Goal: Task Accomplishment & Management: Use online tool/utility

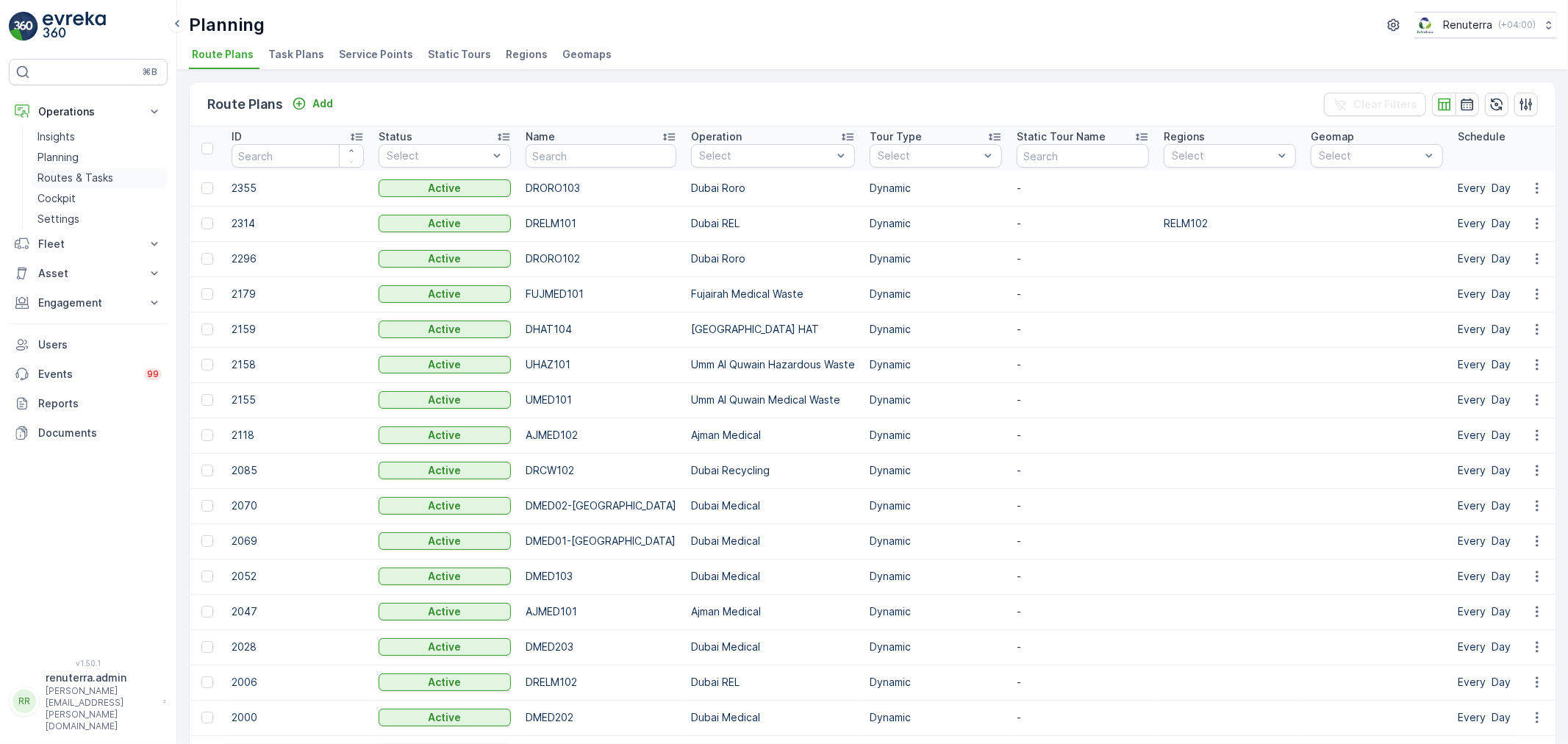
click at [84, 169] on link "Routes & Tasks" at bounding box center [100, 177] width 136 height 20
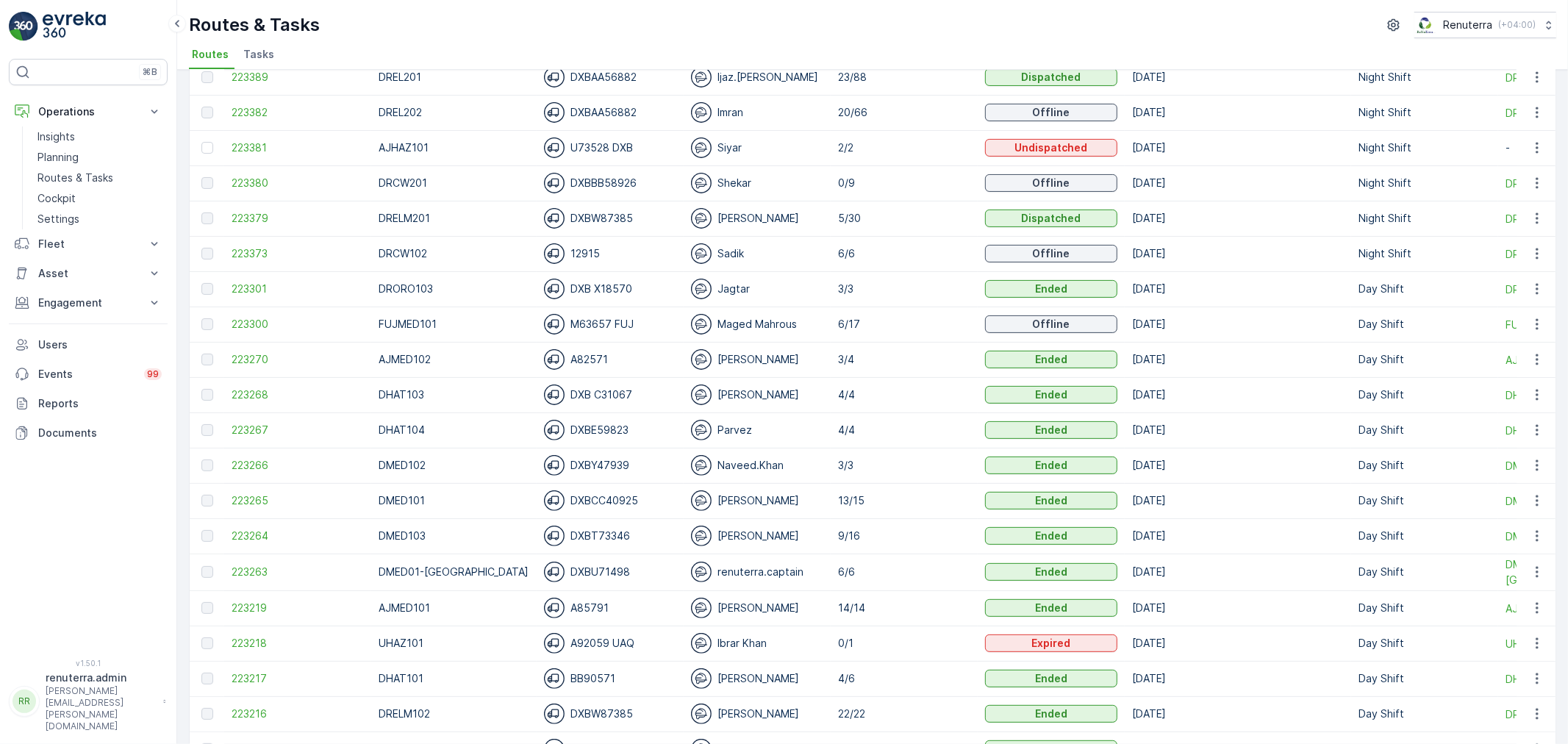
scroll to position [244, 0]
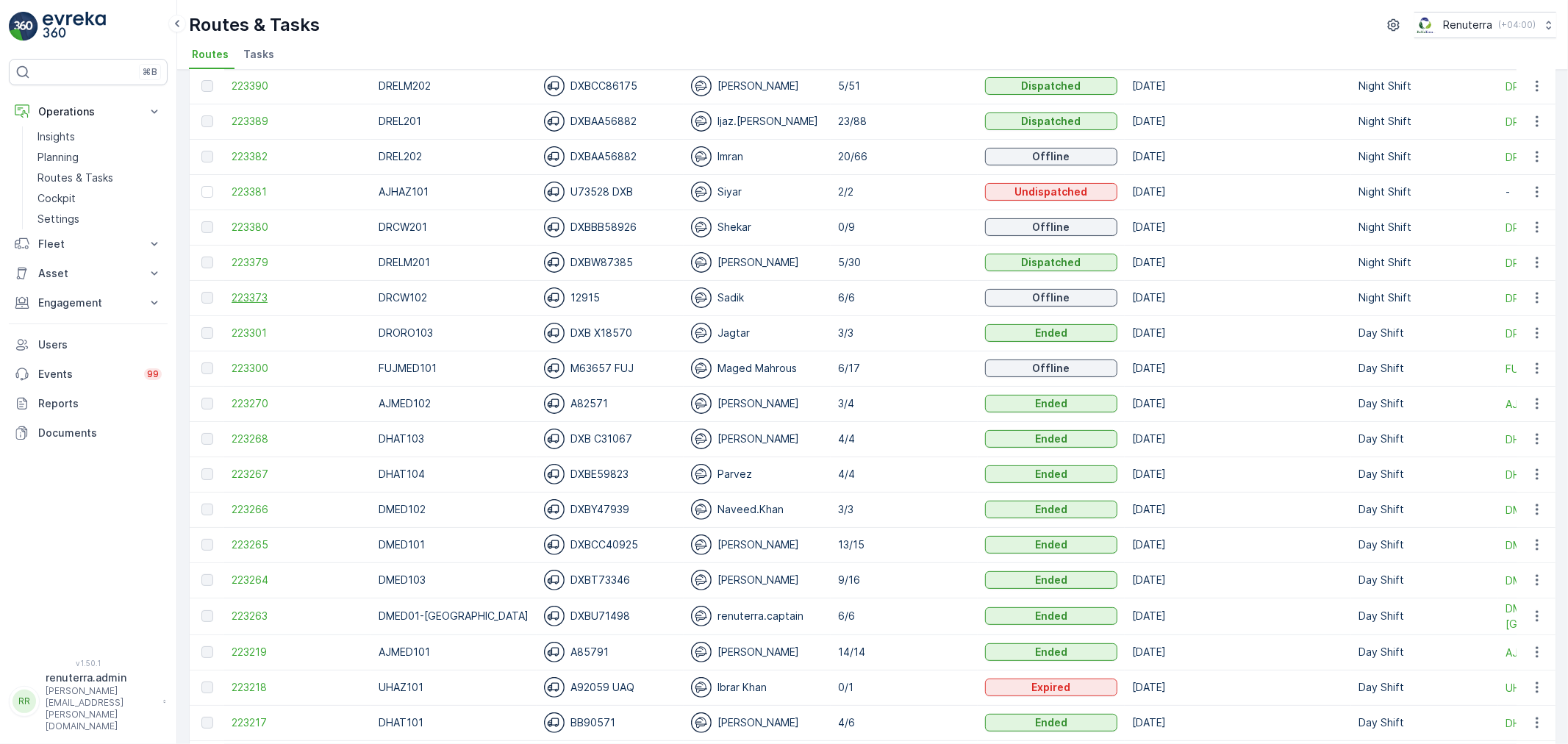
click at [268, 301] on span "223373" at bounding box center [297, 298] width 132 height 15
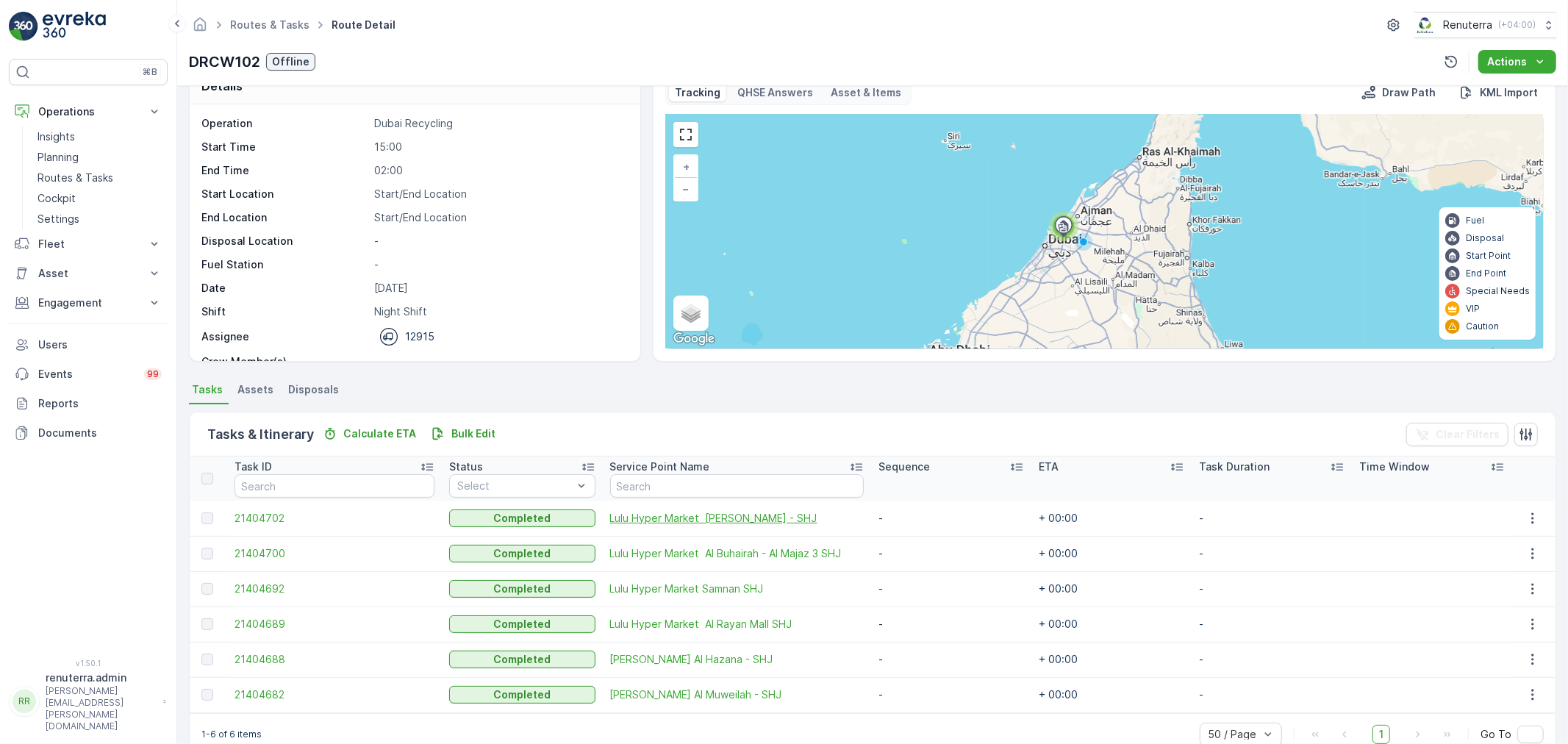
scroll to position [60, 0]
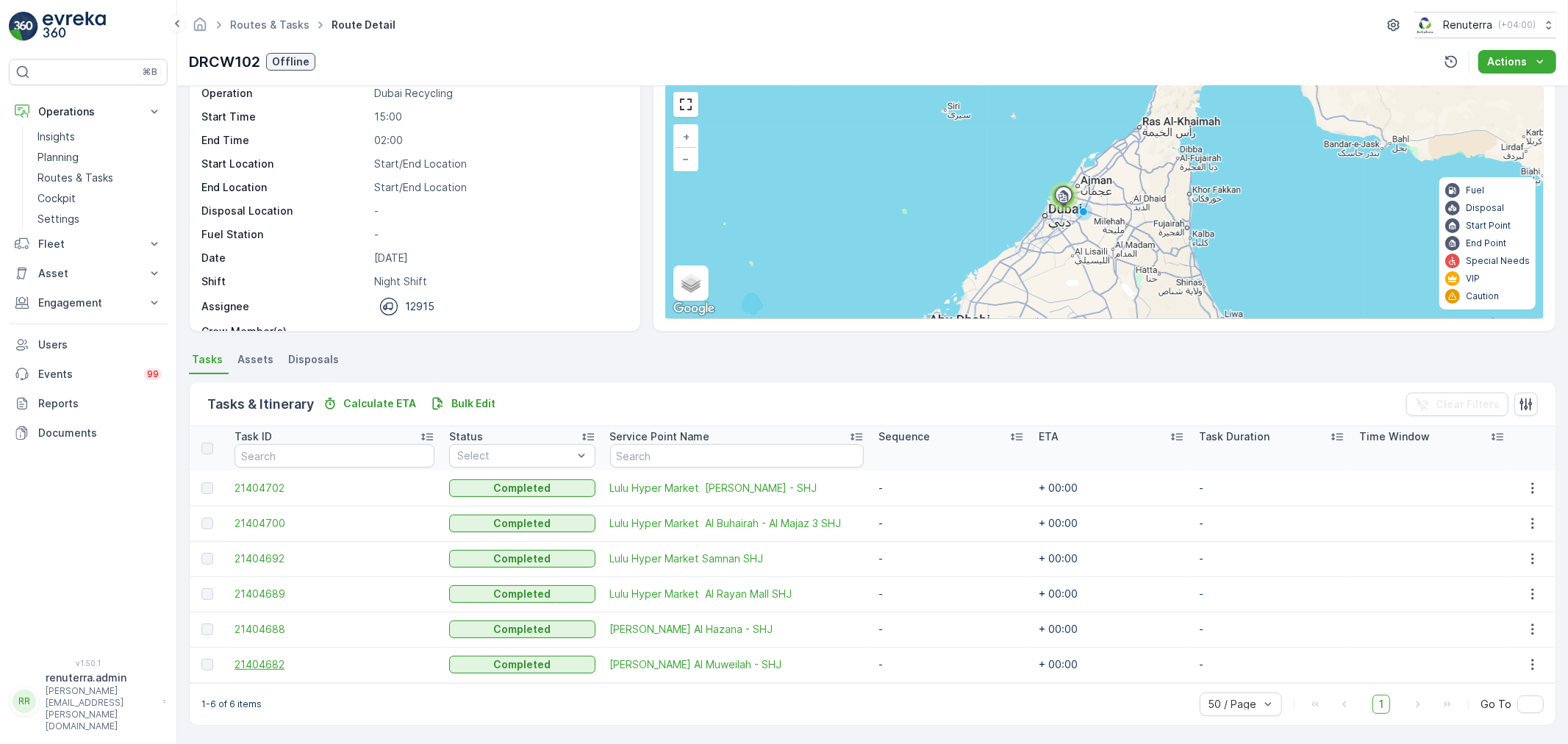
click at [277, 666] on span "21404682" at bounding box center [335, 664] width 200 height 15
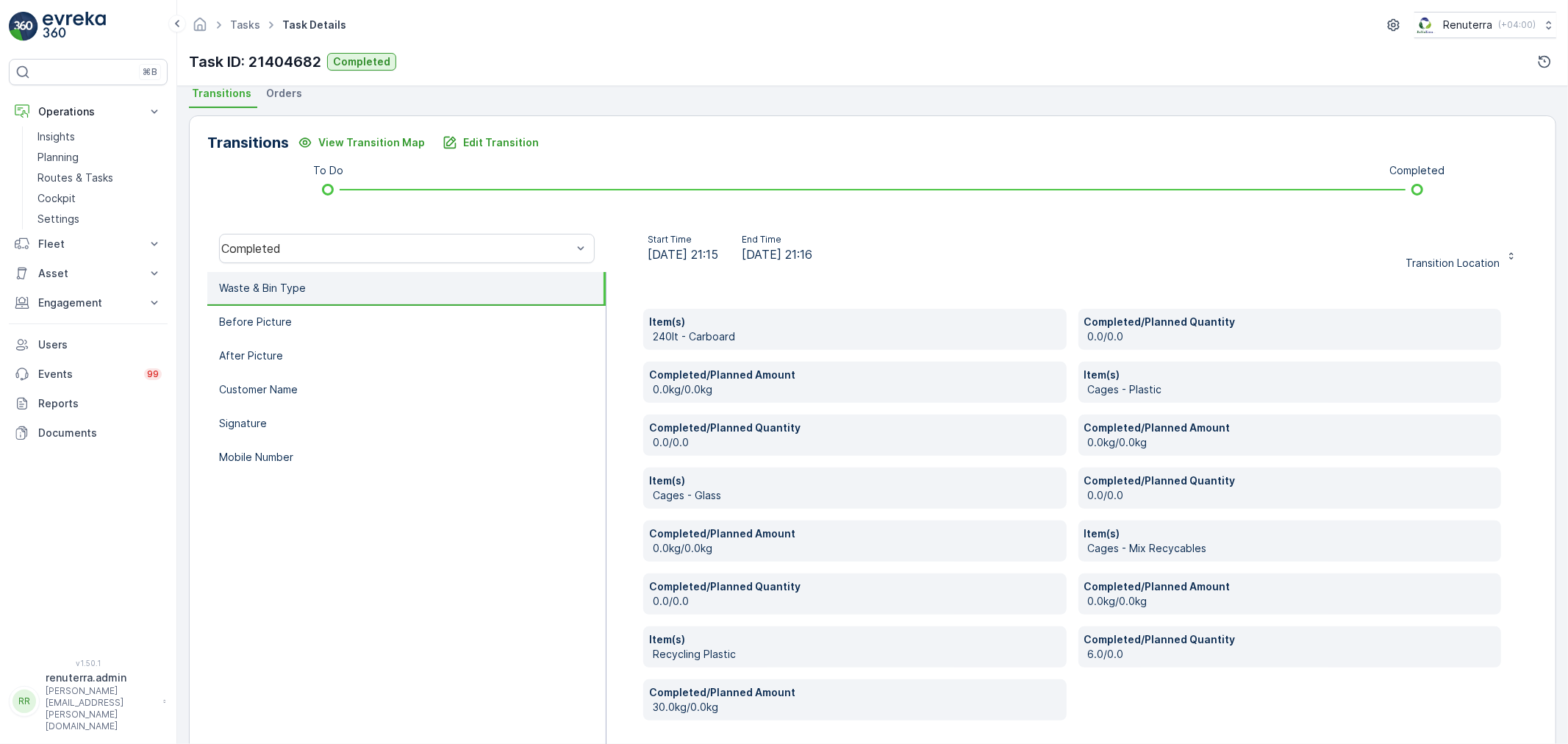
scroll to position [385, 0]
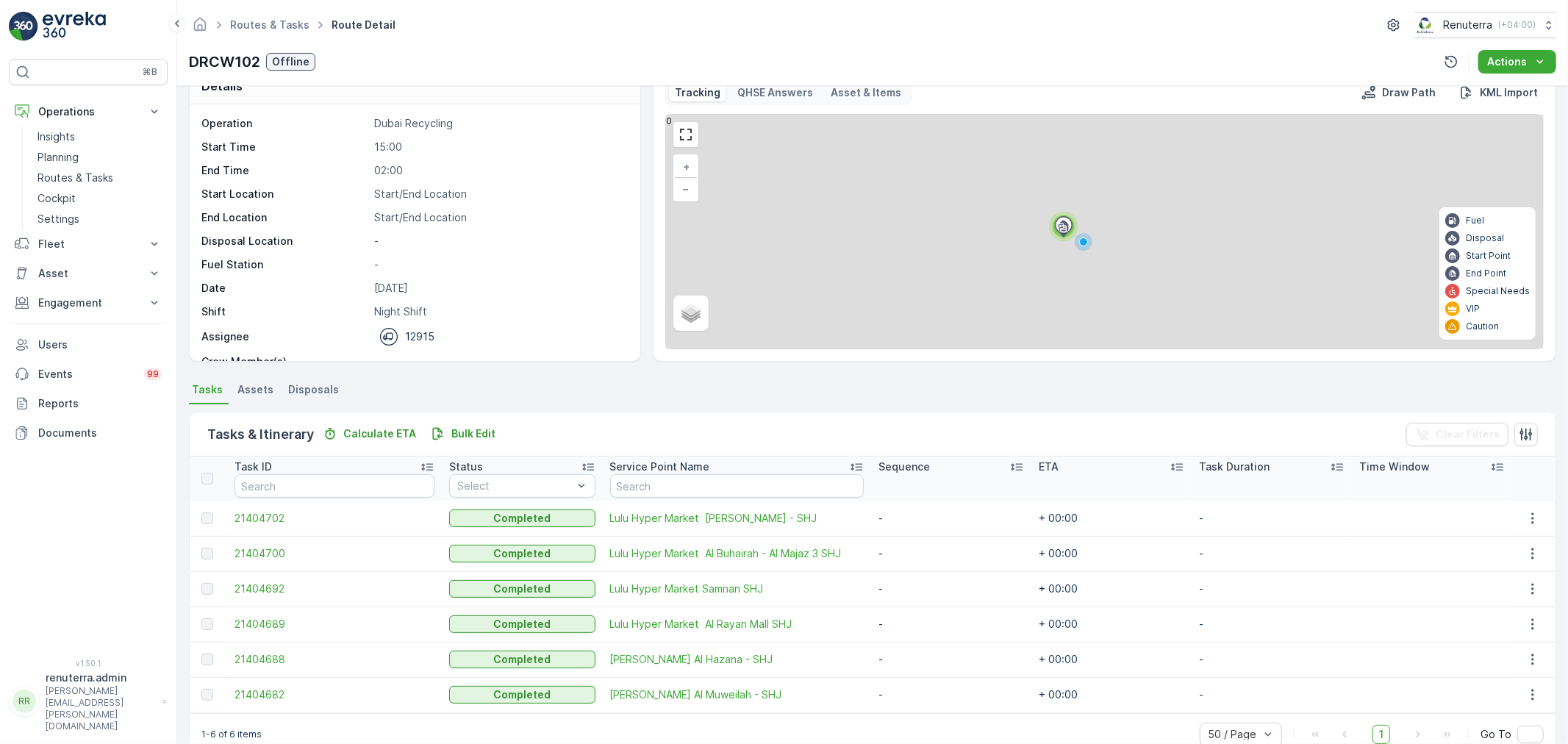
scroll to position [60, 0]
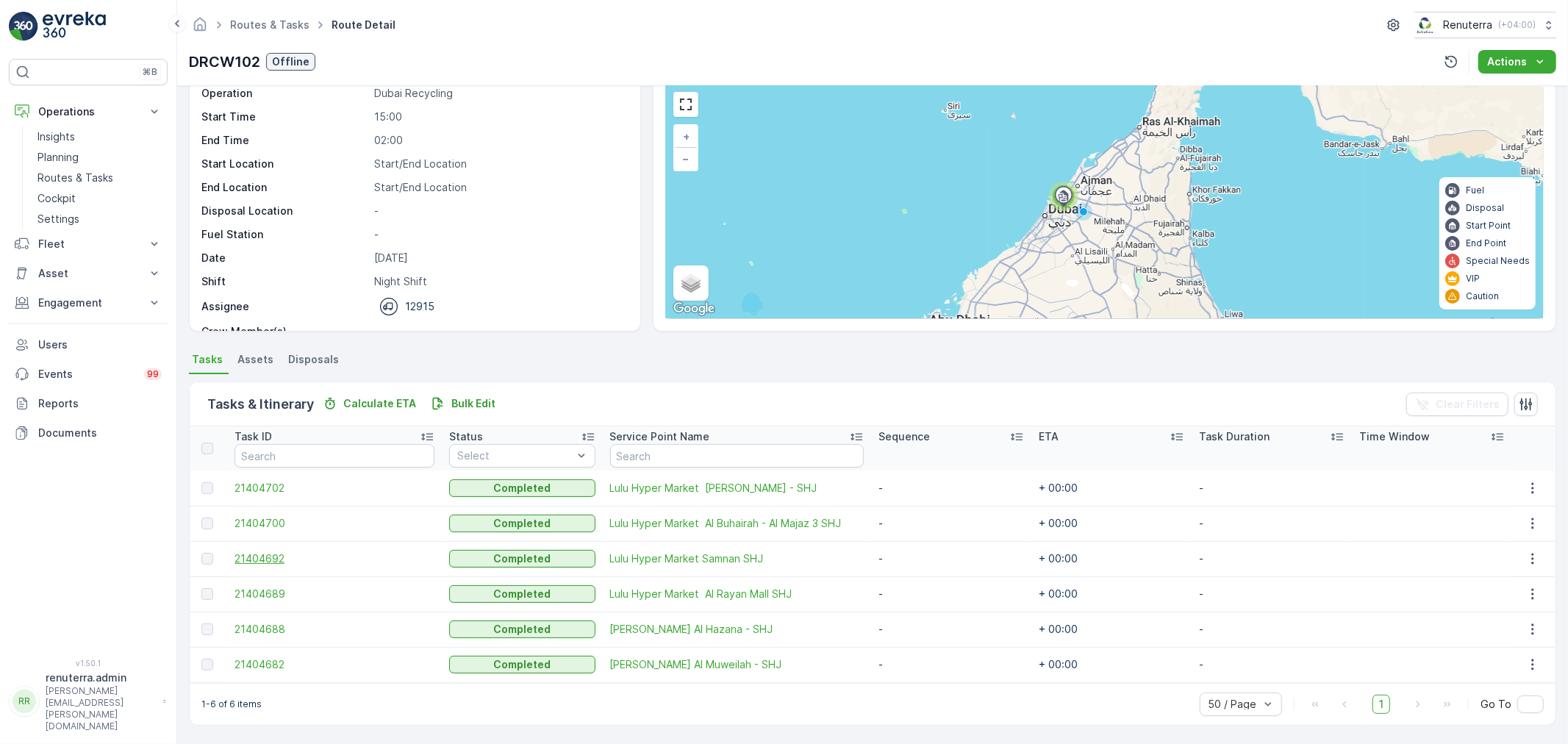
click at [274, 562] on span "21404692" at bounding box center [335, 559] width 200 height 15
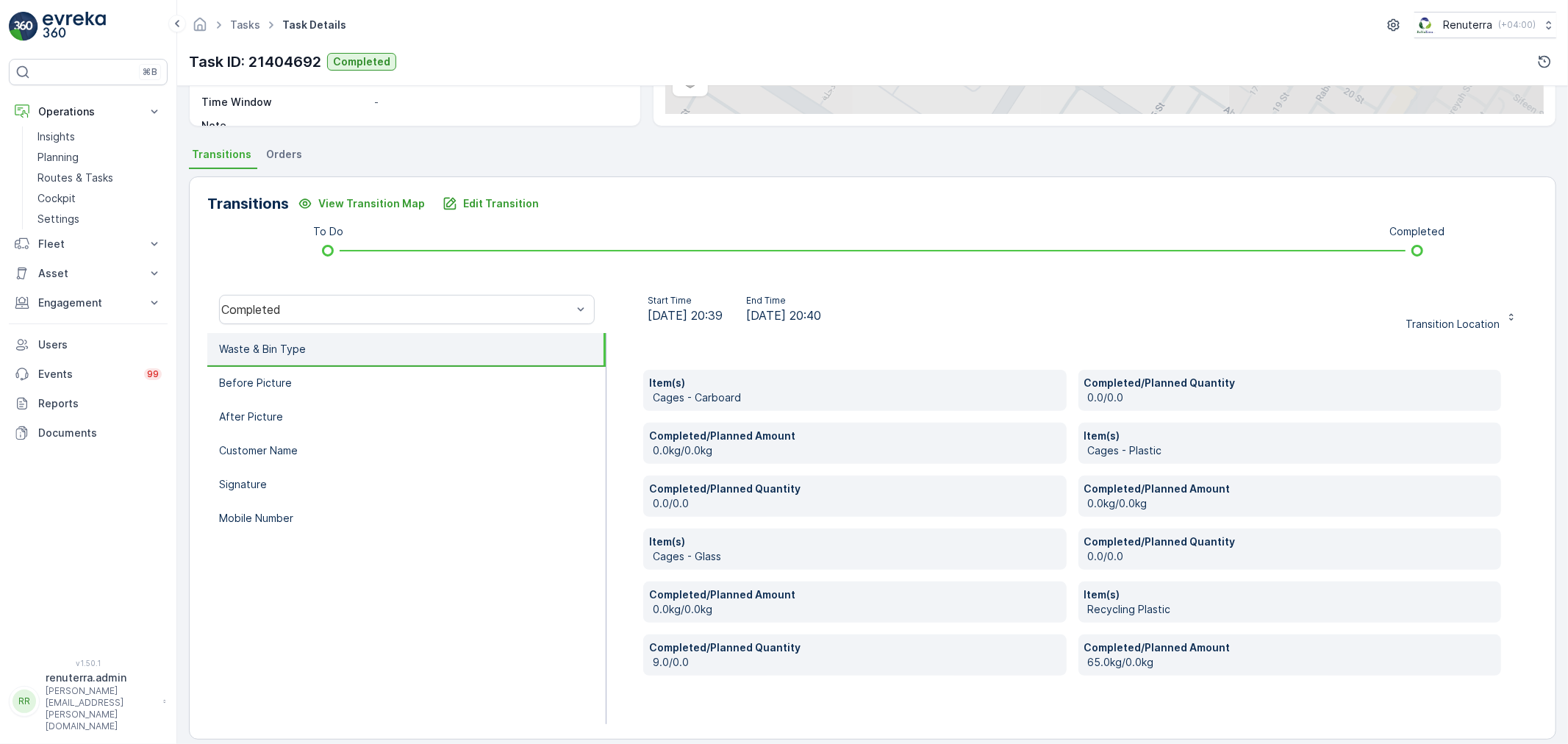
scroll to position [280, 0]
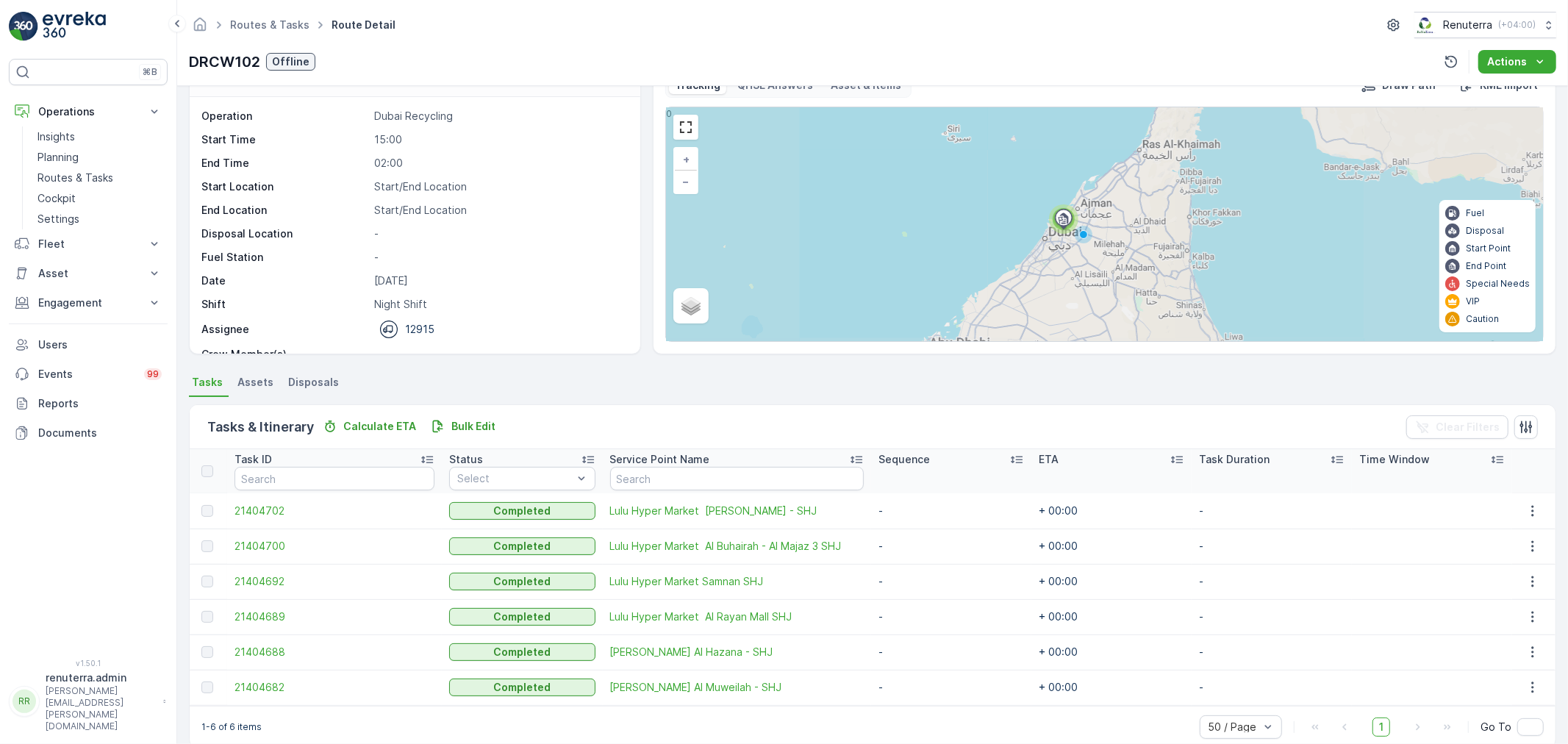
scroll to position [60, 0]
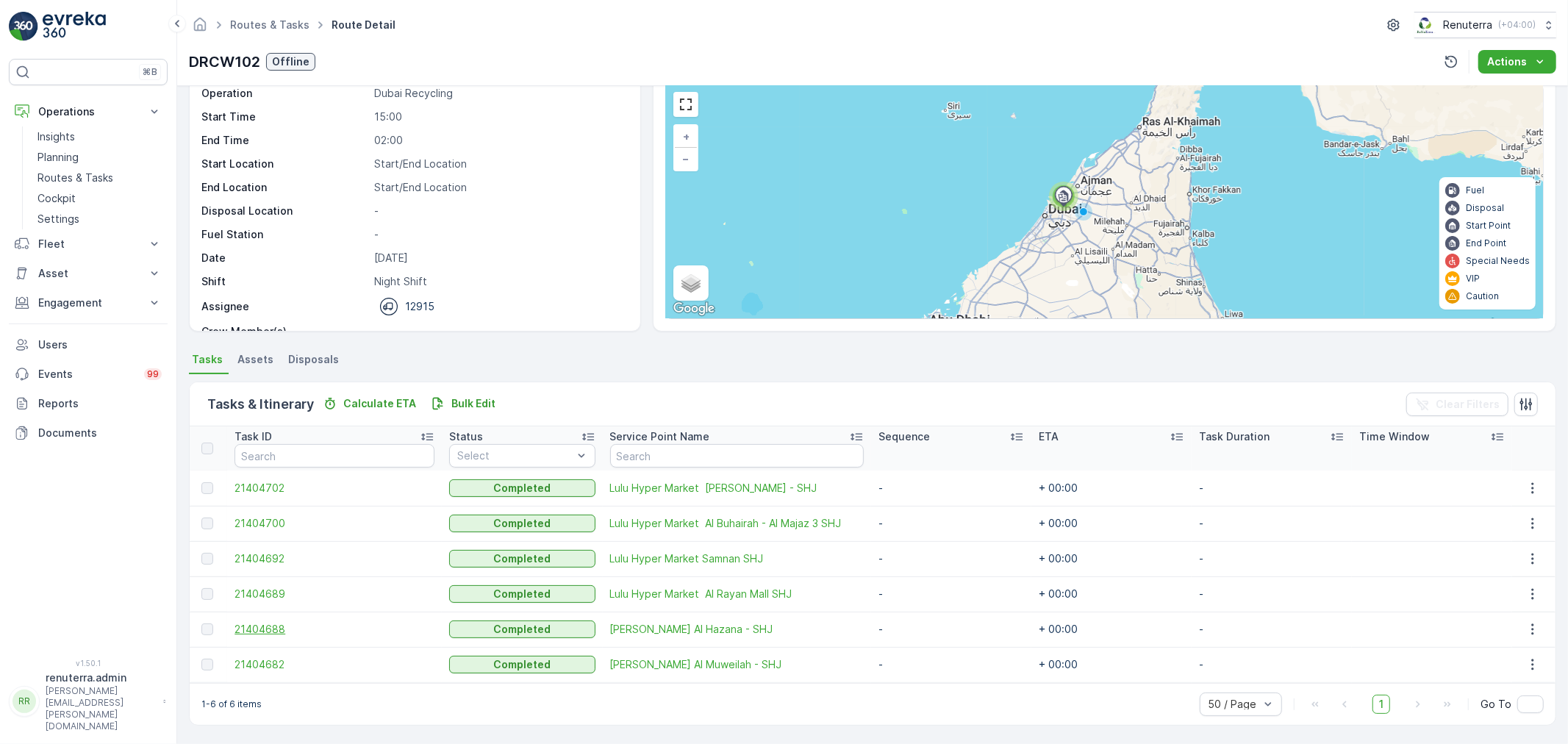
click at [249, 627] on span "21404688" at bounding box center [335, 629] width 200 height 15
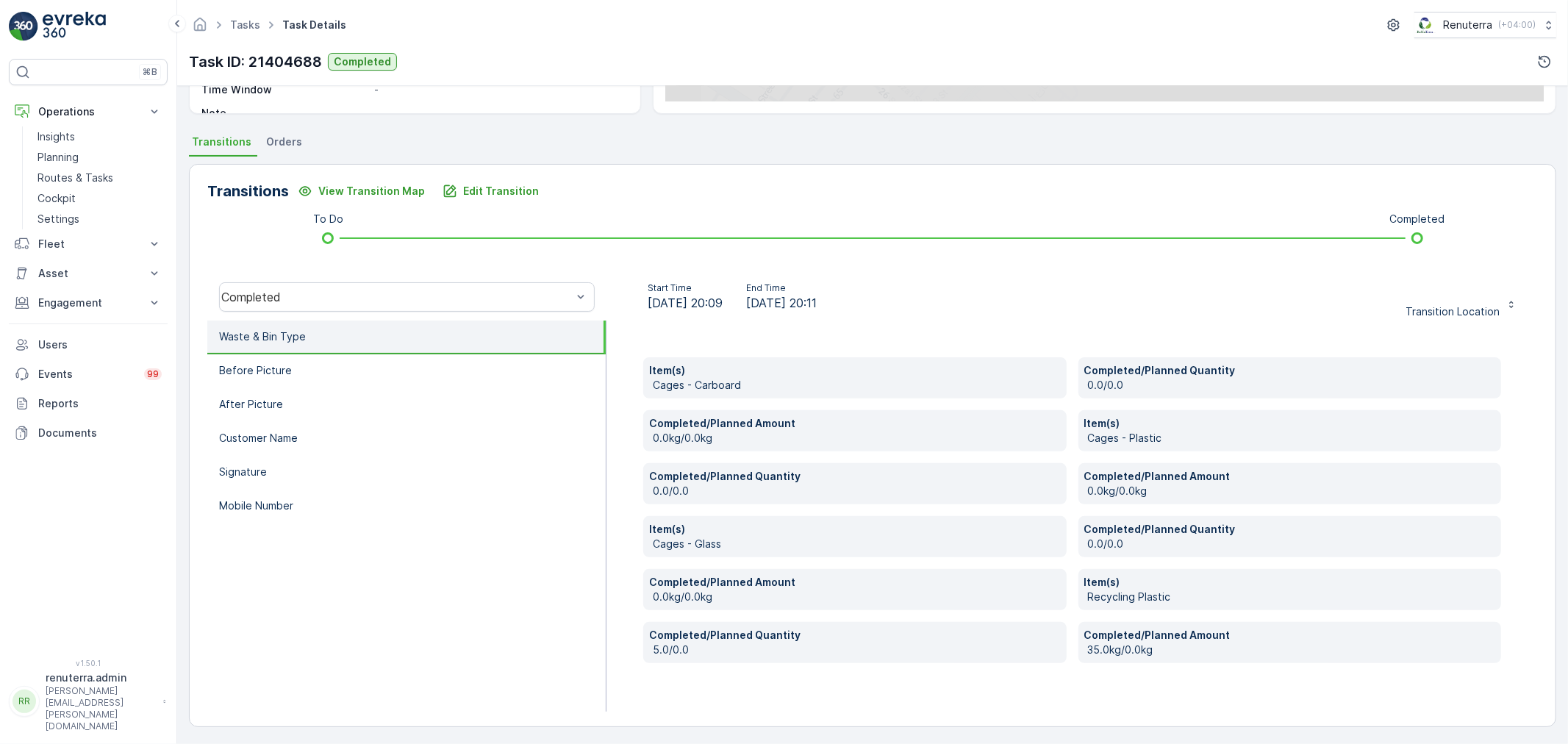
scroll to position [280, 0]
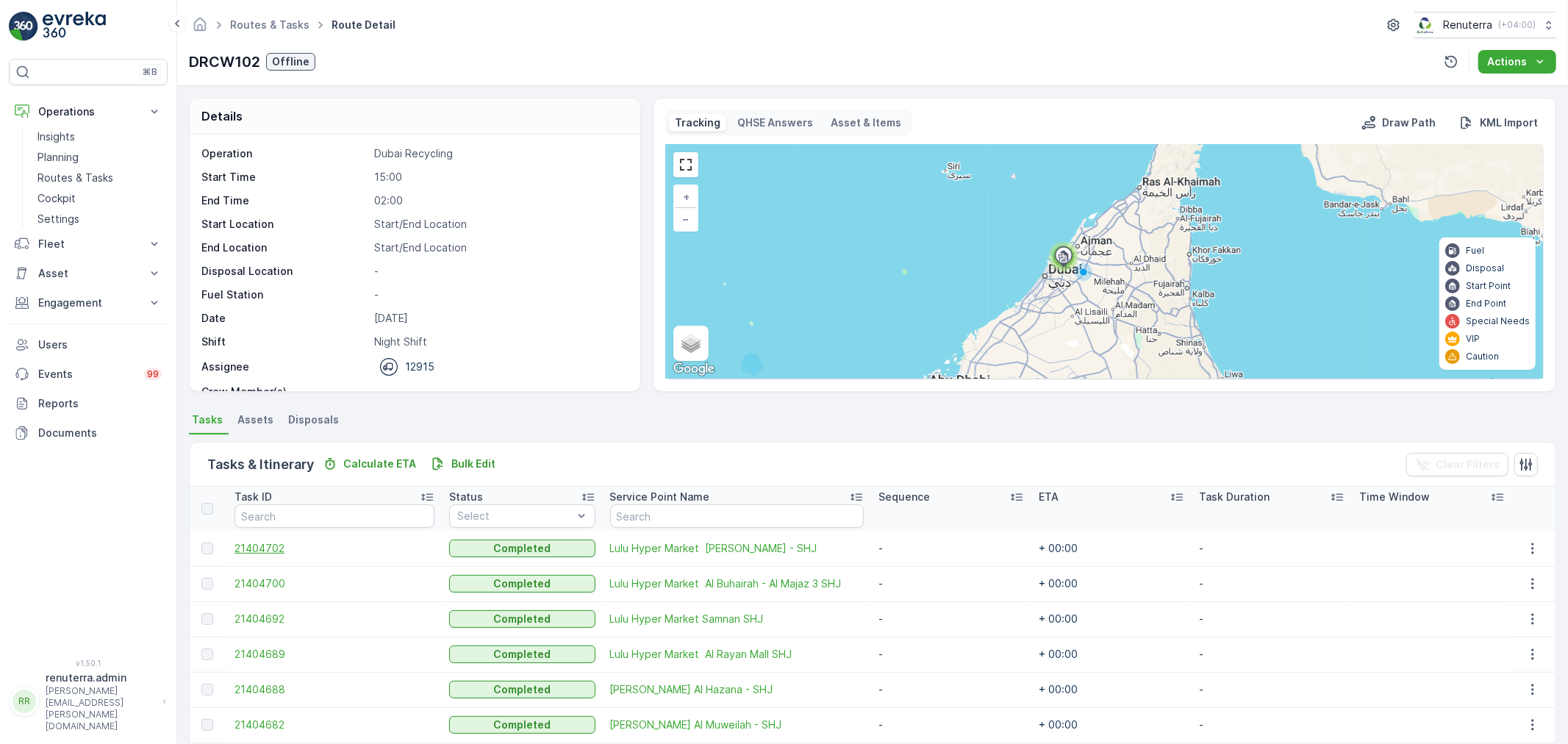
click at [247, 548] on span "21404702" at bounding box center [335, 548] width 200 height 15
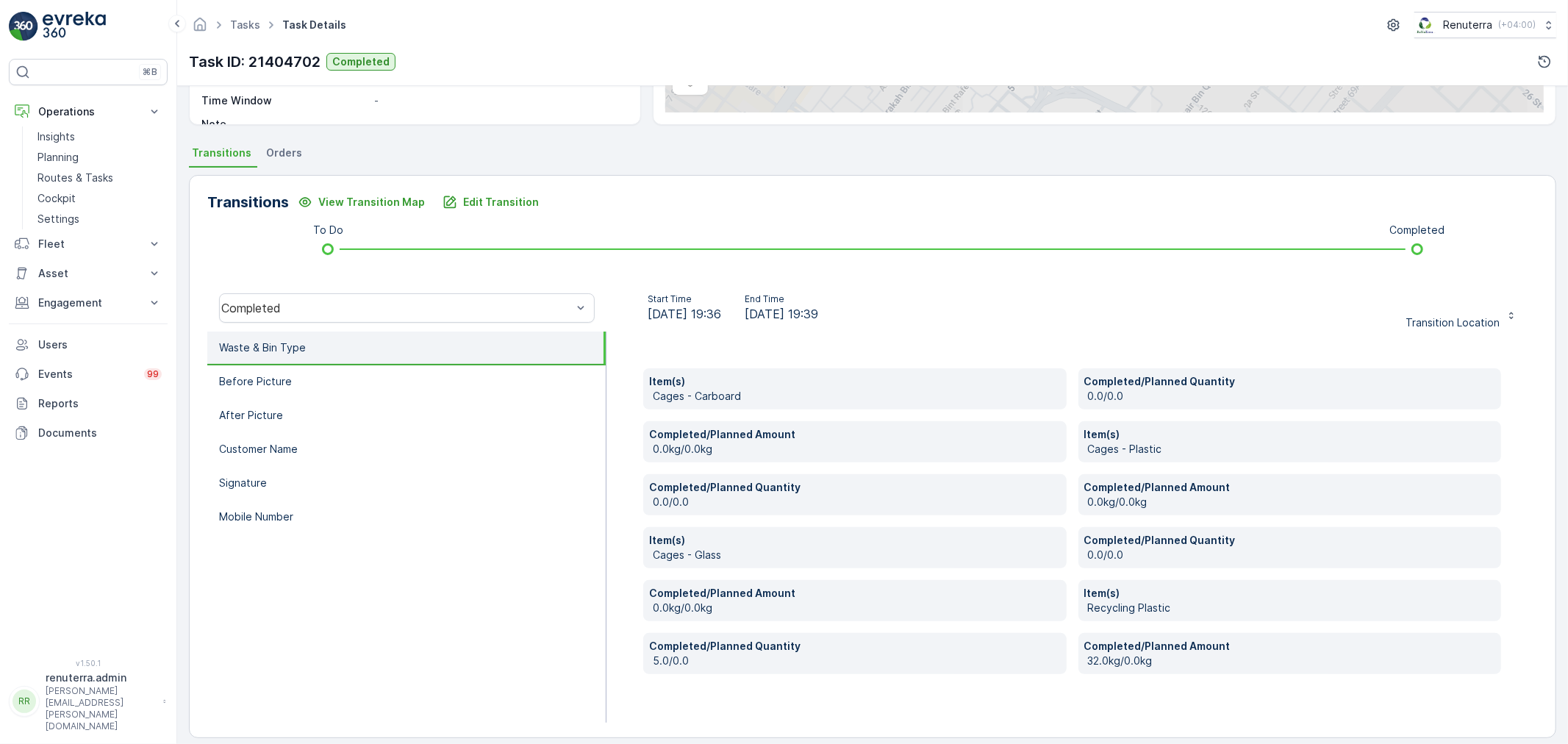
scroll to position [280, 0]
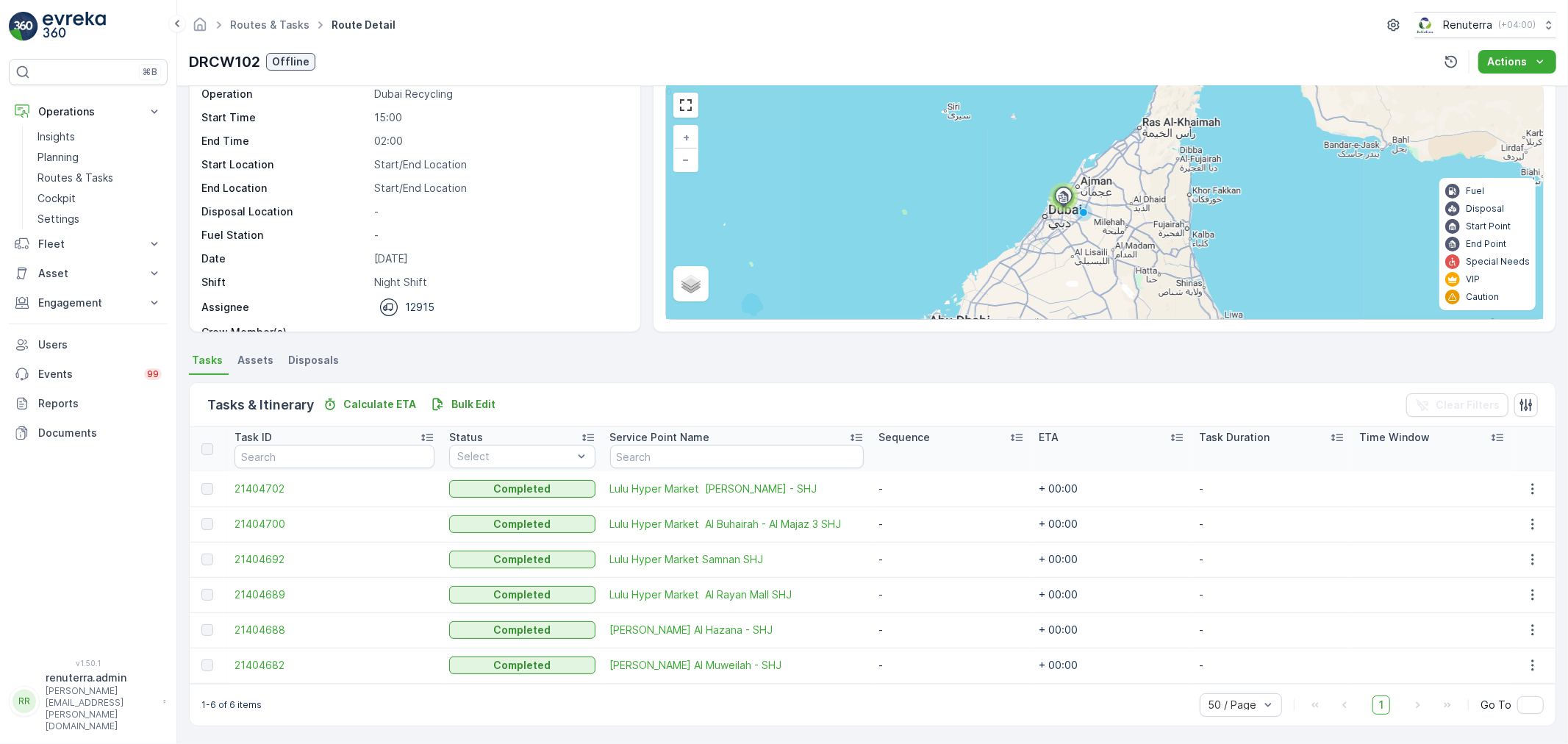
scroll to position [60, 0]
click at [258, 518] on span "21404700" at bounding box center [335, 523] width 200 height 15
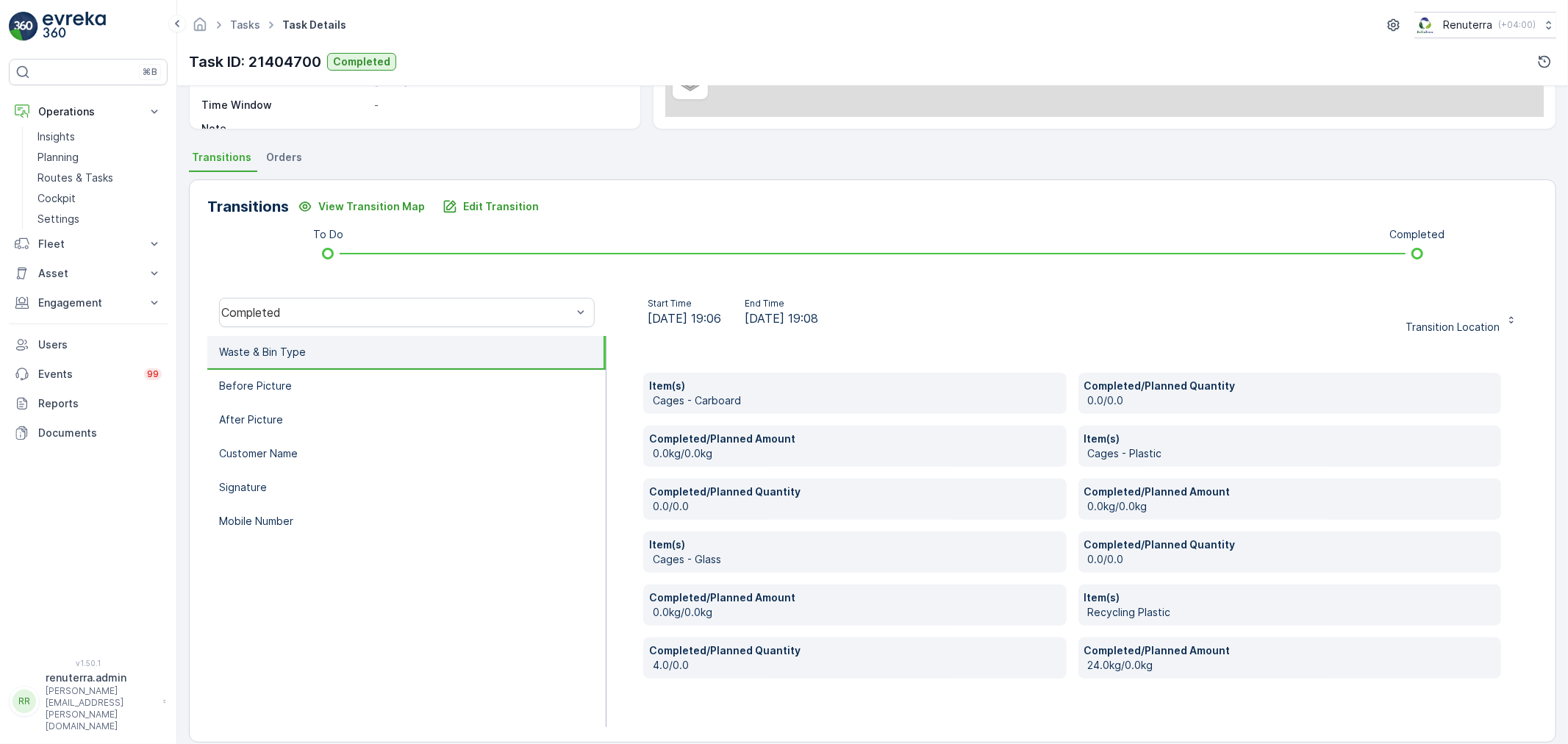
scroll to position [280, 0]
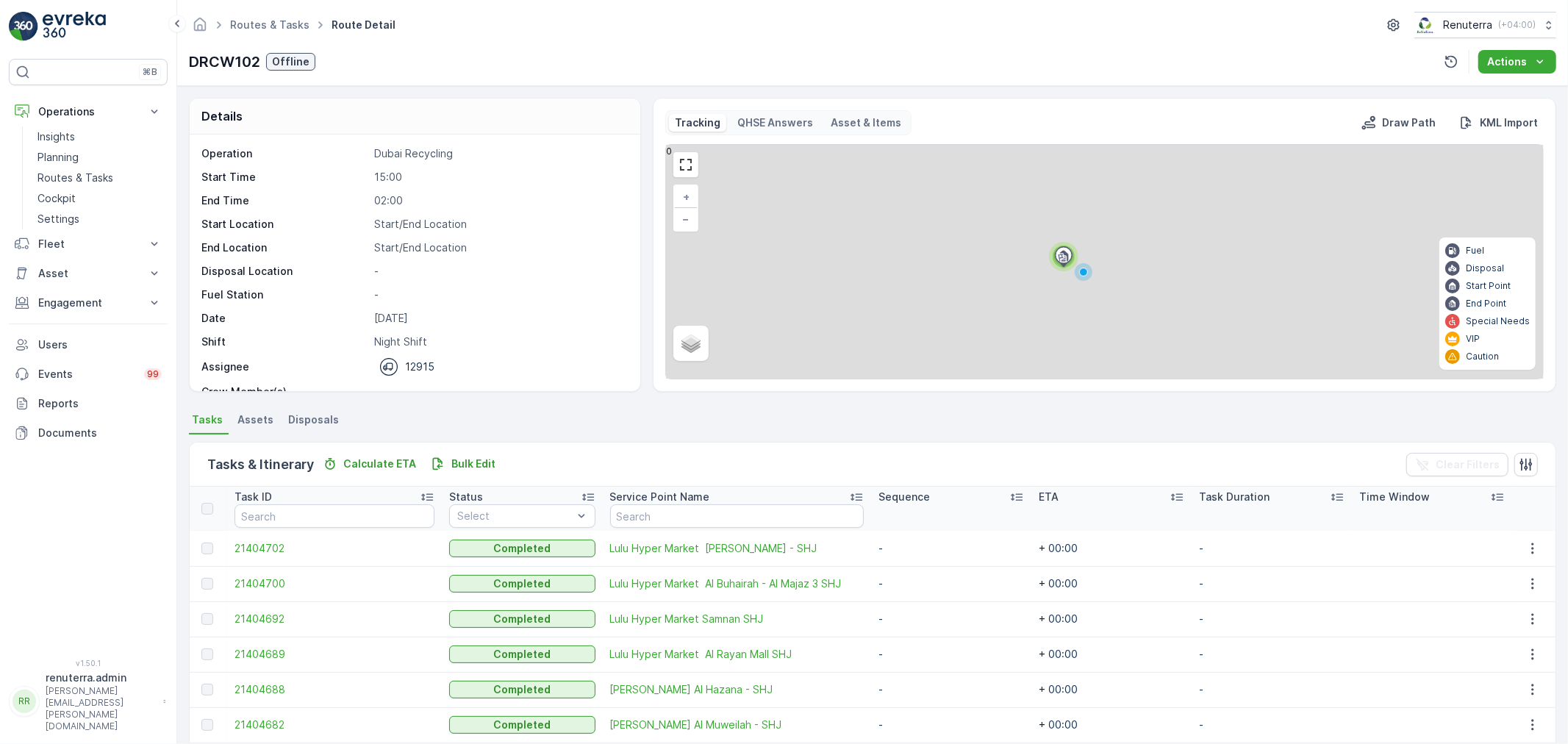
scroll to position [60, 0]
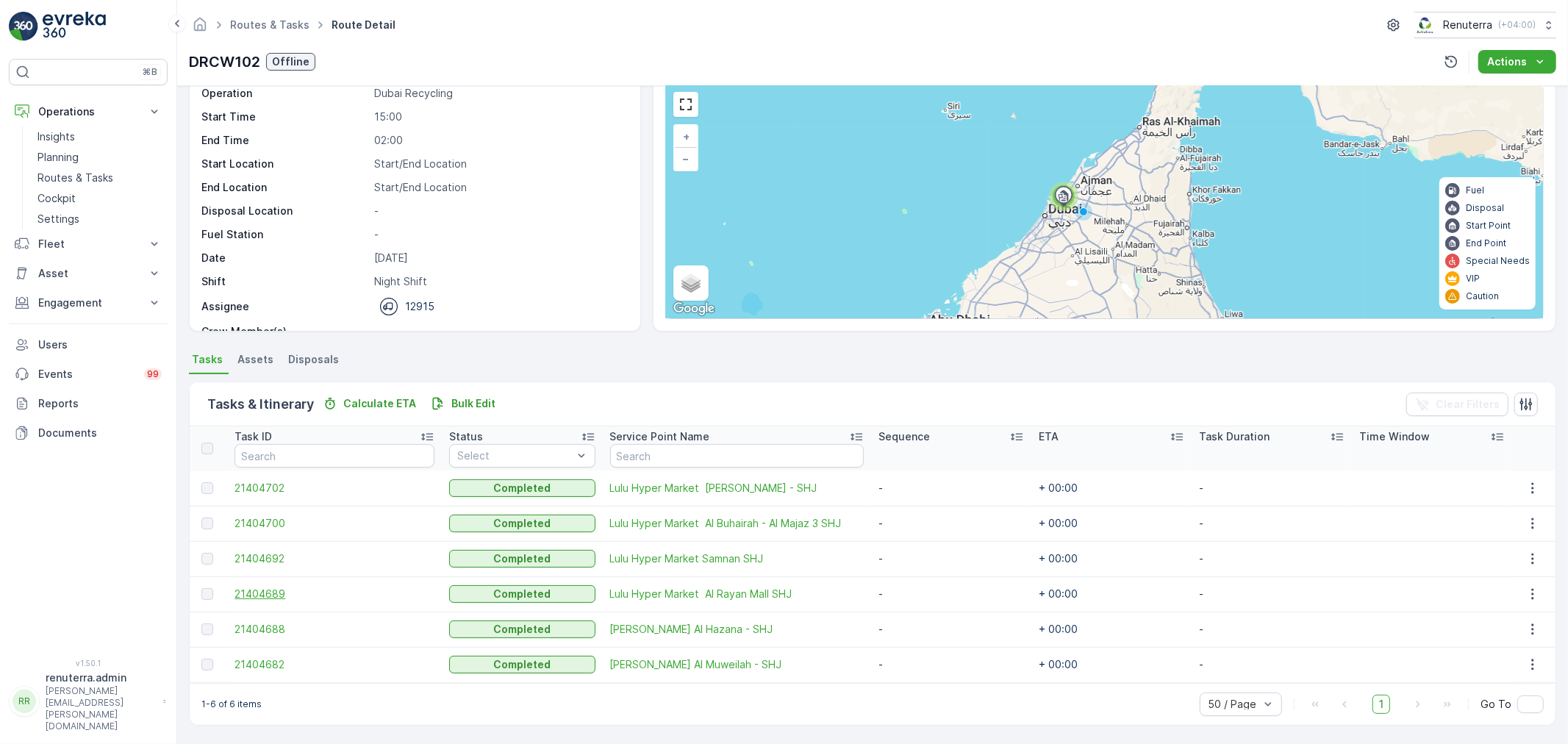
click at [269, 592] on span "21404689" at bounding box center [335, 594] width 200 height 15
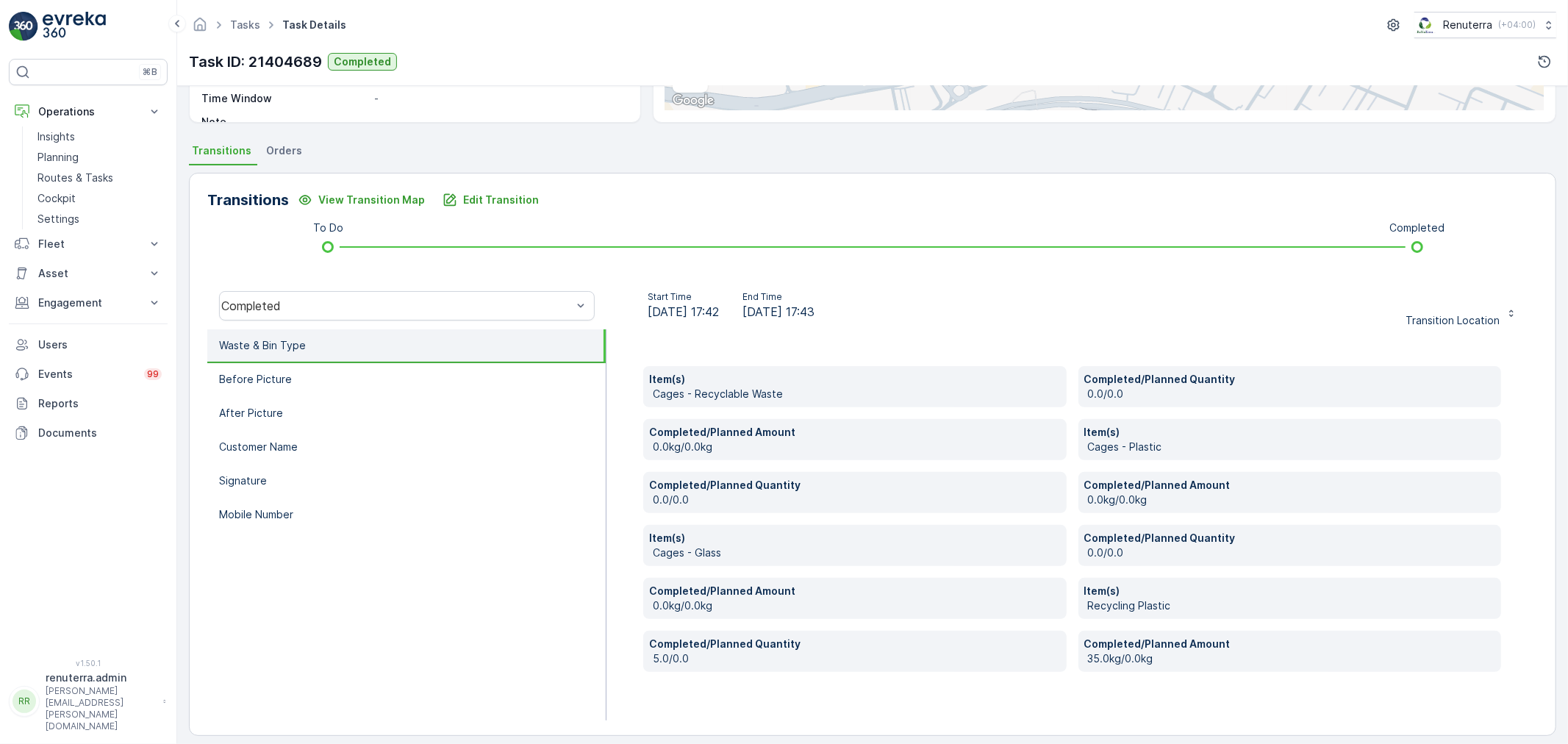
scroll to position [280, 0]
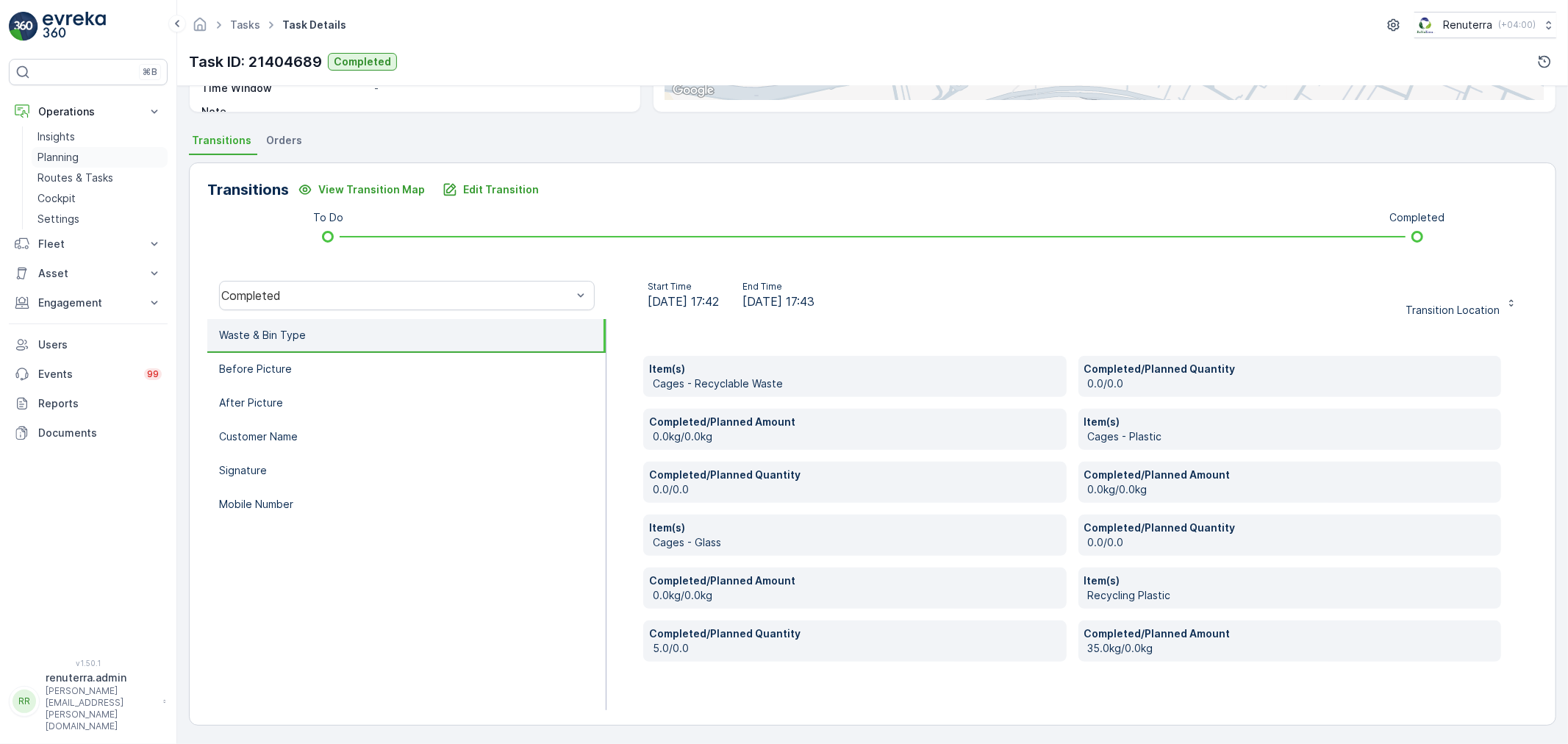
click at [69, 159] on p "Planning" at bounding box center [58, 157] width 41 height 15
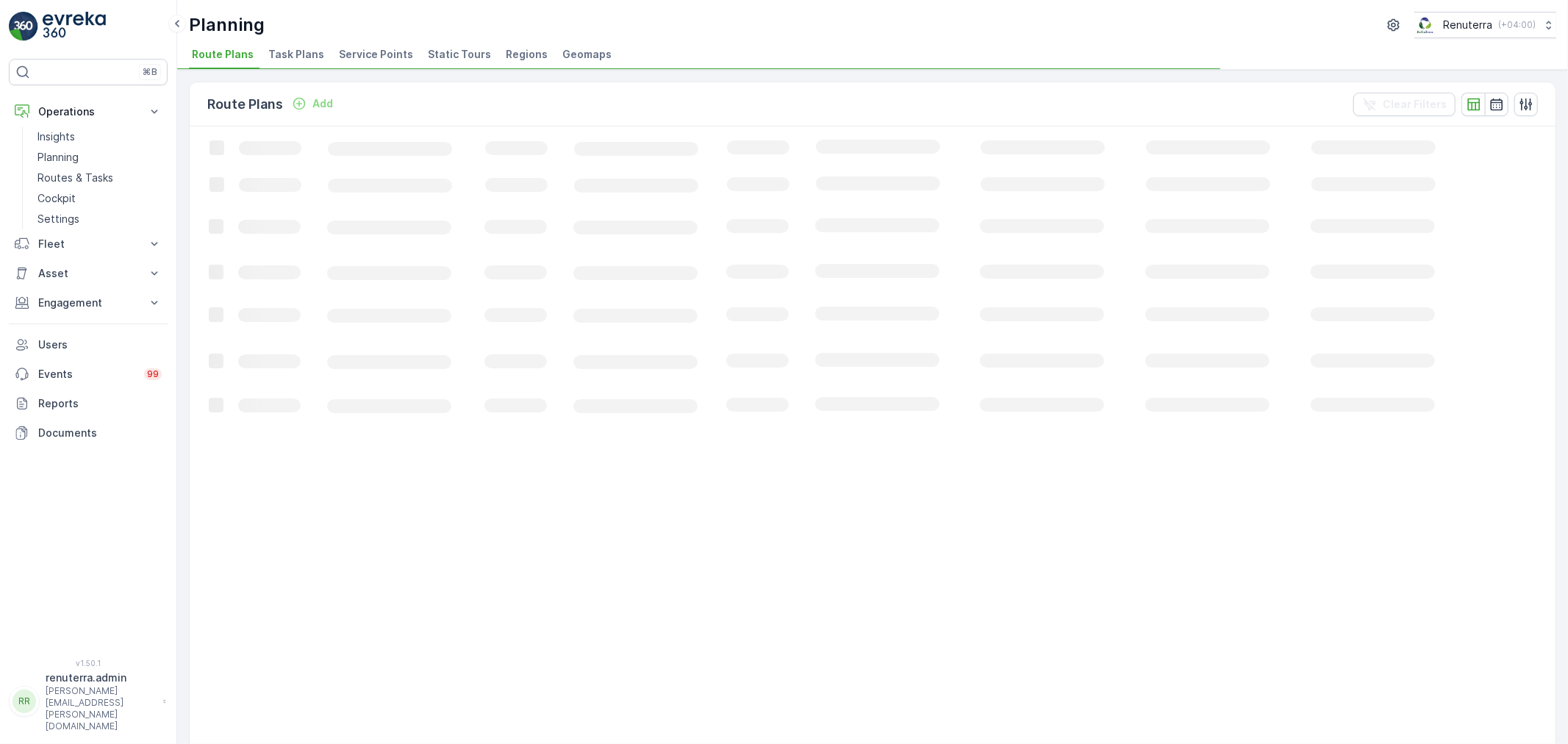
click at [406, 54] on li "Service Points" at bounding box center [377, 57] width 83 height 25
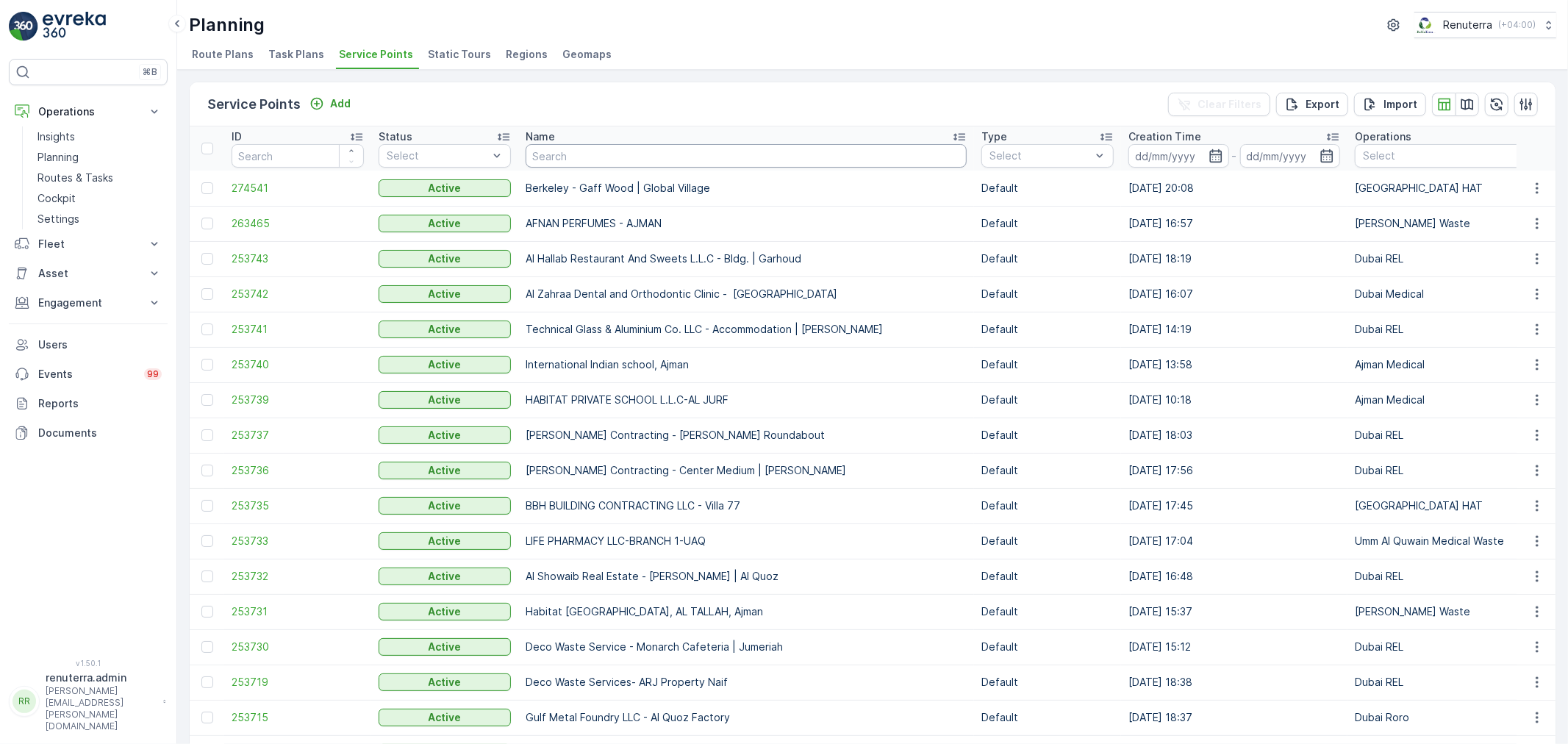
click at [598, 157] on input "text" at bounding box center [746, 156] width 441 height 24
paste input "[PERSON_NAME] S AL NAHDI NAIF REAL ESTATE B"
type input "[PERSON_NAME] S AL NAHDI NAIF REAL ESTATE B"
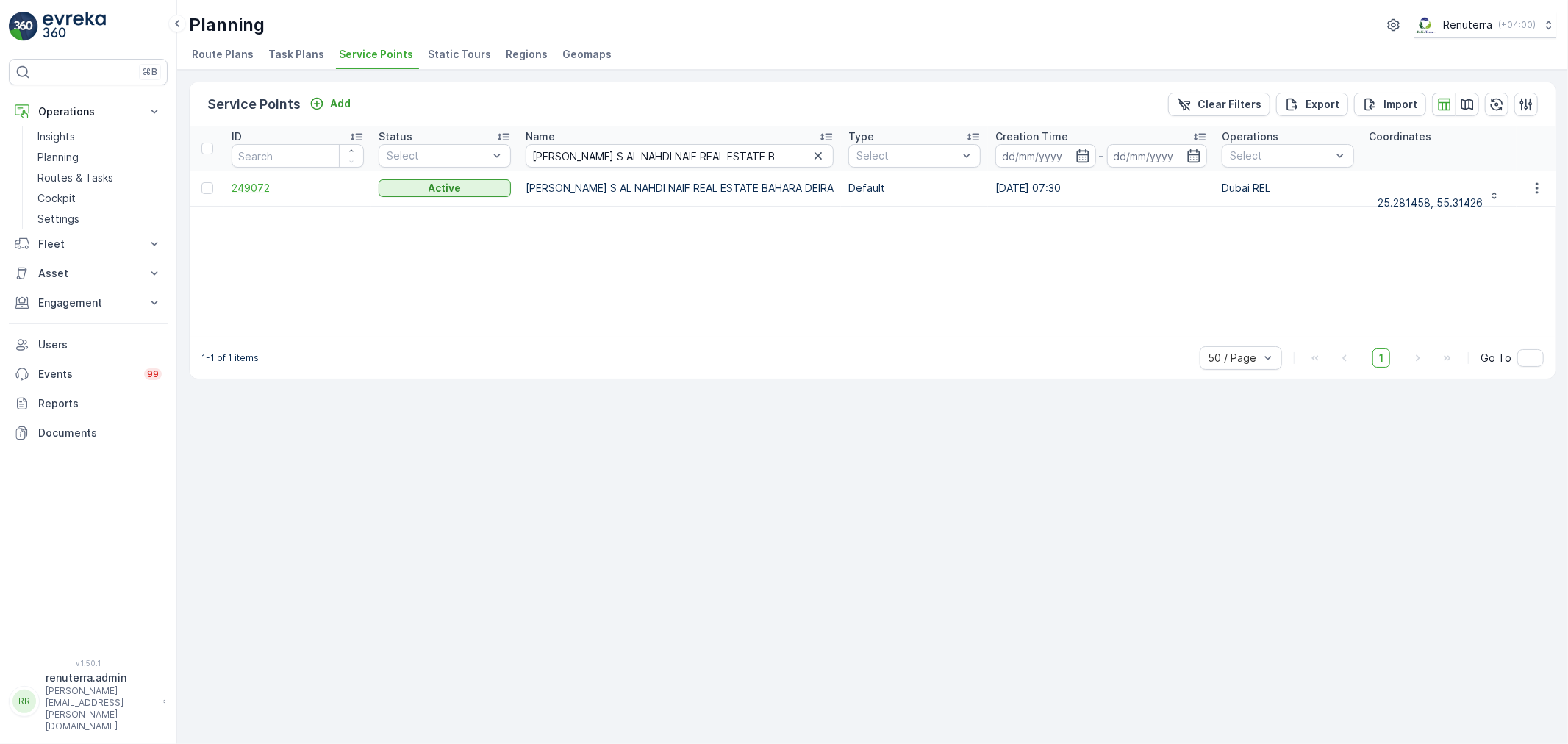
click at [267, 189] on span "249072" at bounding box center [297, 188] width 132 height 15
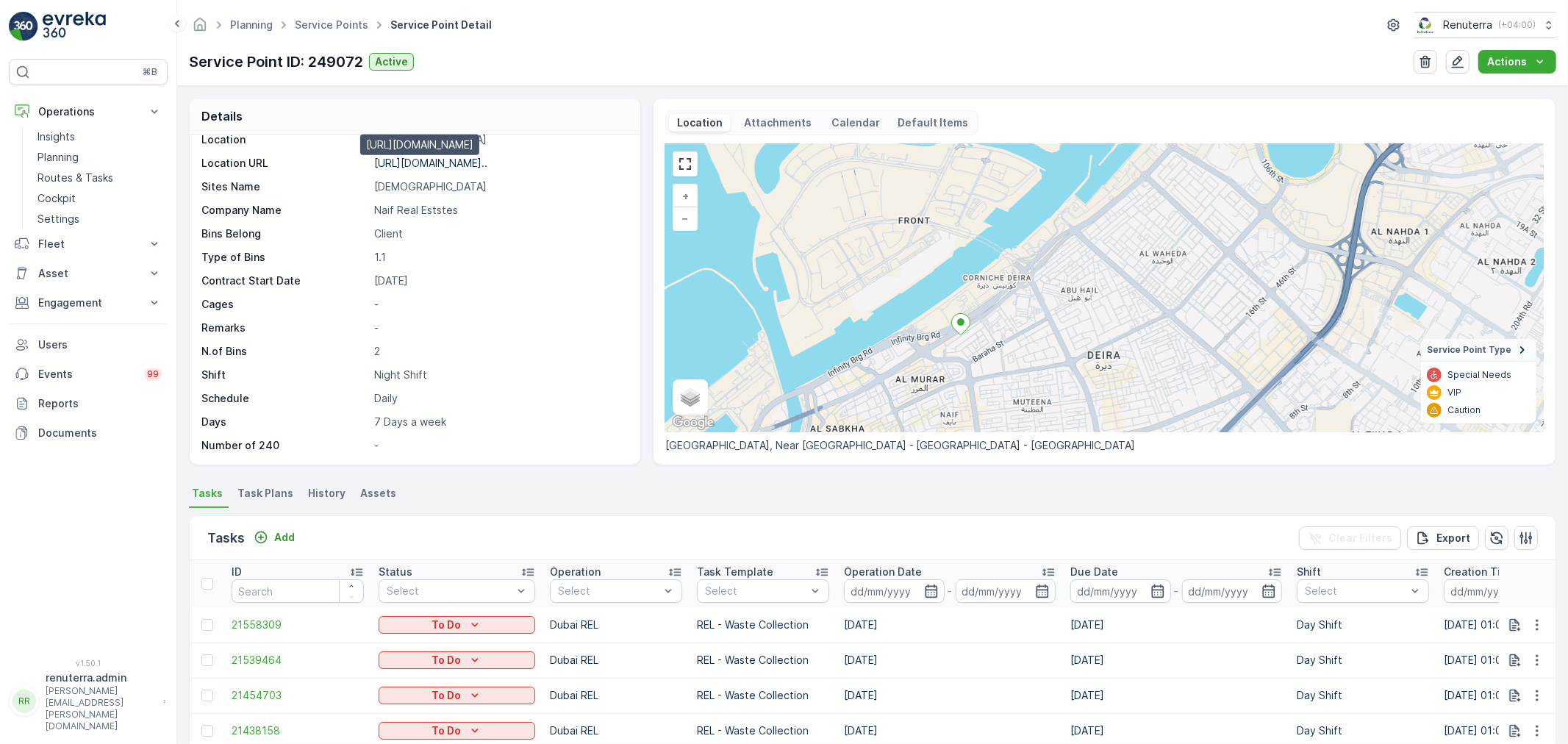
click at [450, 158] on p "[URL][DOMAIN_NAME].." at bounding box center [431, 163] width 113 height 12
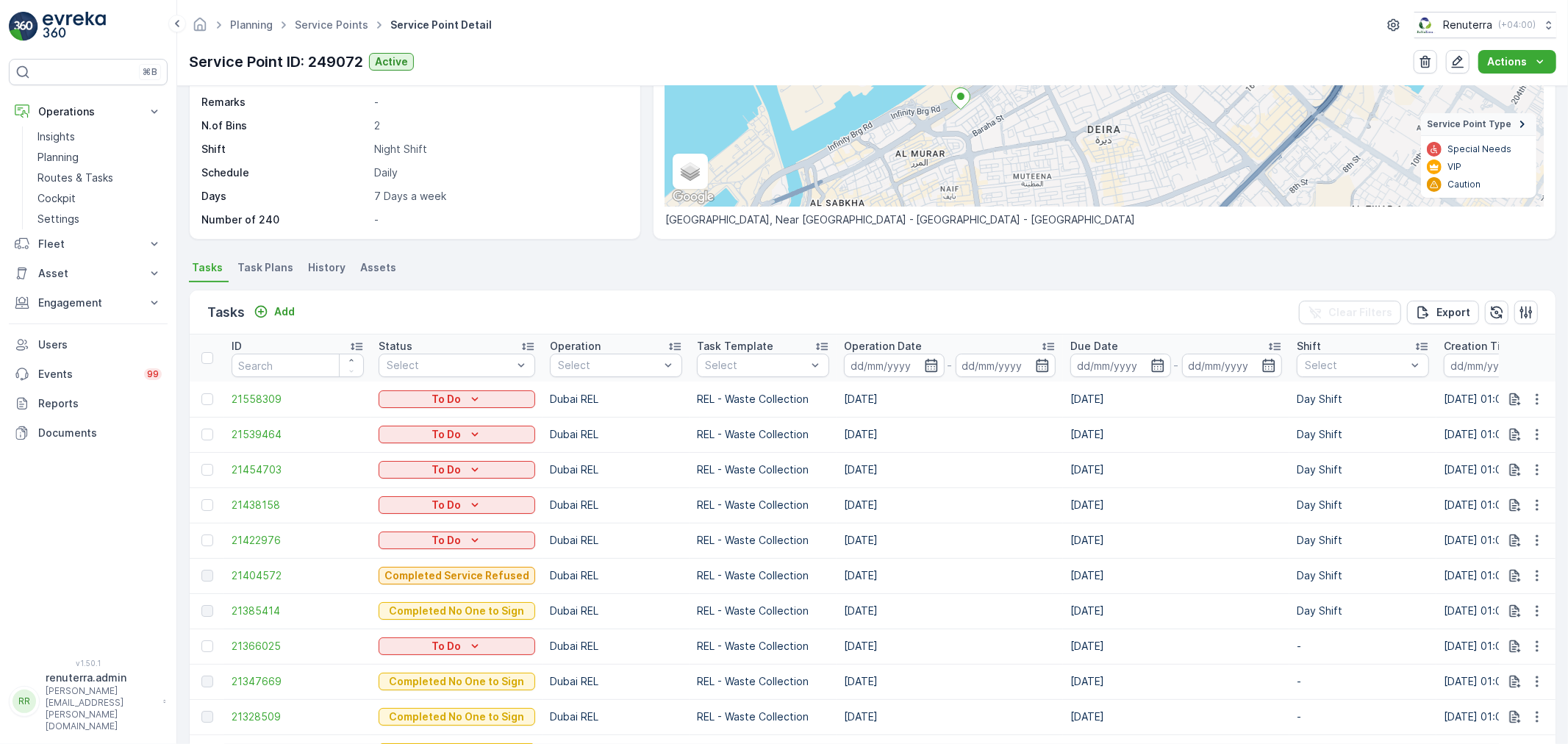
scroll to position [244, 0]
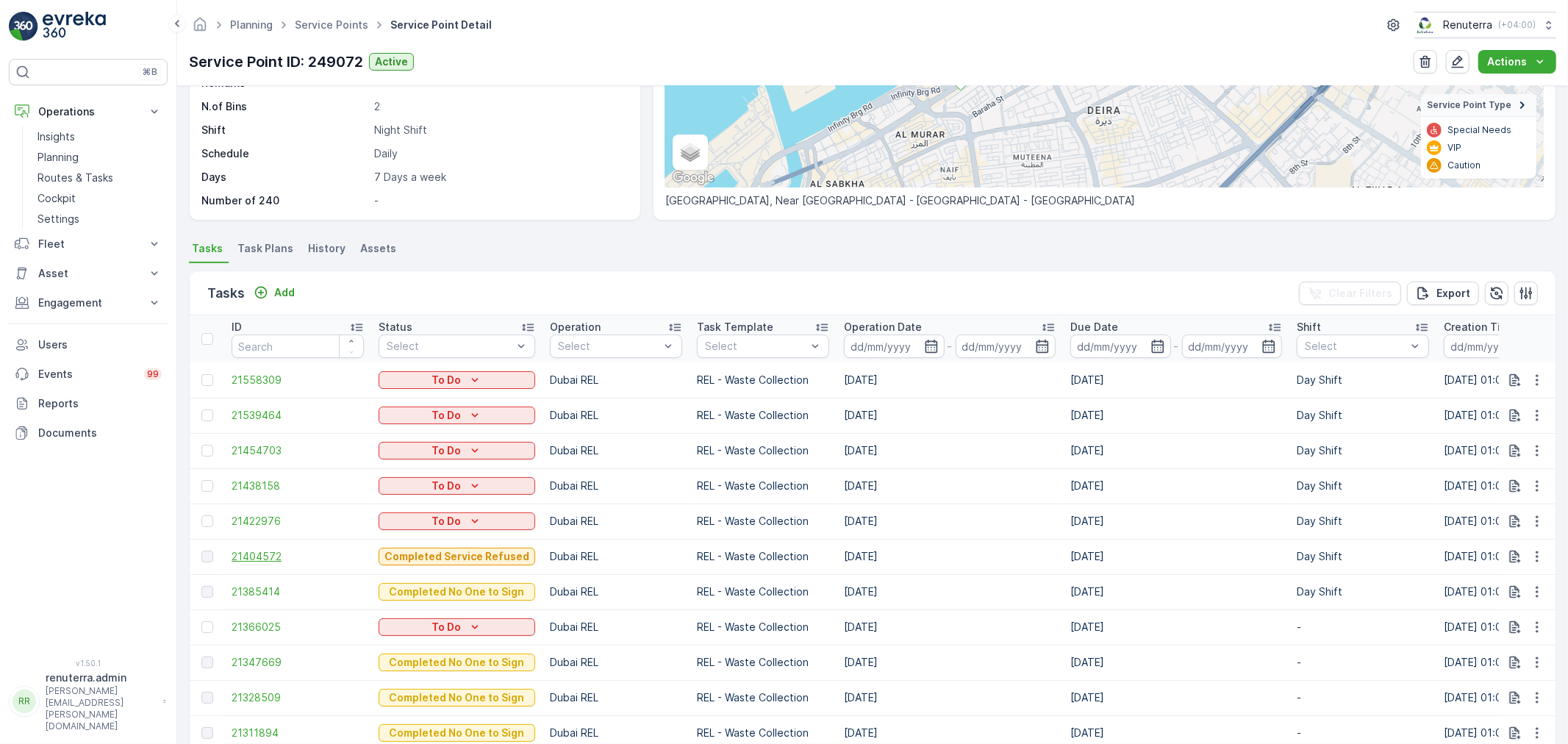
click at [258, 556] on span "21404572" at bounding box center [297, 556] width 132 height 15
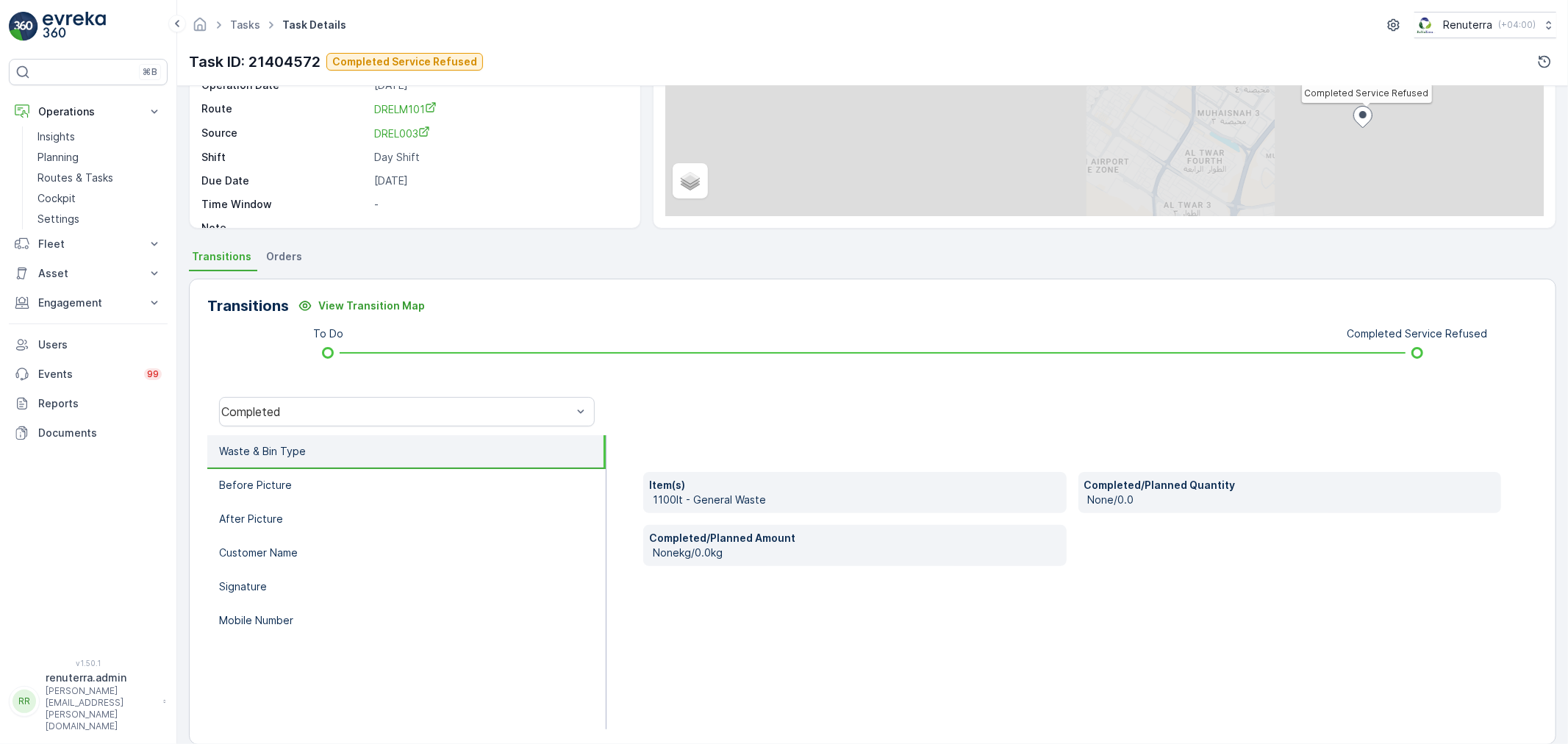
scroll to position [182, 0]
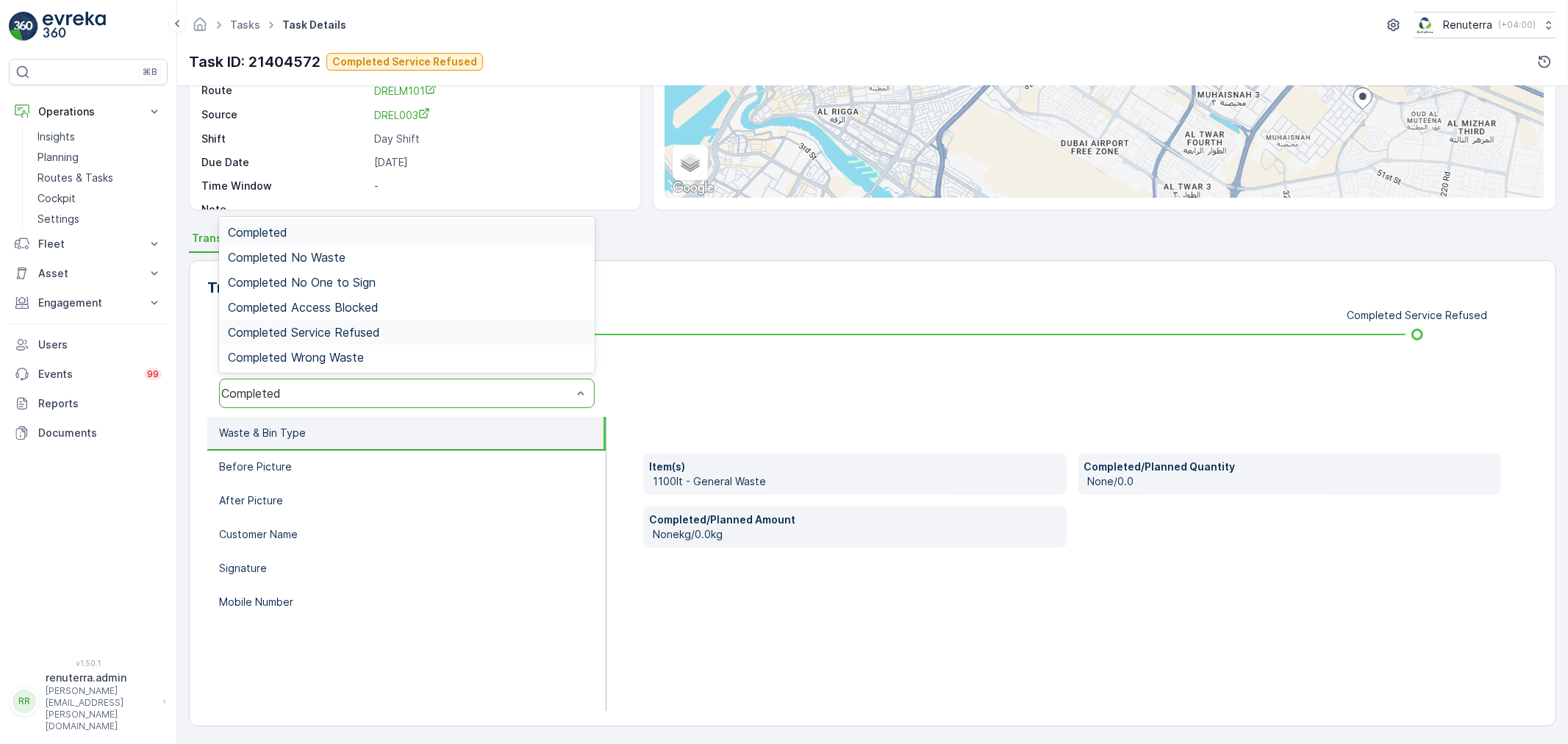
click at [325, 329] on span "Completed Service Refused" at bounding box center [304, 332] width 152 height 13
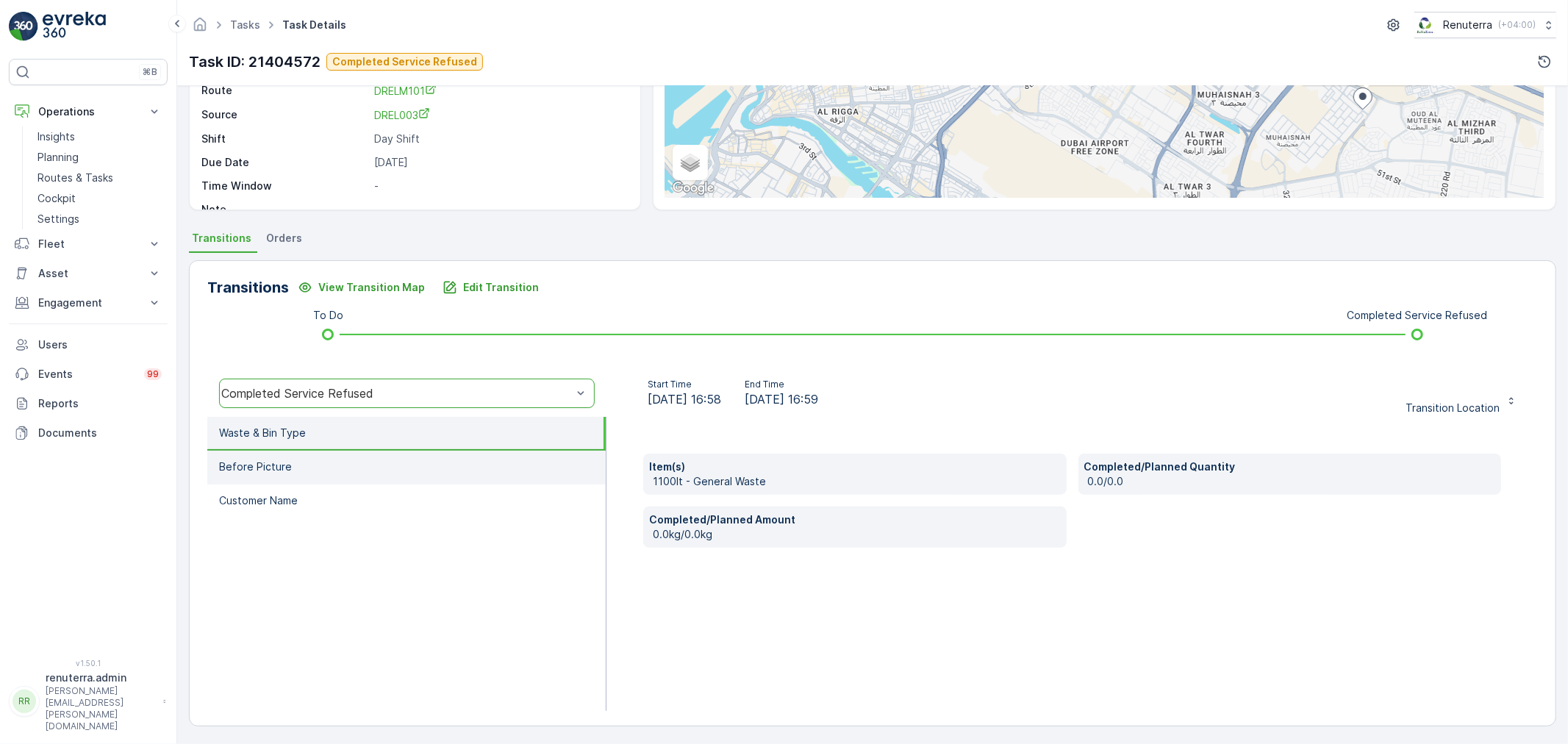
click at [328, 473] on li "Before Picture" at bounding box center [406, 468] width 398 height 34
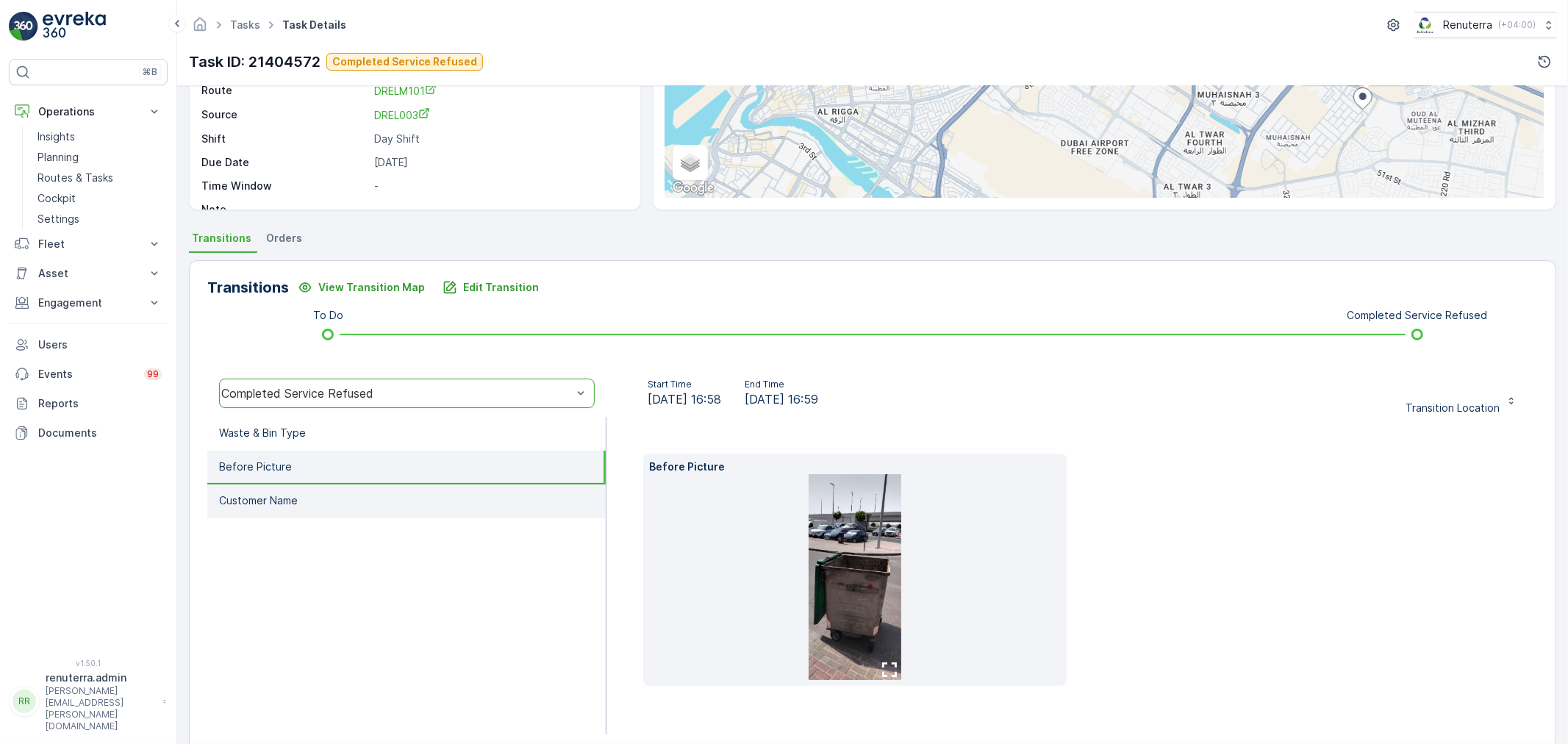
click at [294, 488] on li "Customer Name" at bounding box center [406, 501] width 398 height 34
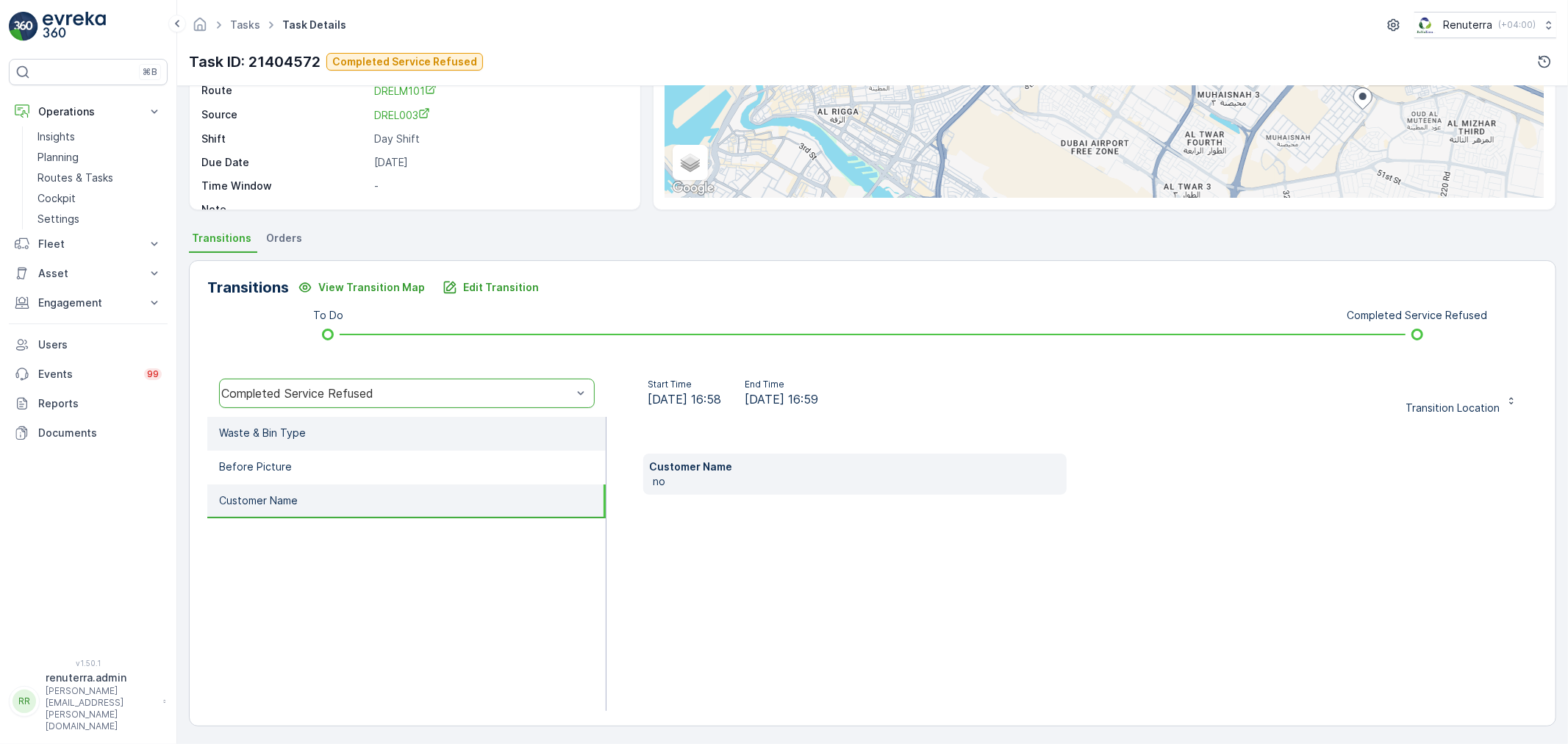
click at [357, 441] on li "Waste & Bin Type" at bounding box center [406, 434] width 398 height 34
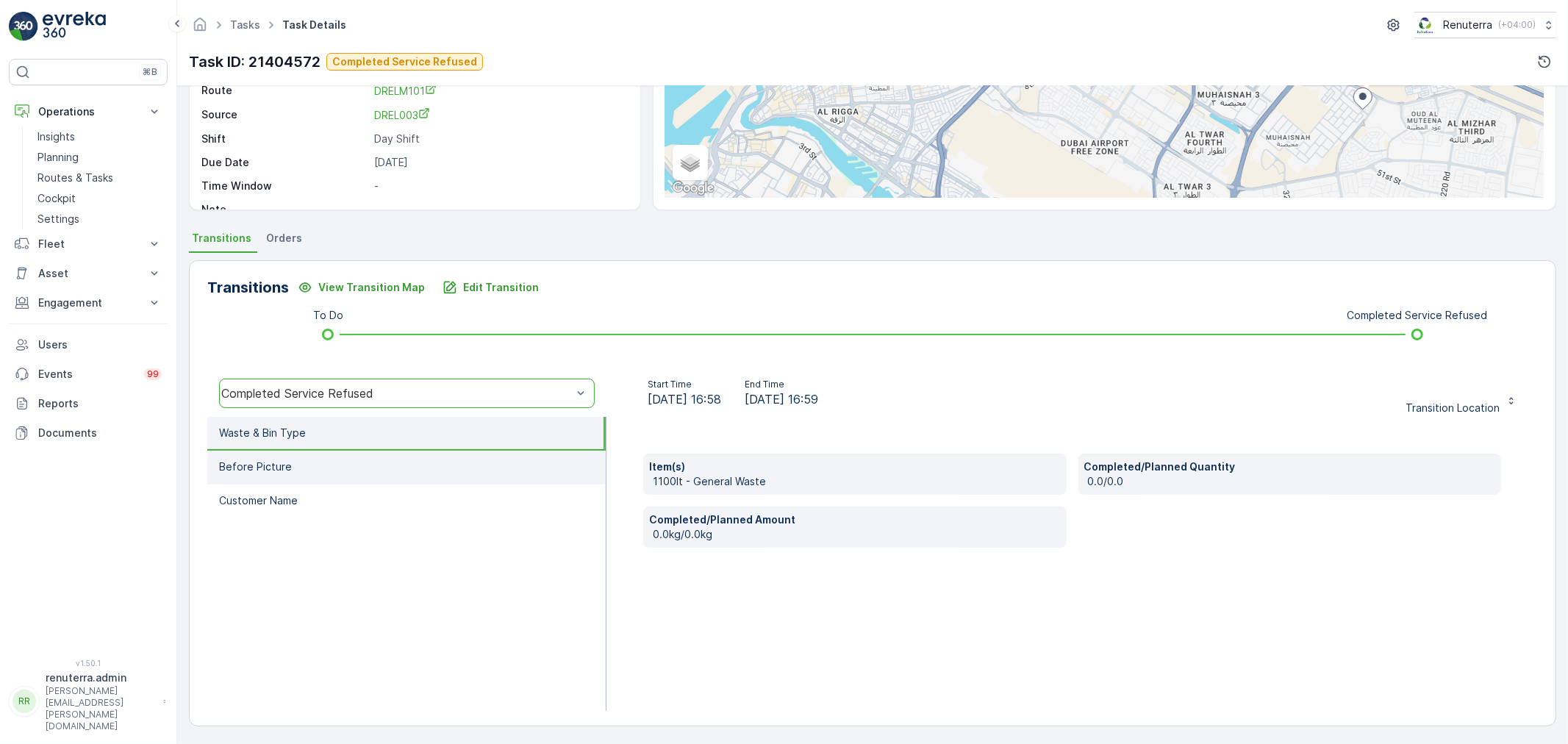
click at [344, 466] on li "Before Picture" at bounding box center [406, 468] width 398 height 34
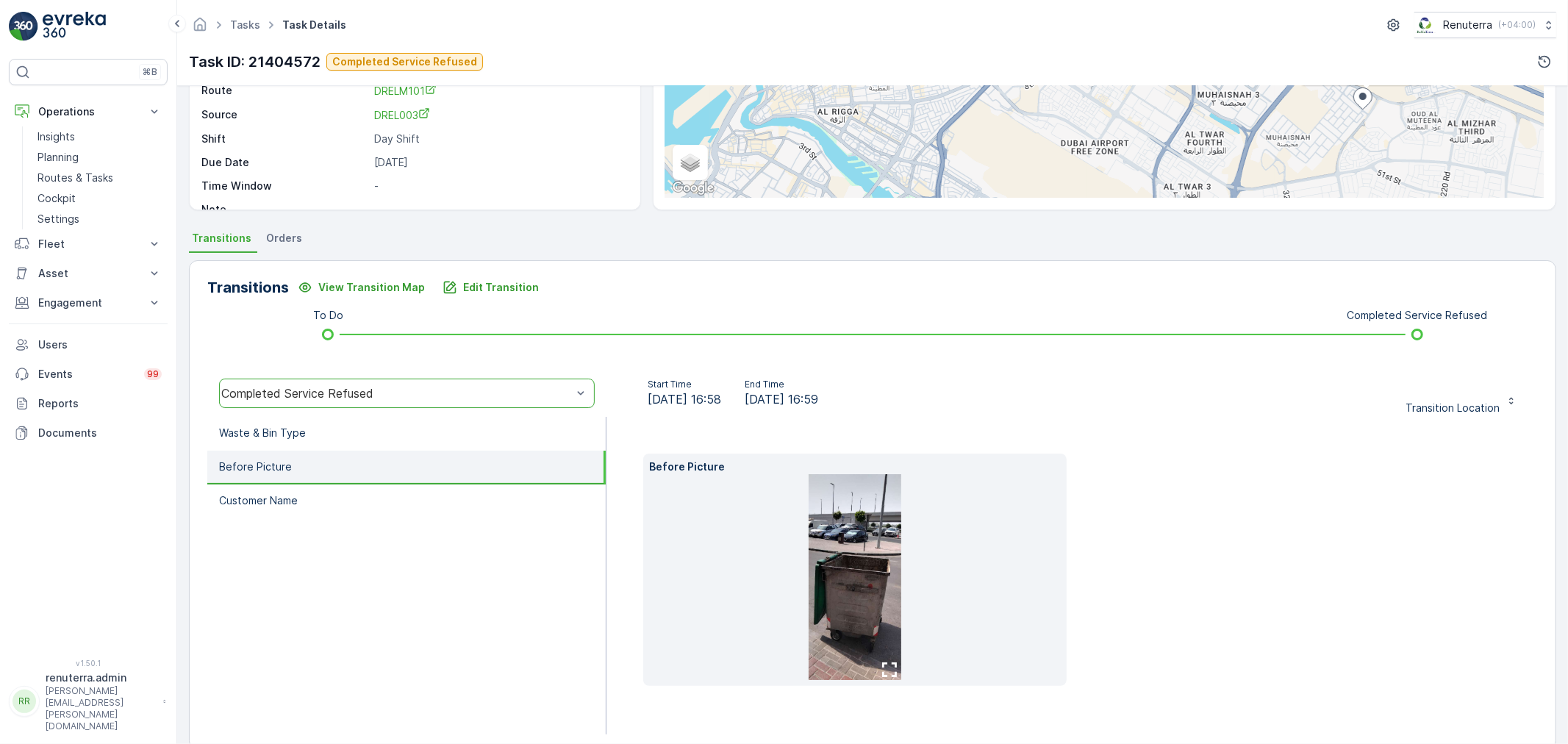
click at [854, 524] on img at bounding box center [854, 577] width 93 height 205
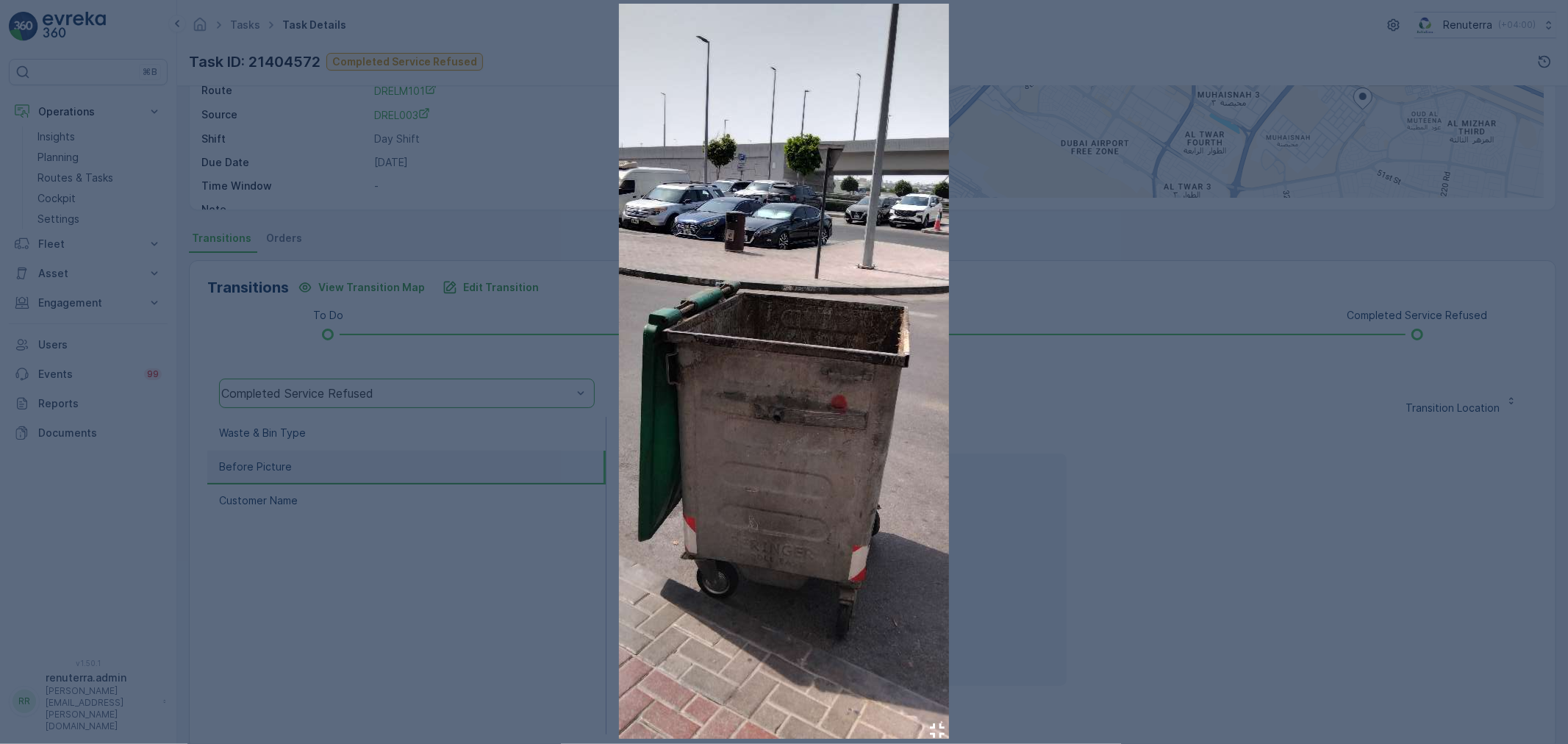
click at [1028, 314] on div at bounding box center [784, 372] width 1568 height 744
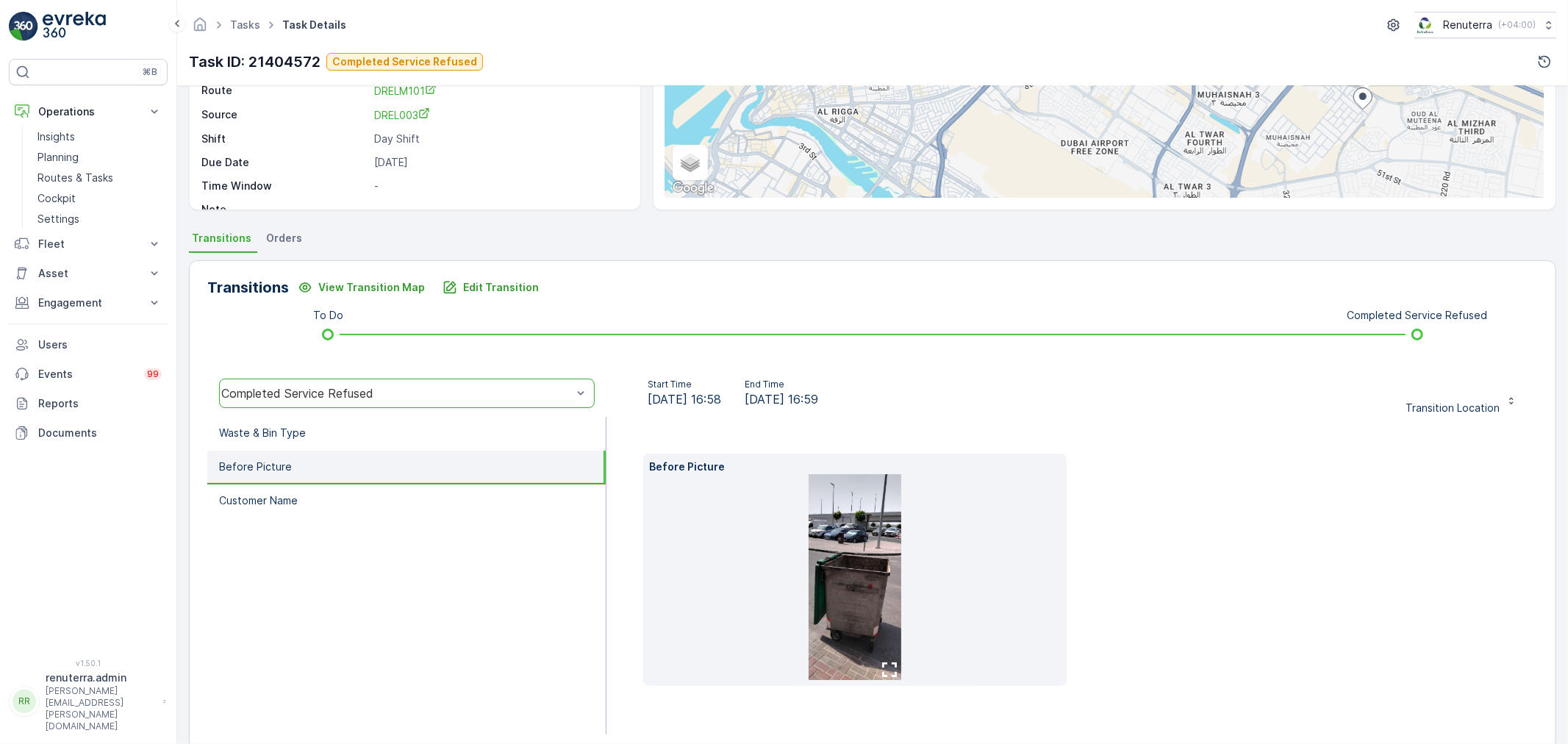
click at [309, 531] on ul "Waste & Bin Type Before Picture Customer Name" at bounding box center [406, 576] width 399 height 318
click at [322, 515] on ul "Waste & Bin Type Before Picture Customer Name" at bounding box center [406, 576] width 399 height 318
click at [335, 505] on li "Customer Name" at bounding box center [406, 501] width 398 height 34
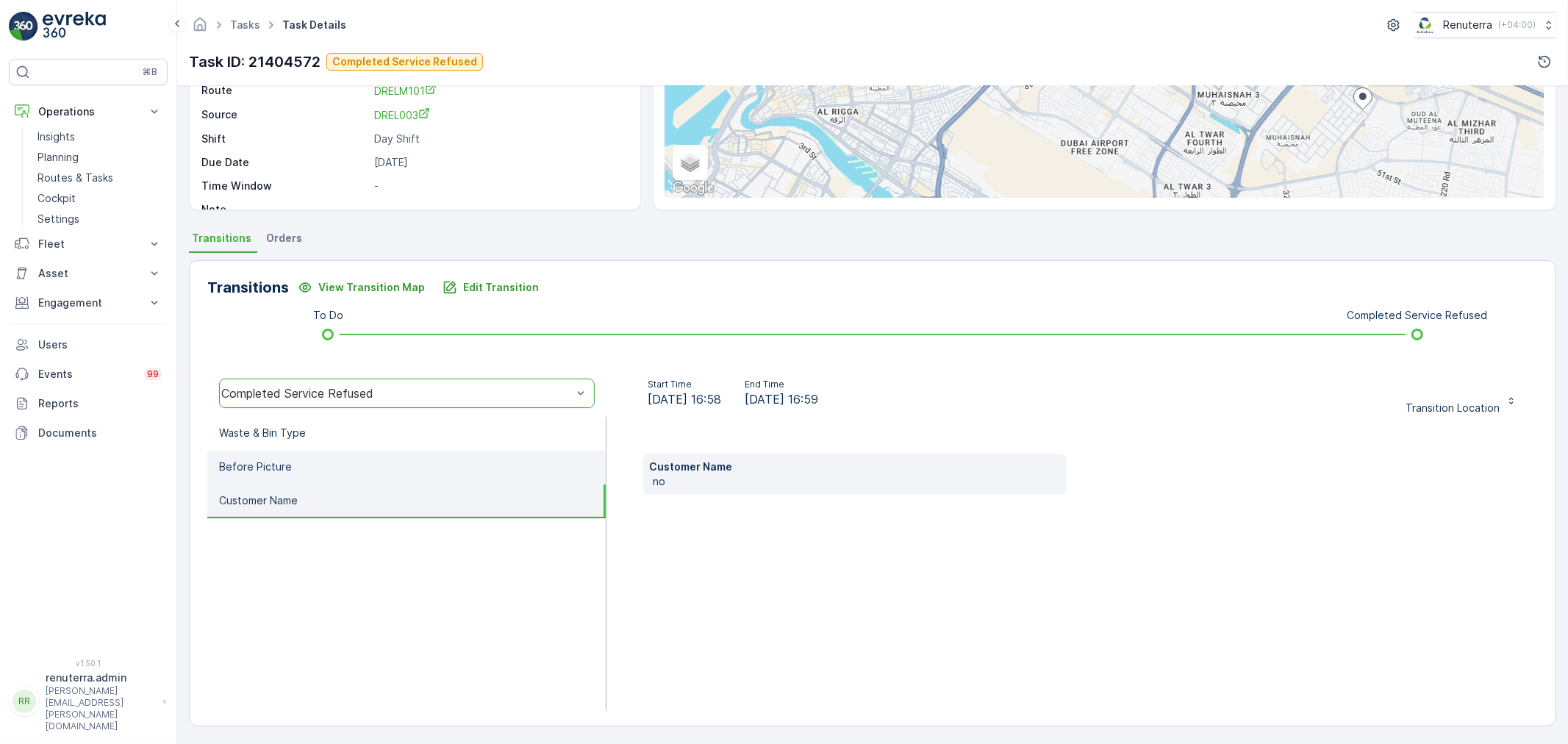
click at [340, 469] on li "Before Picture" at bounding box center [406, 468] width 398 height 34
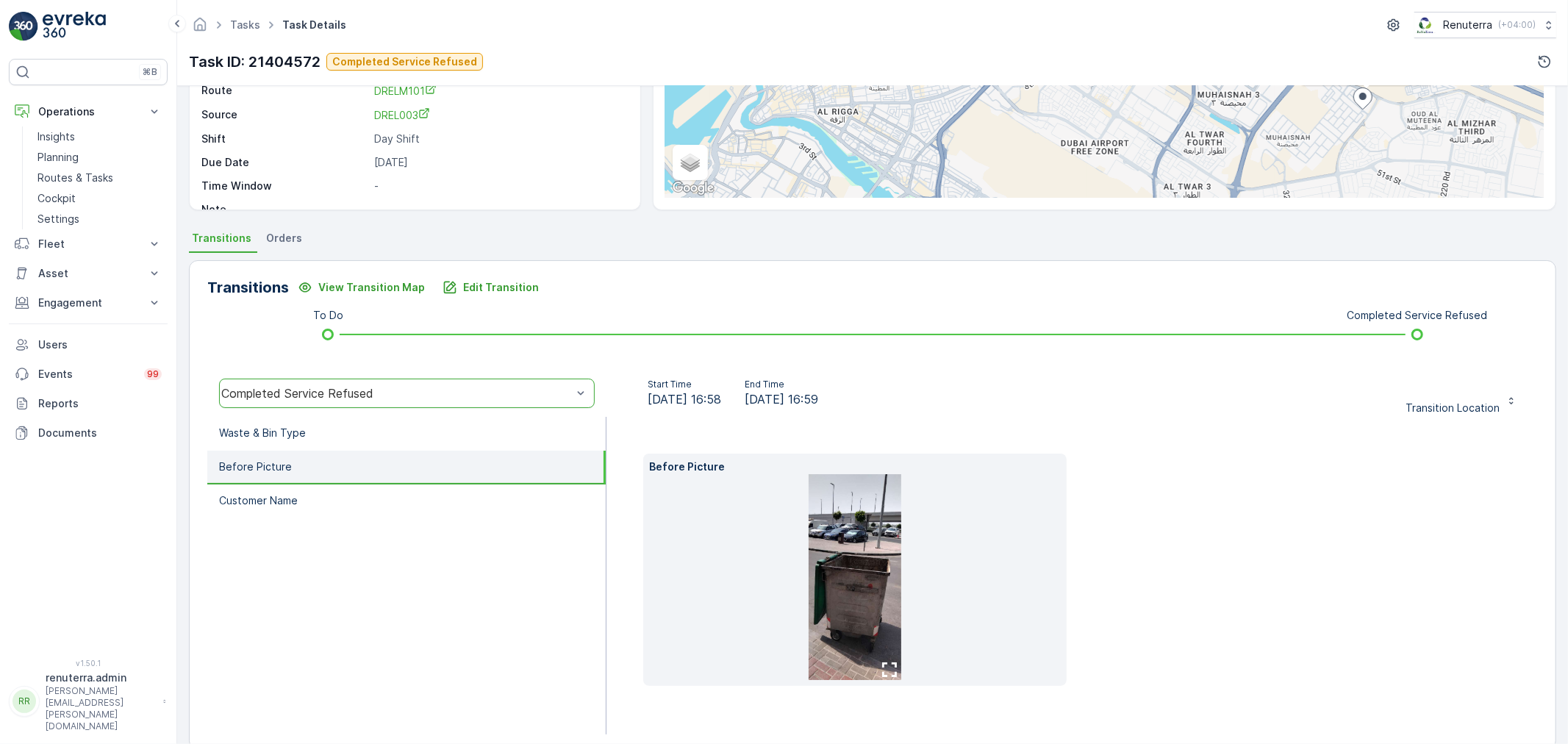
click at [821, 546] on img at bounding box center [854, 577] width 93 height 205
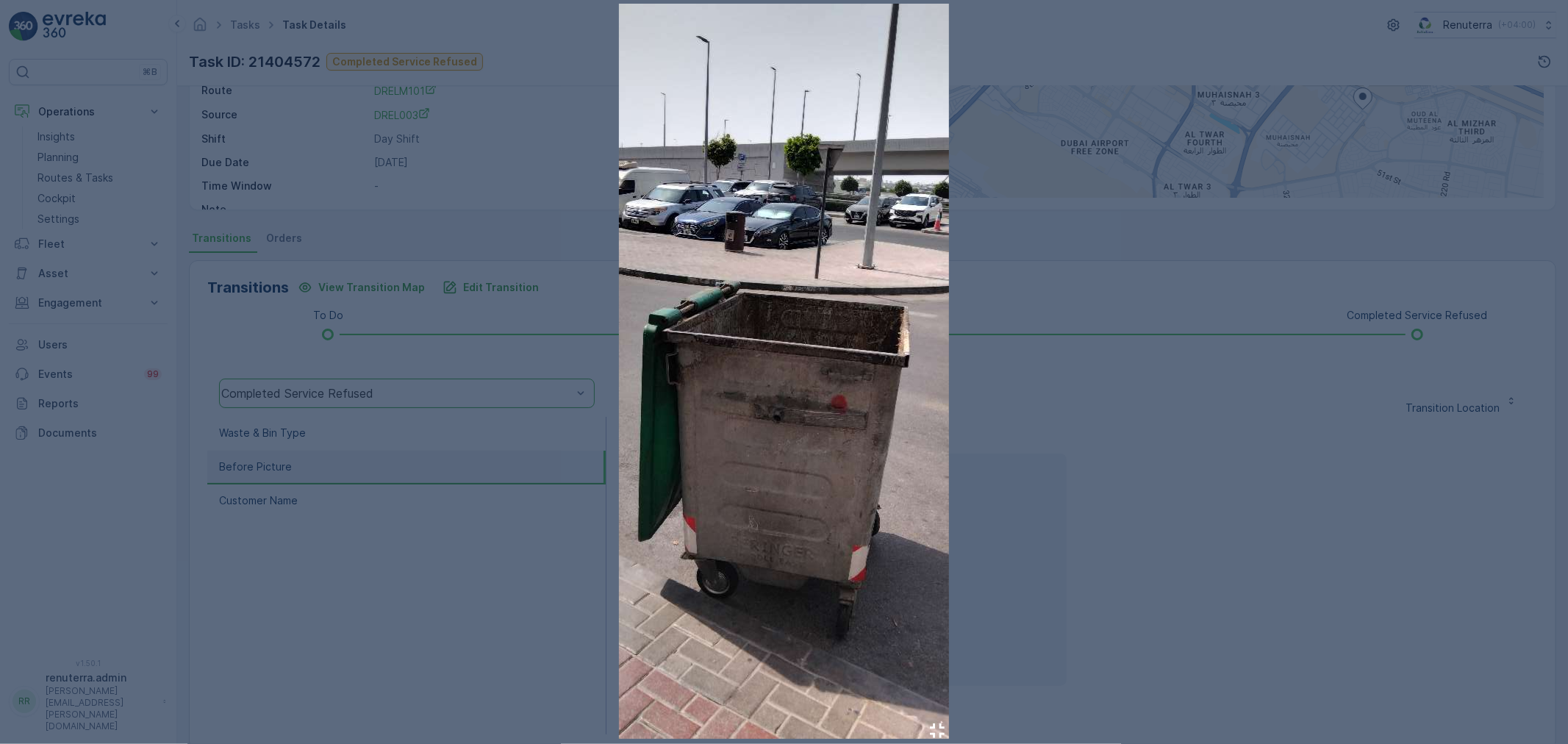
drag, startPoint x: 1155, startPoint y: 314, endPoint x: 1148, endPoint y: 321, distance: 9.9
click at [1153, 316] on div at bounding box center [784, 372] width 1568 height 744
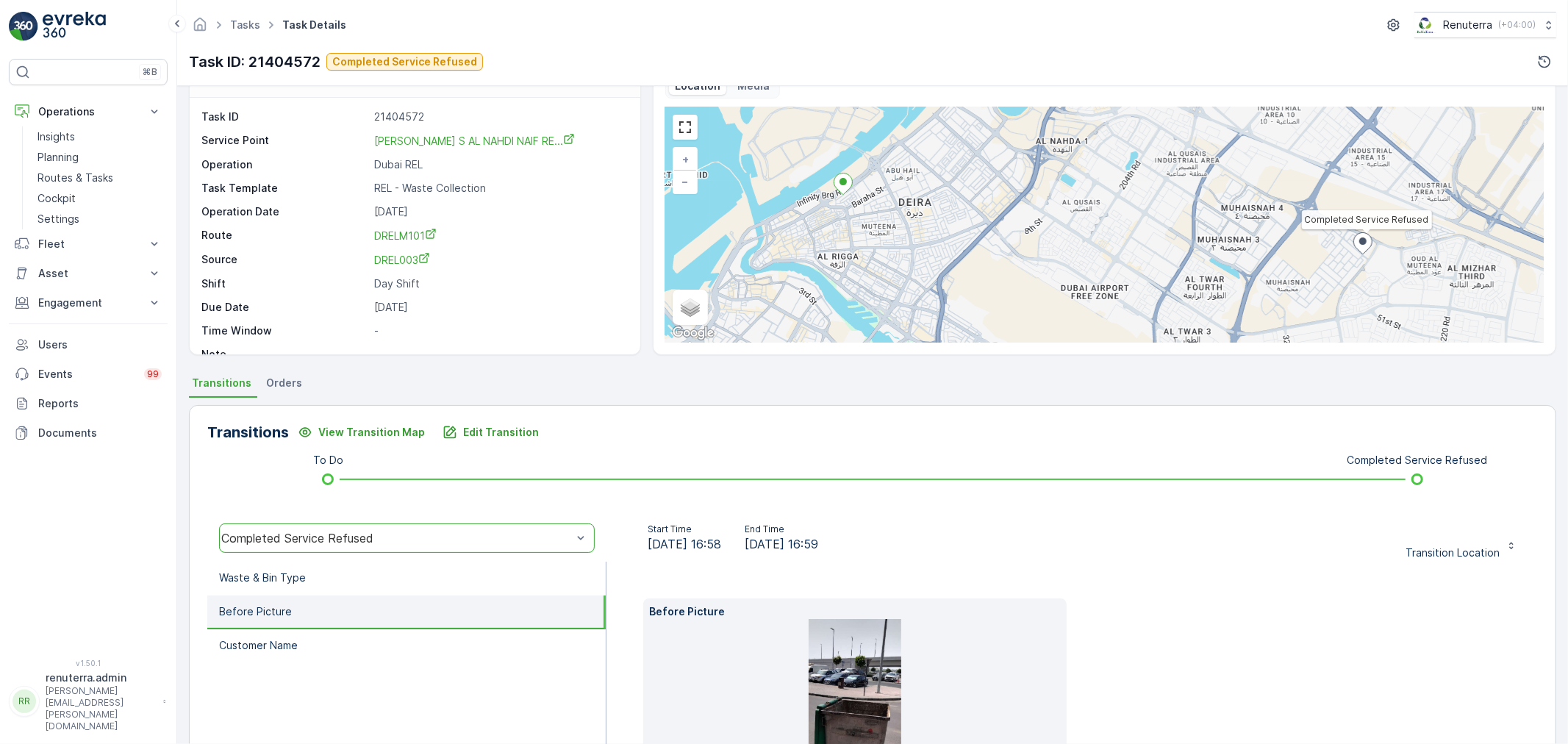
scroll to position [0, 0]
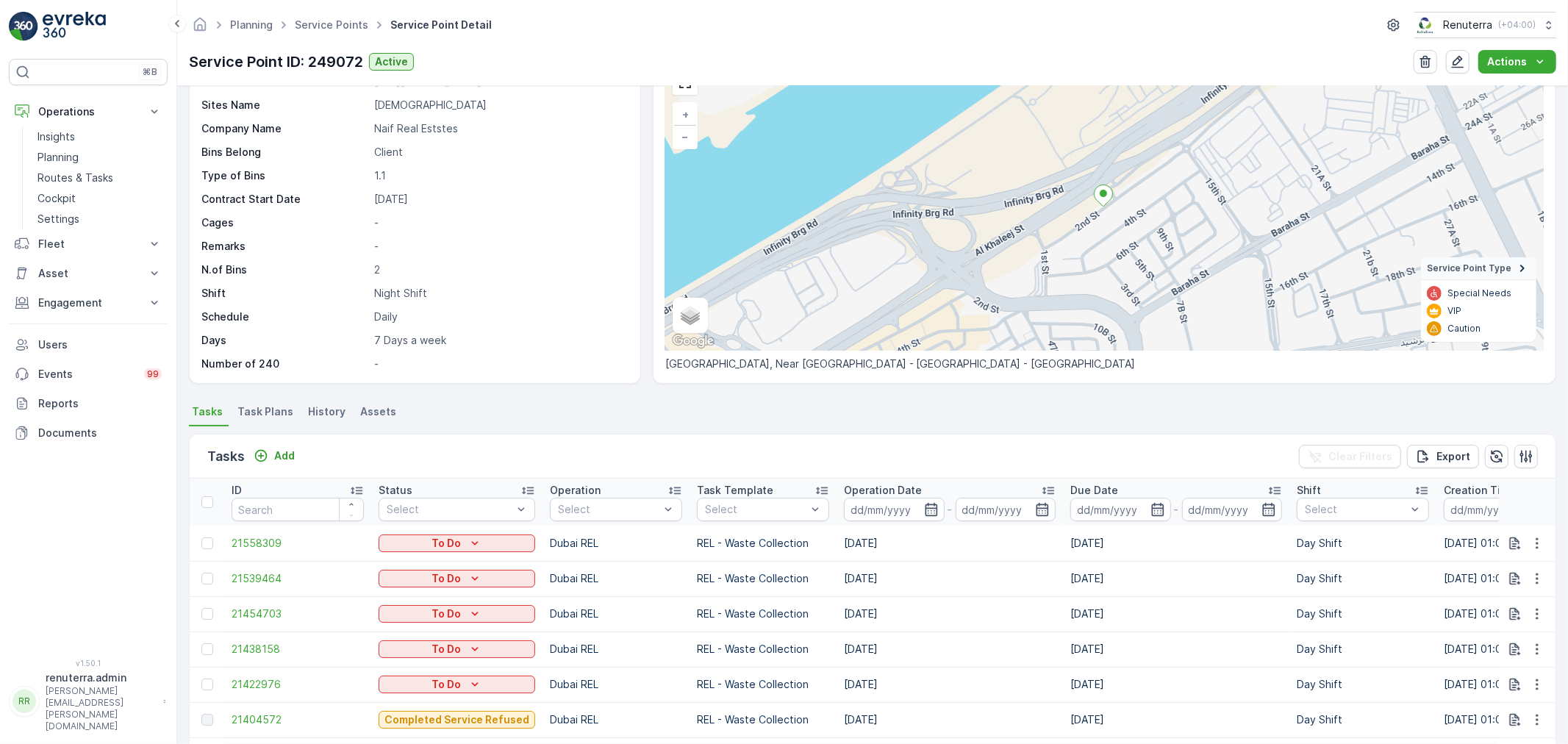
scroll to position [4, 0]
click at [289, 453] on p "Add" at bounding box center [284, 455] width 20 height 15
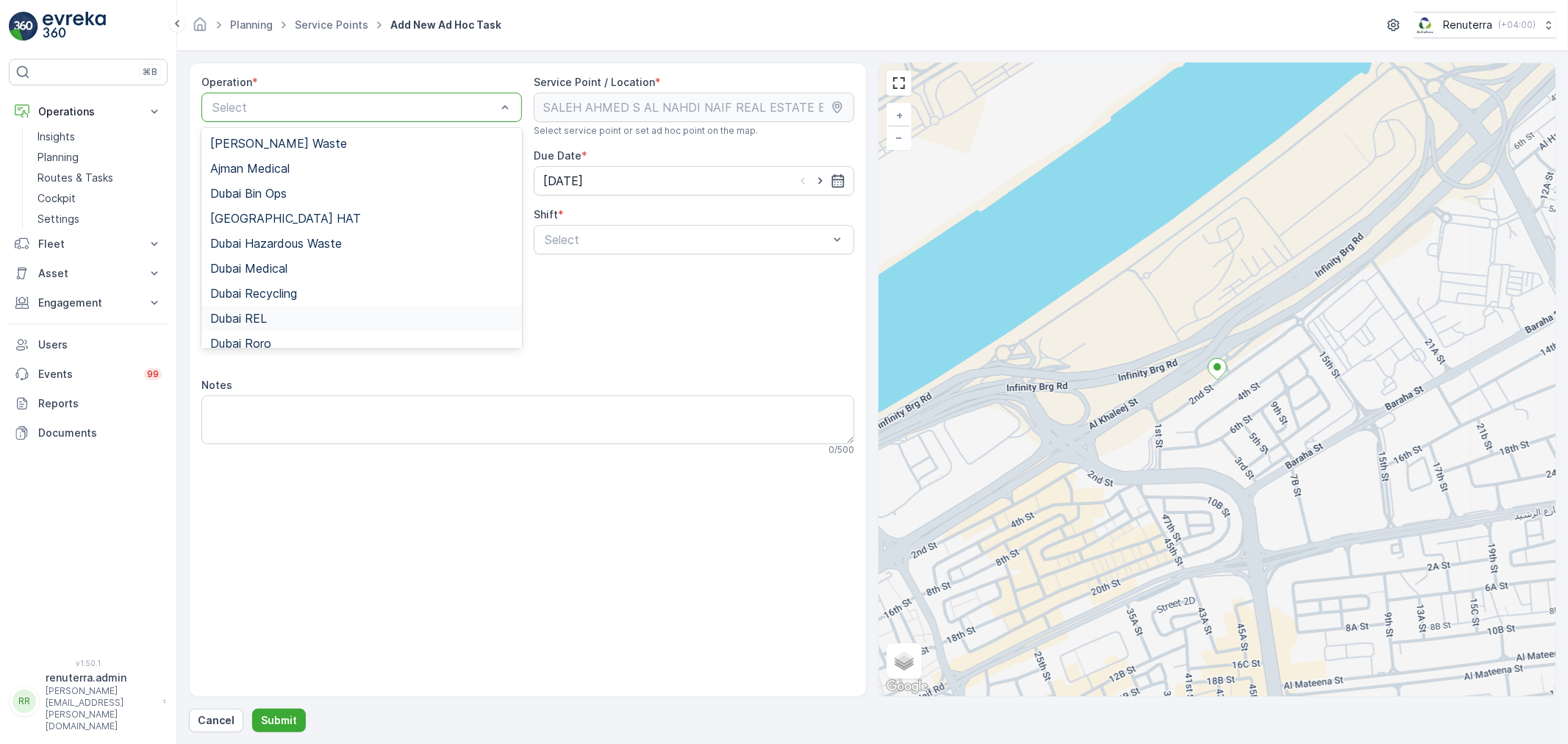
click at [278, 319] on div "Dubai REL" at bounding box center [361, 318] width 303 height 13
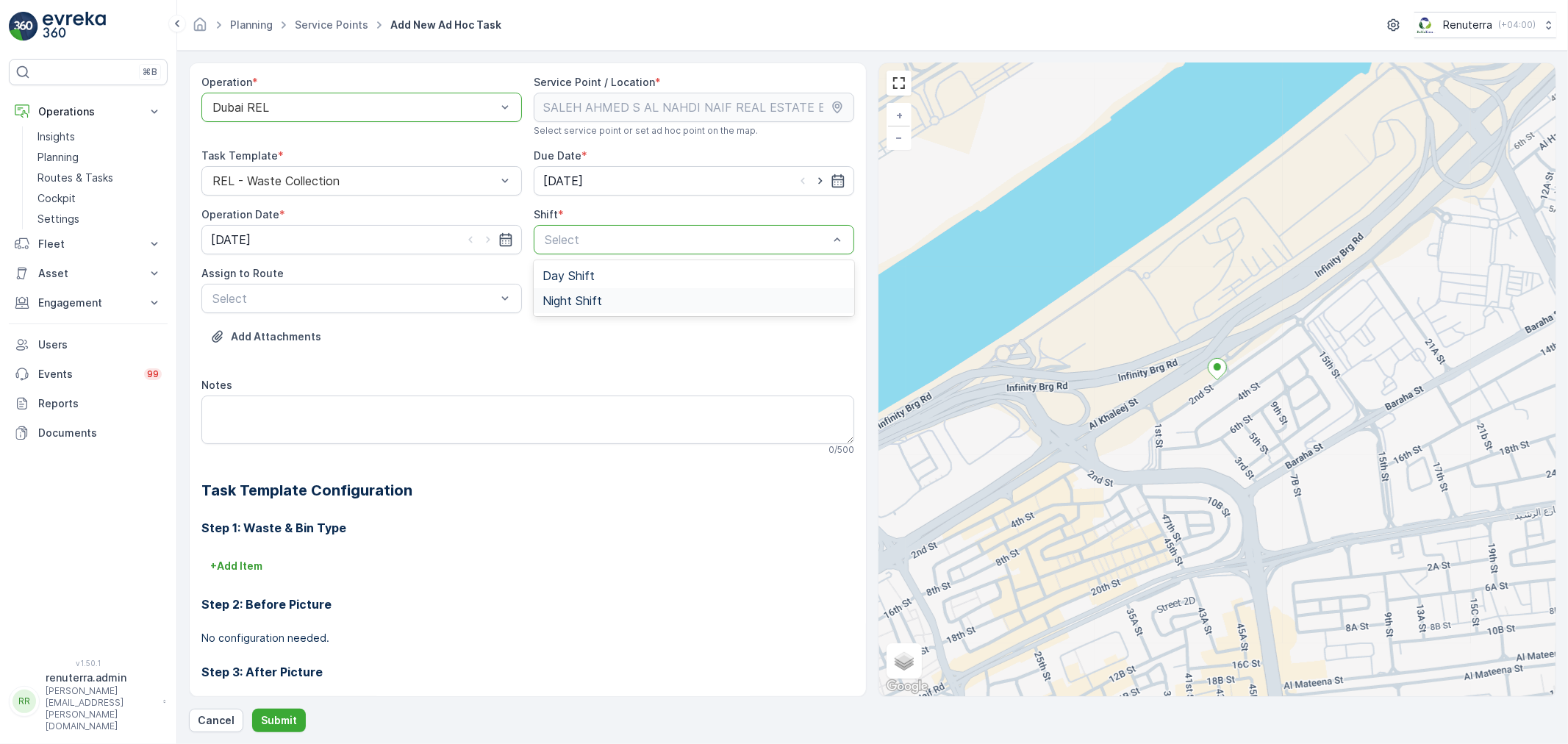
click at [591, 296] on span "Night Shift" at bounding box center [572, 300] width 59 height 13
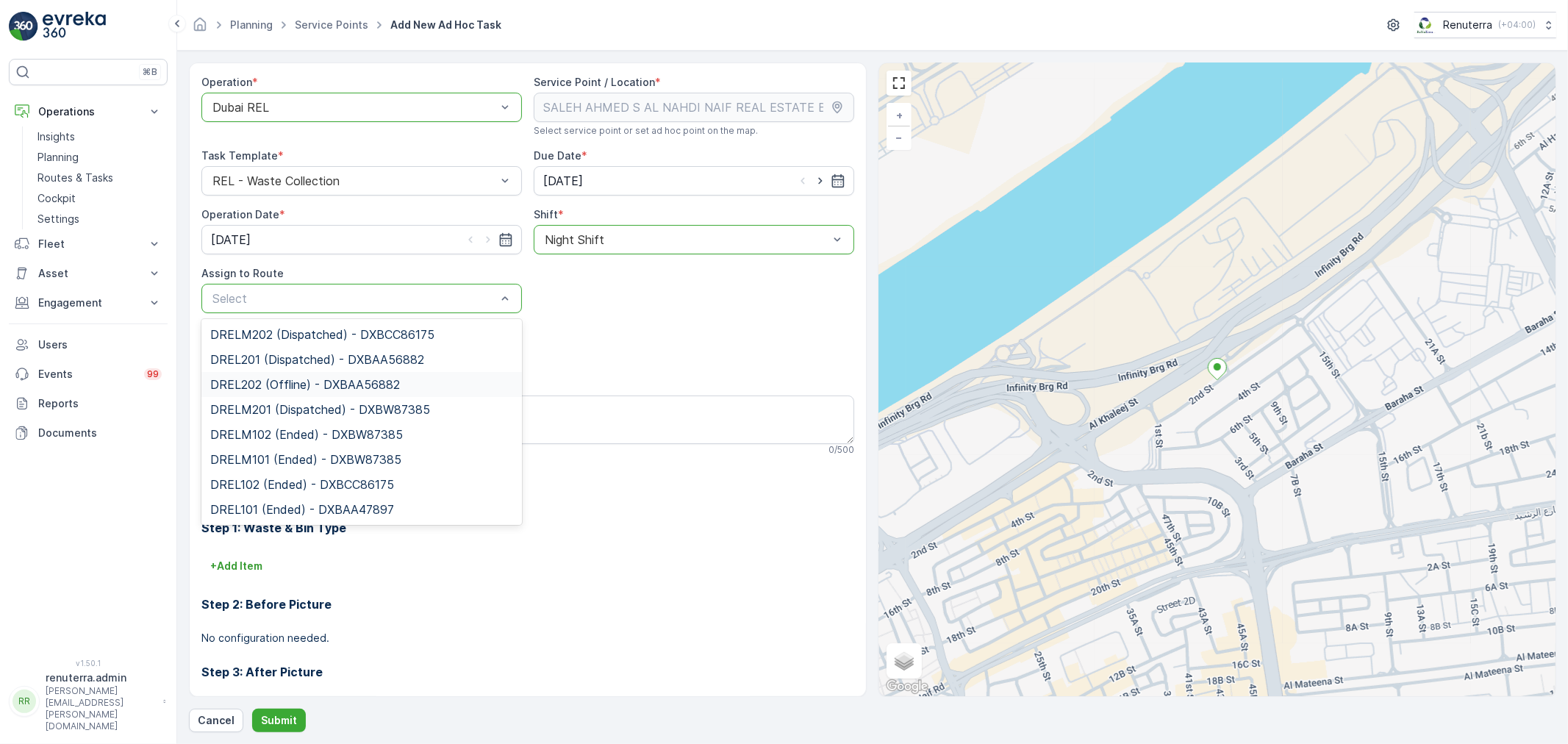
click at [270, 388] on span "DREL202 (Offline) - DXBAA56882" at bounding box center [305, 384] width 189 height 13
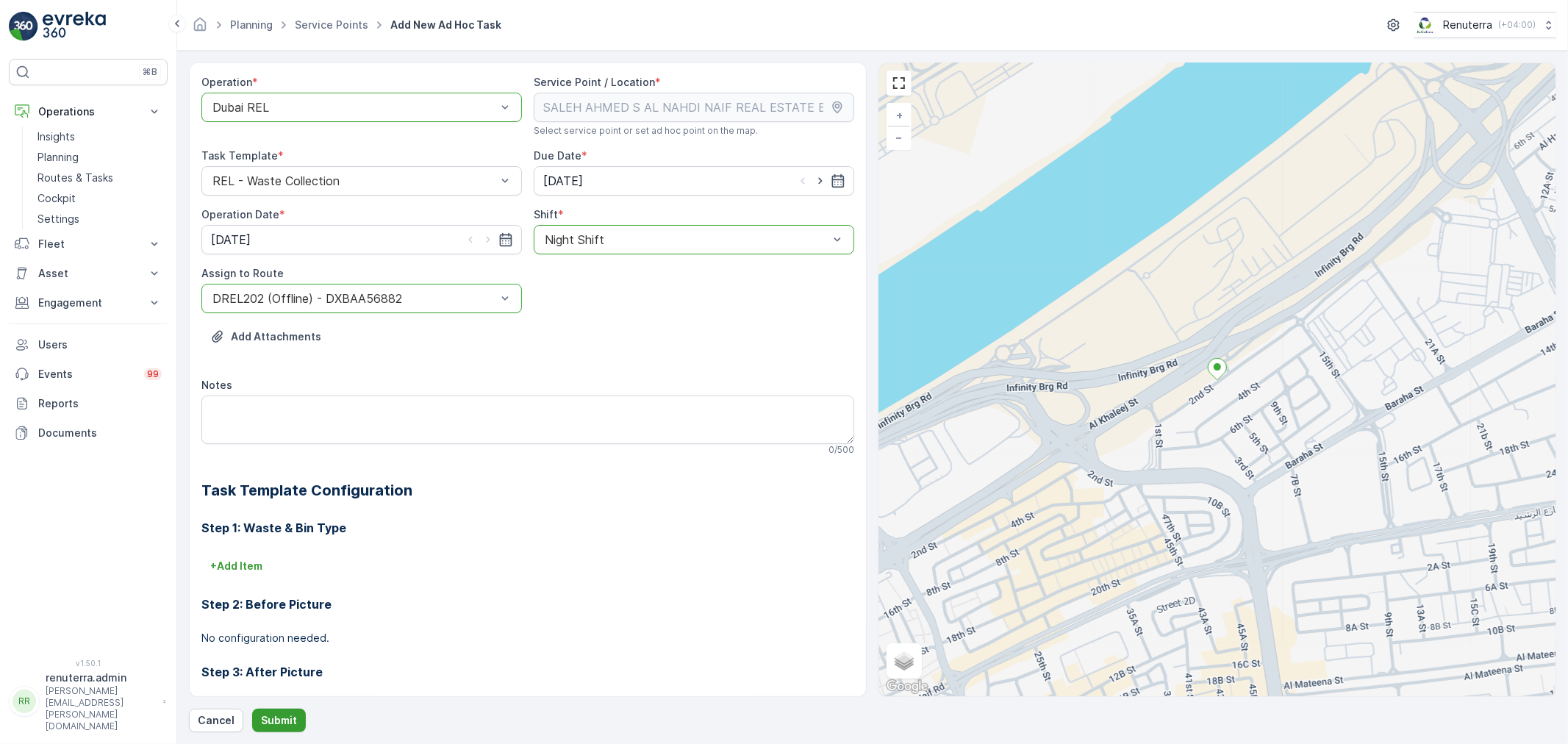
click at [273, 718] on p "Submit" at bounding box center [279, 720] width 36 height 15
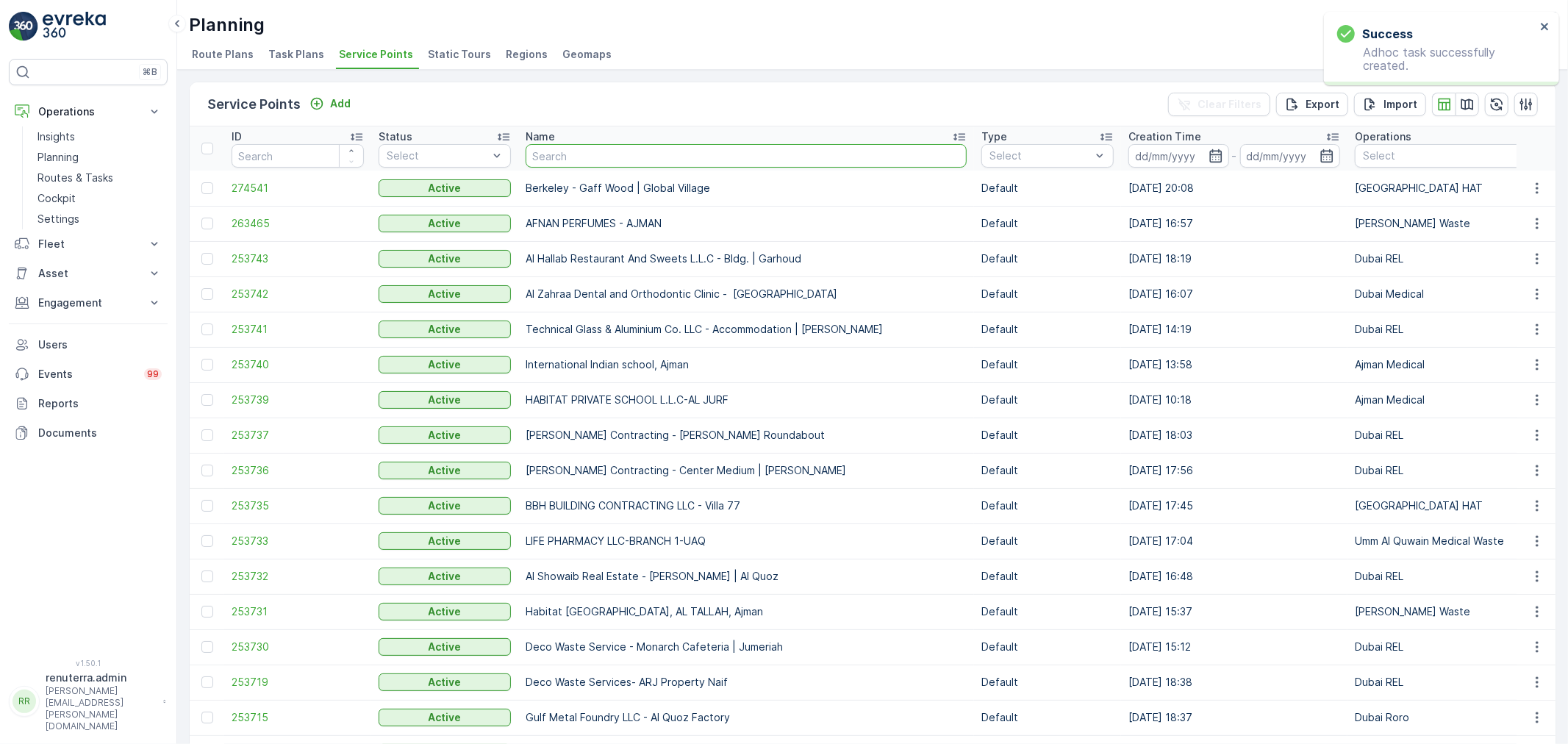
click at [570, 150] on input "text" at bounding box center [746, 156] width 441 height 24
paste input "[URL][DOMAIN_NAME]"
type input "[URL][DOMAIN_NAME]"
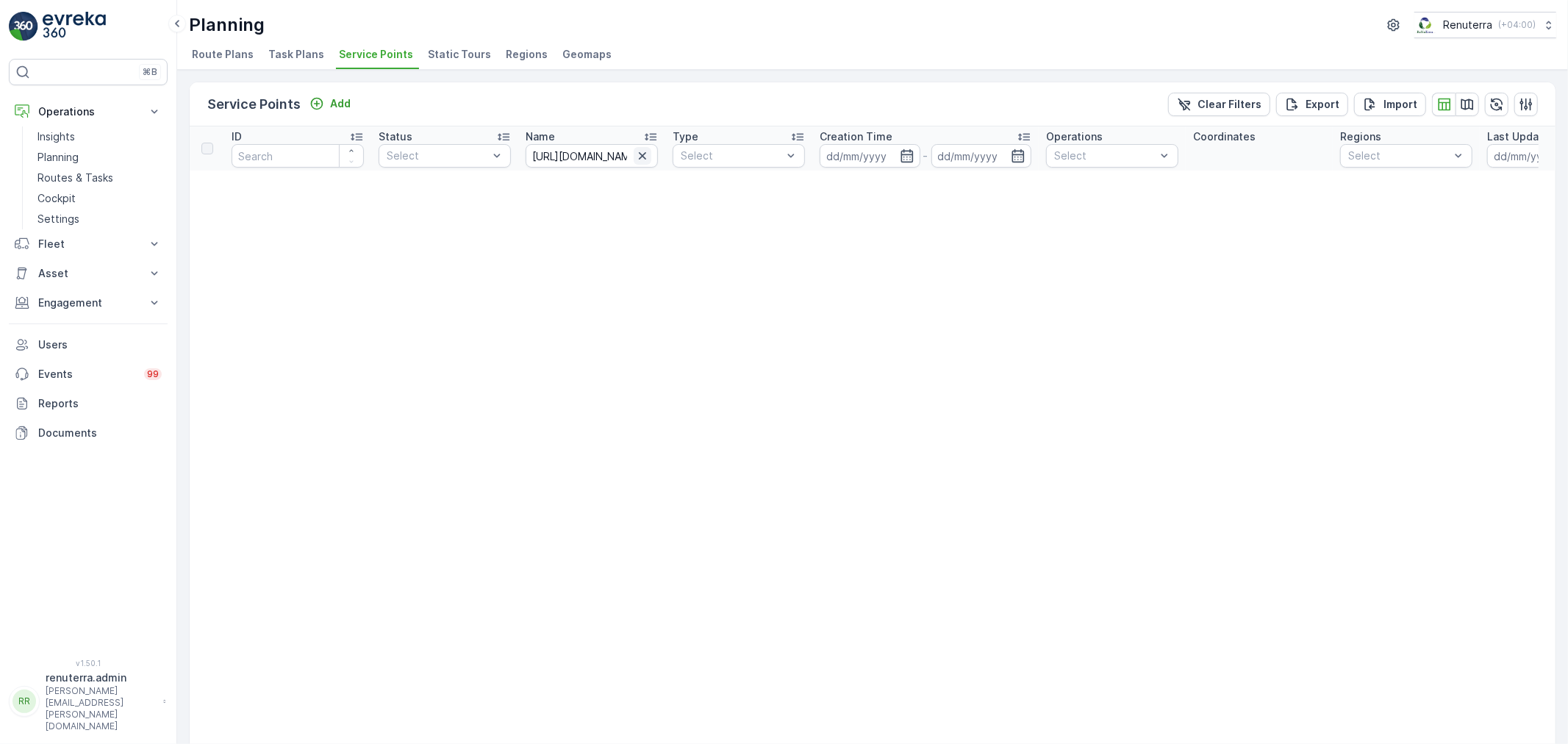
click at [643, 156] on icon "button" at bounding box center [643, 156] width 7 height 7
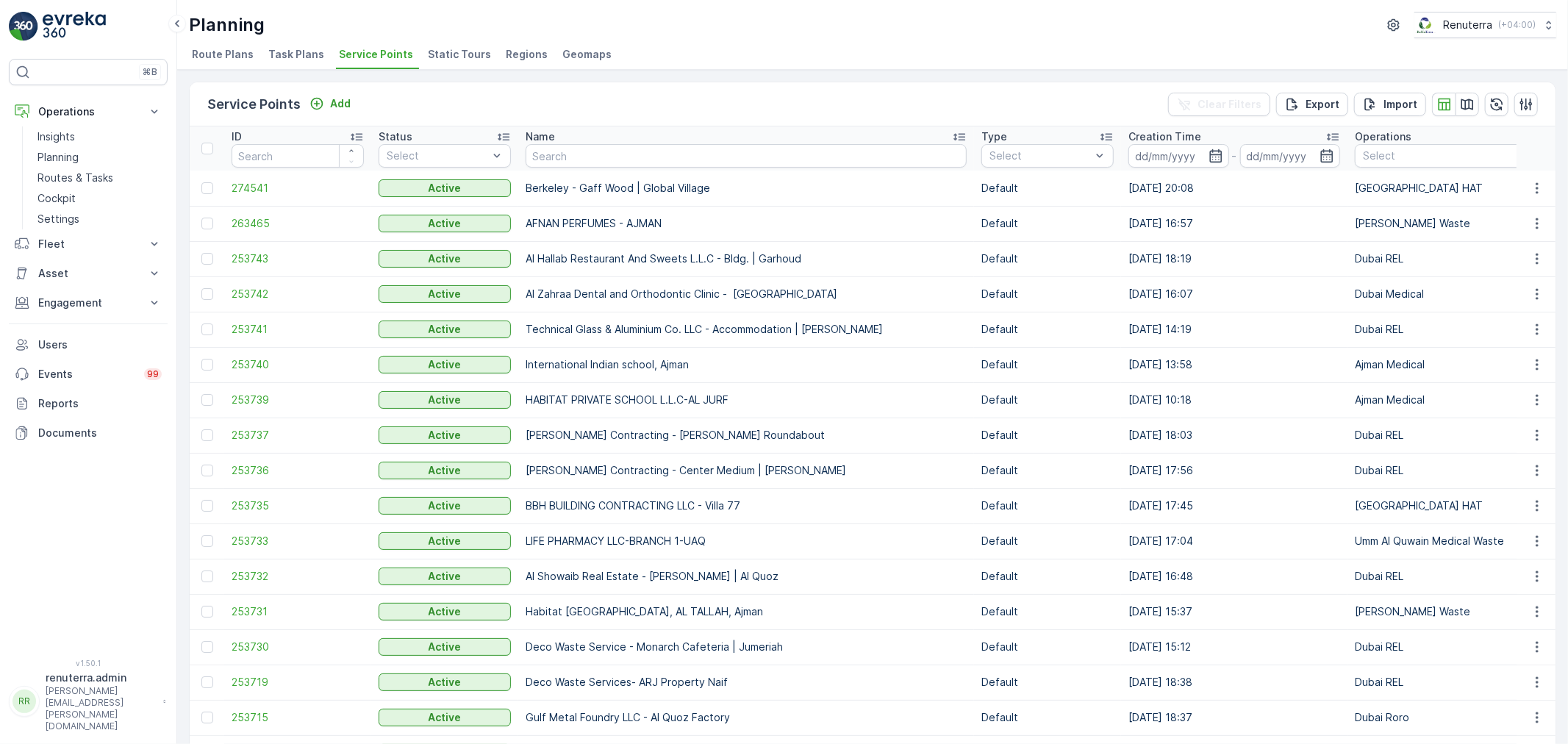
click at [557, 167] on th "Name" at bounding box center [745, 149] width 456 height 44
click at [554, 156] on input "text" at bounding box center [746, 156] width 441 height 24
paste input "[PERSON_NAME] S AL NAHDI NAIF REAL ES"
type input "[PERSON_NAME] S AL NAHDI NAIF REAL ES"
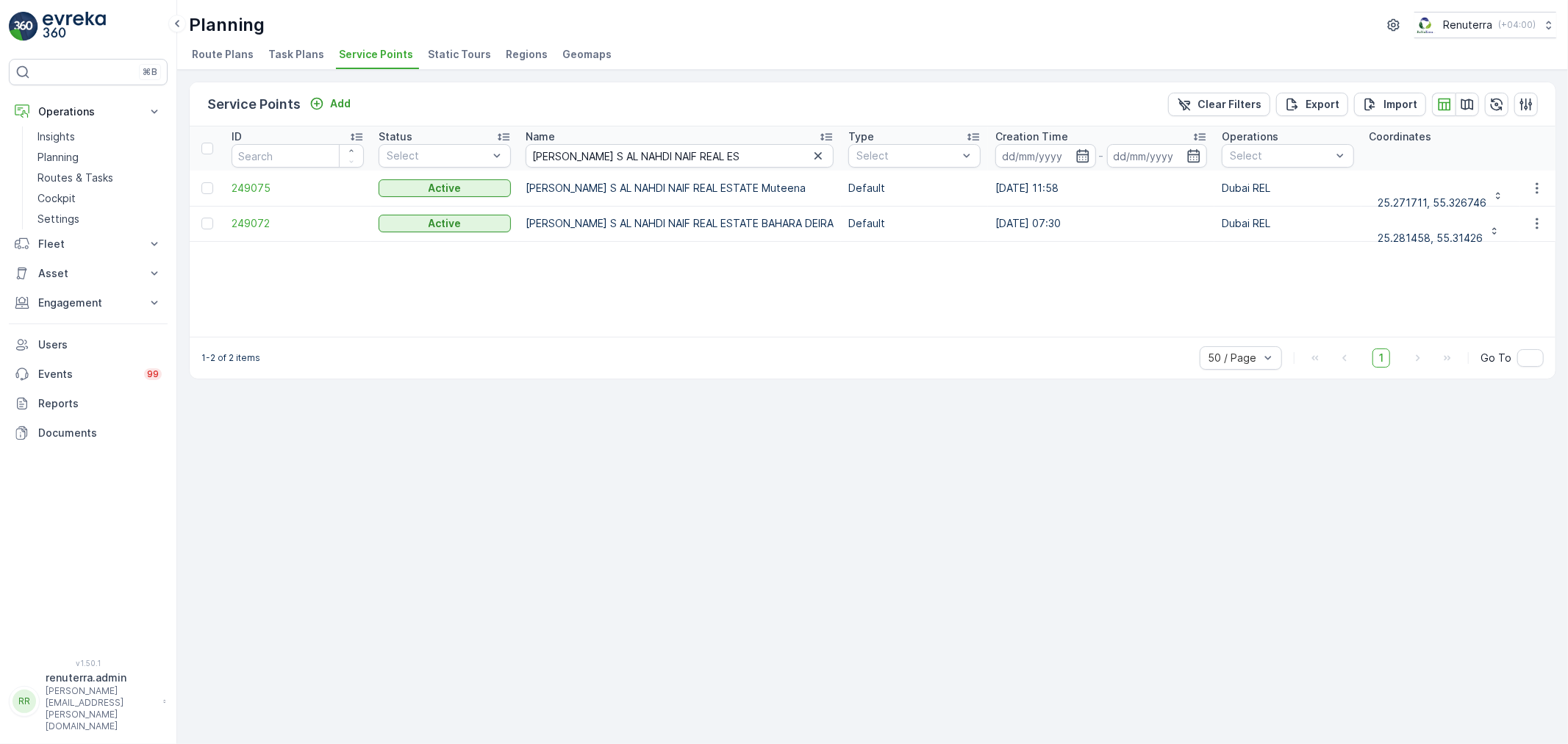
click at [728, 231] on td "[PERSON_NAME] S AL NAHDI NAIF REAL ESTATE BAHARA DEIRA" at bounding box center [679, 223] width 322 height 35
click at [244, 182] on span "249075" at bounding box center [297, 188] width 132 height 15
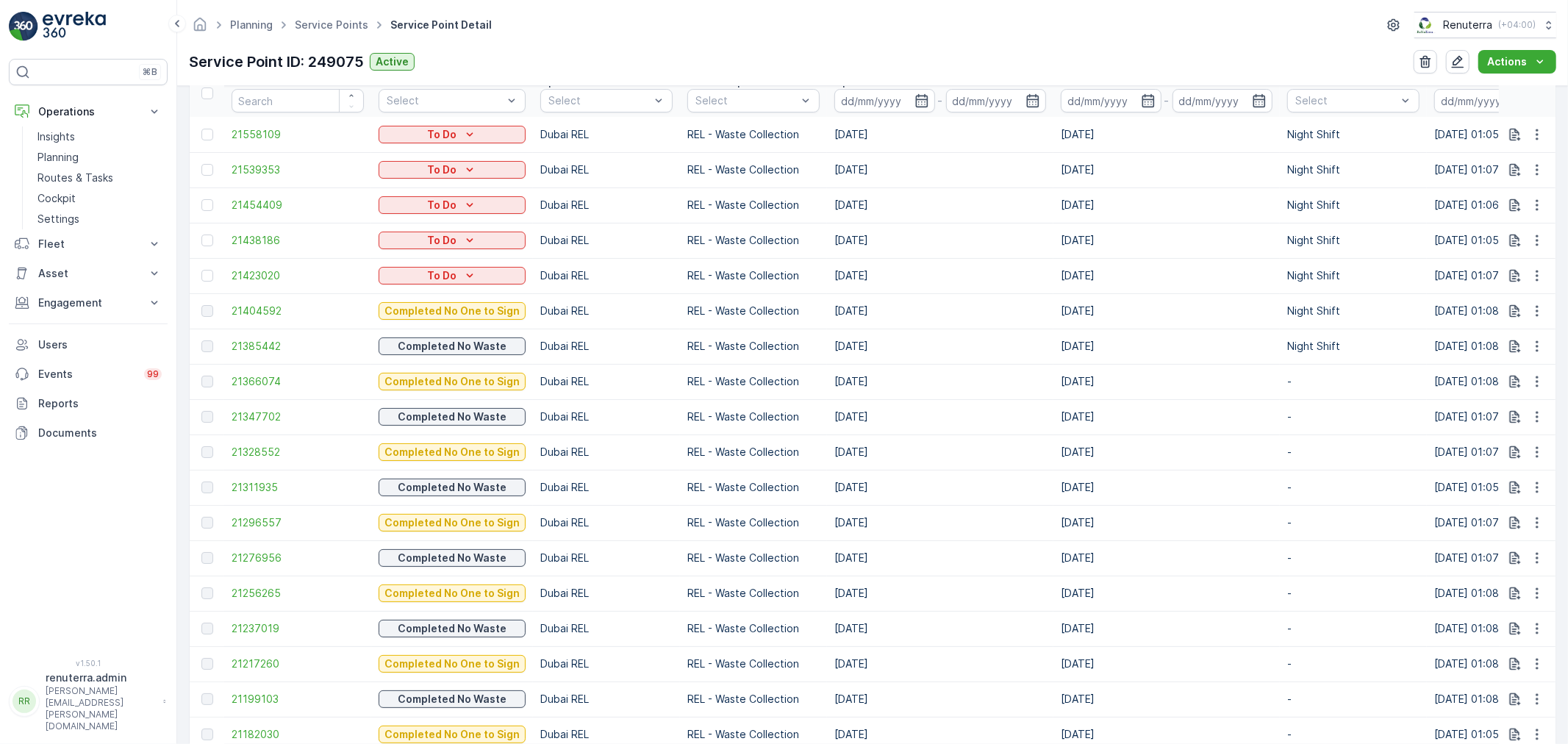
scroll to position [490, 0]
click at [261, 280] on span "21423020" at bounding box center [297, 276] width 132 height 15
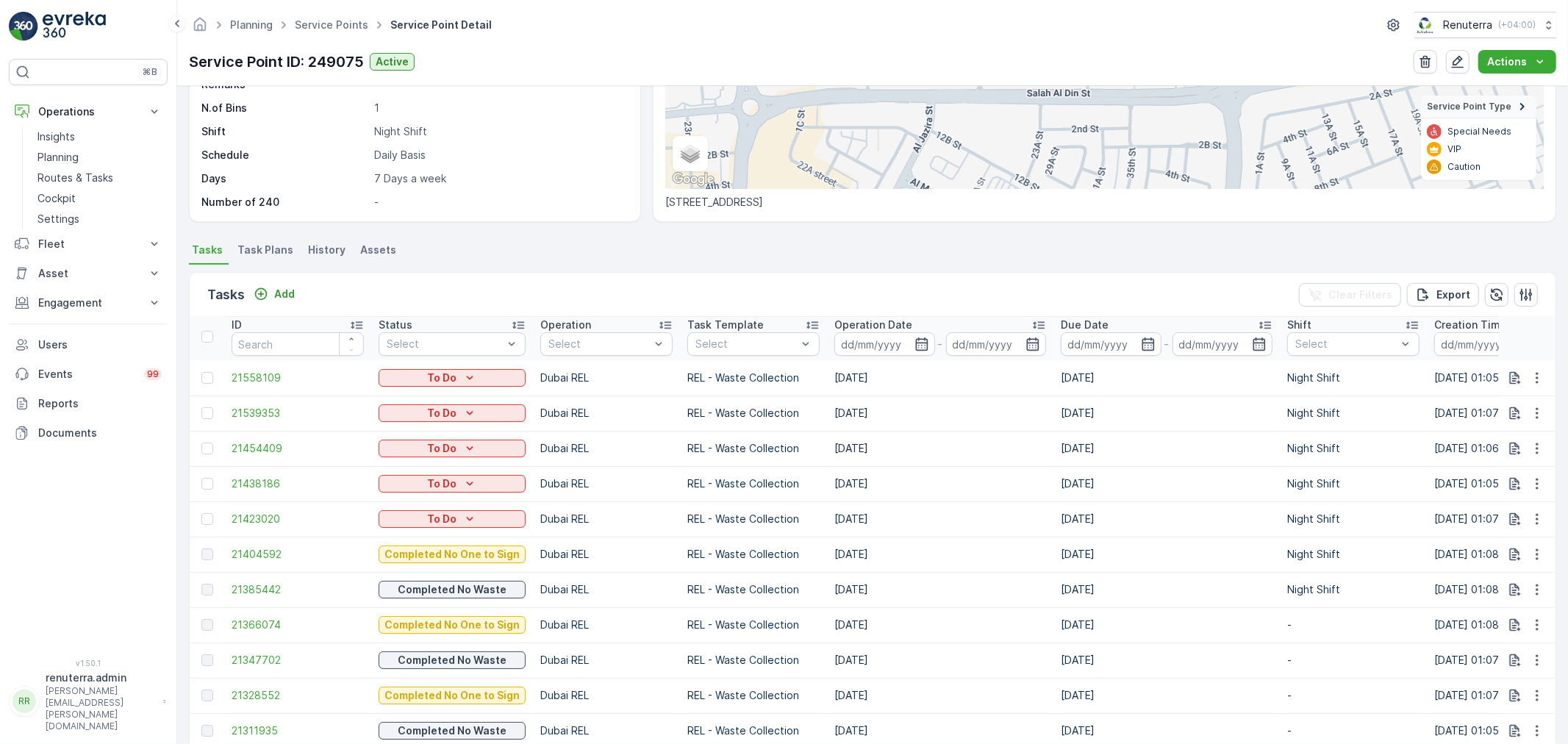
scroll to position [327, 0]
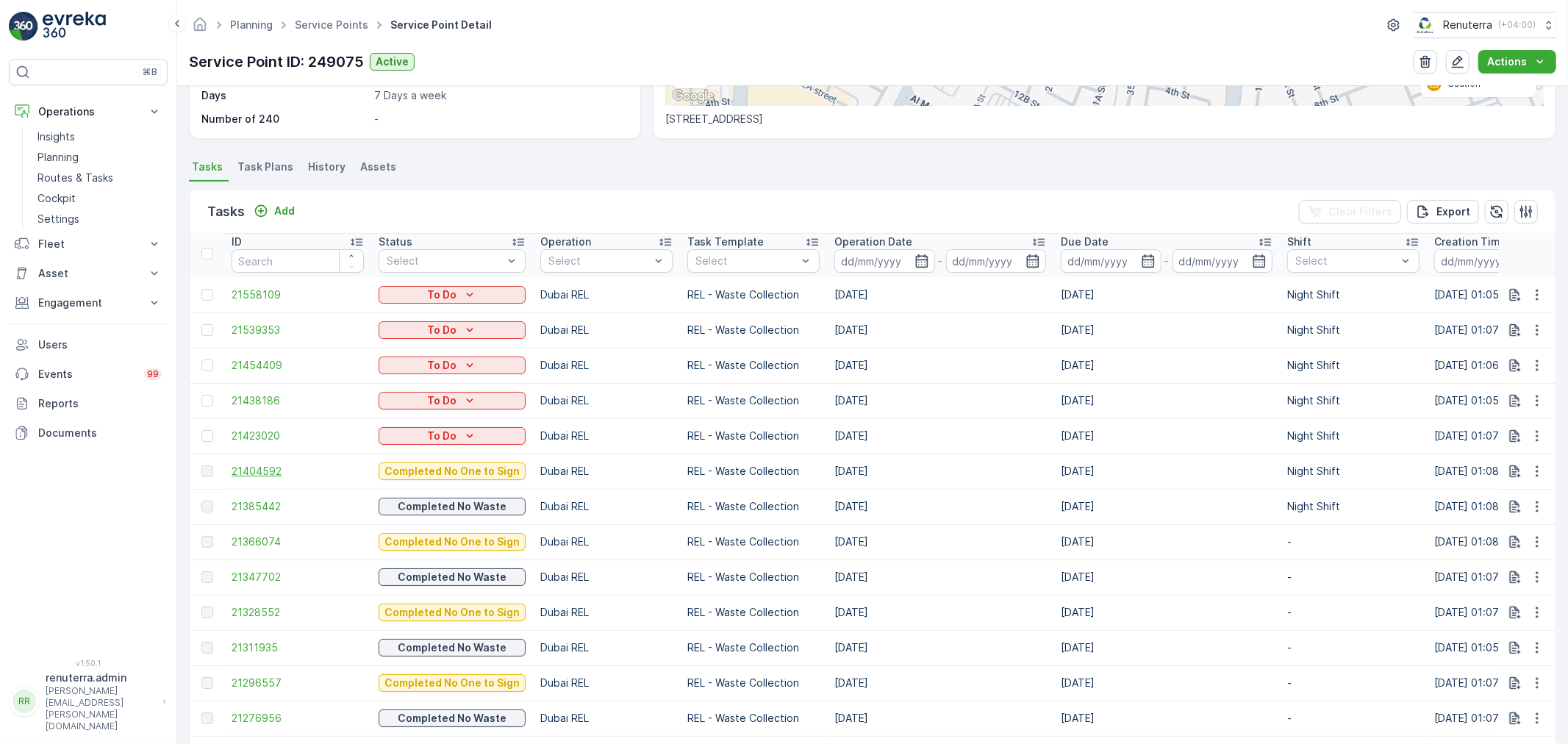
click at [262, 464] on span "21404592" at bounding box center [297, 471] width 132 height 15
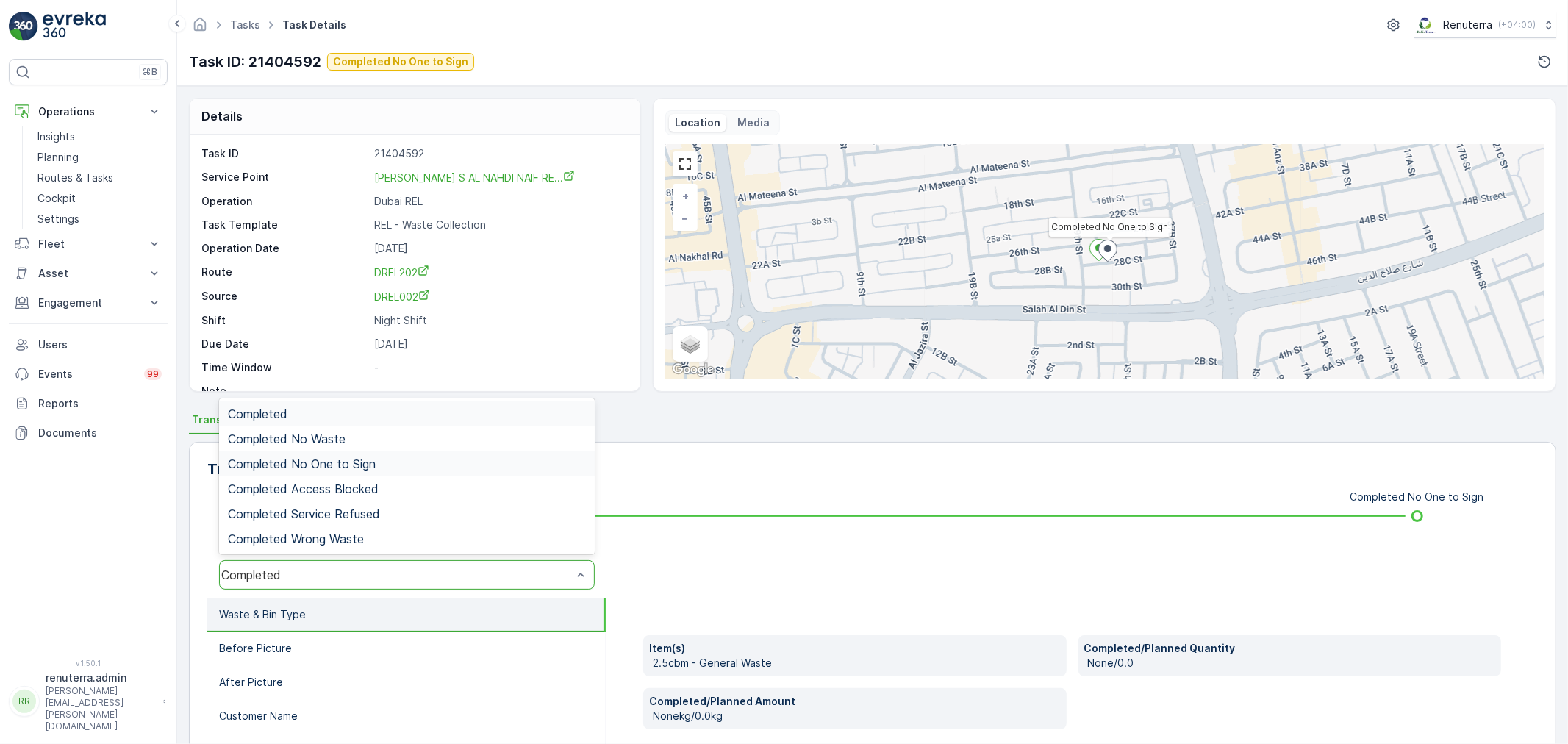
click at [372, 466] on span "Completed No One to Sign" at bounding box center [301, 463] width 148 height 13
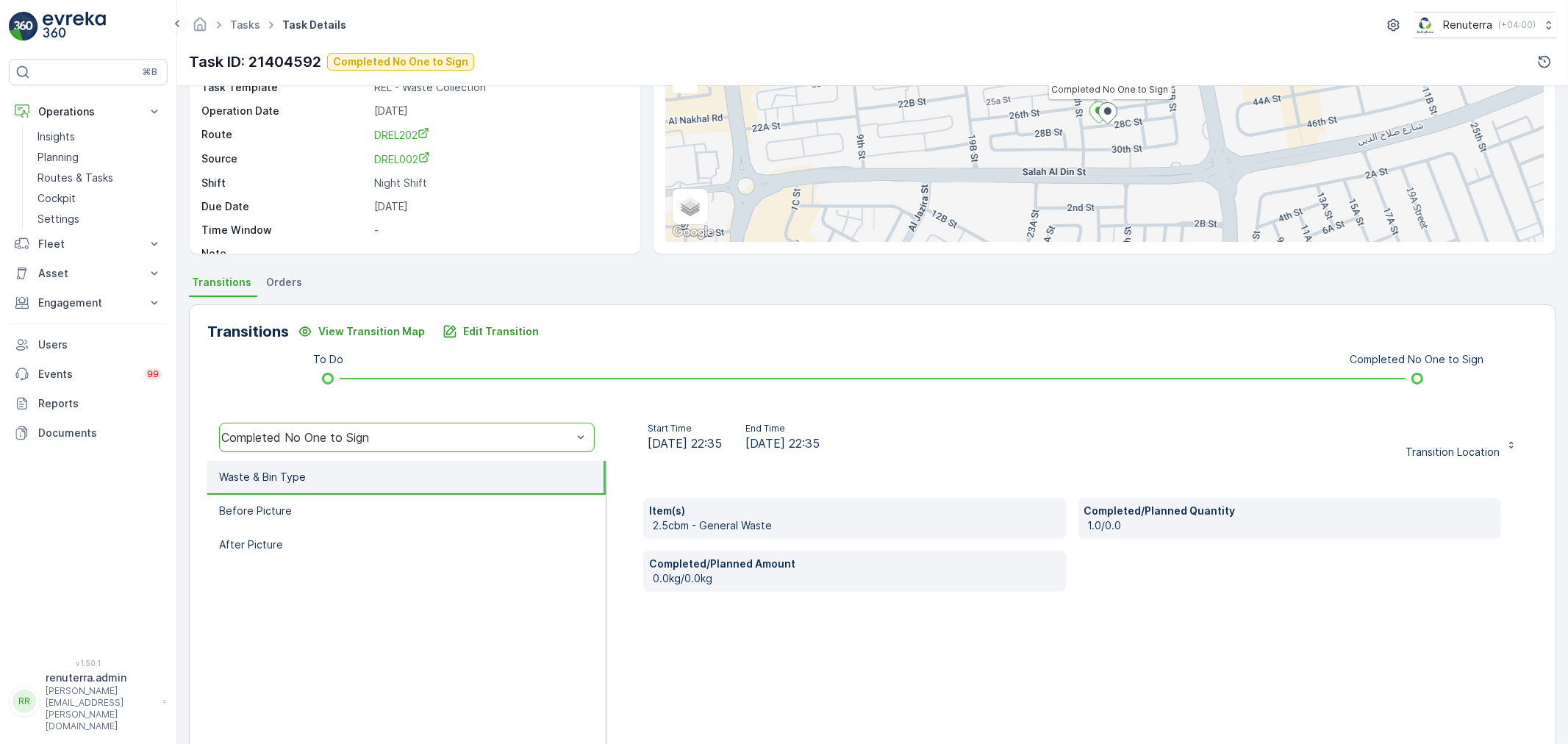
scroll to position [182, 0]
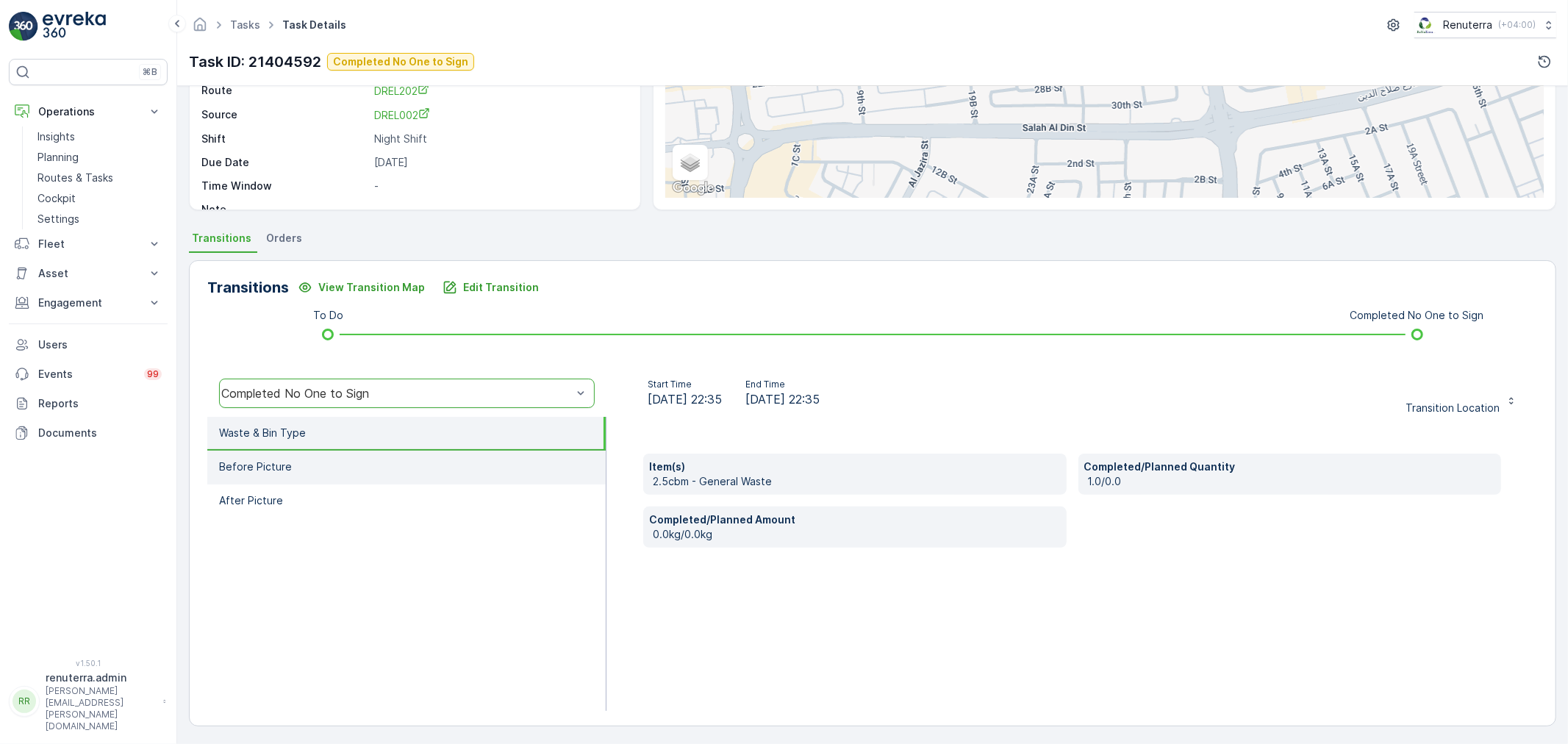
click at [399, 461] on li "Before Picture" at bounding box center [406, 468] width 398 height 34
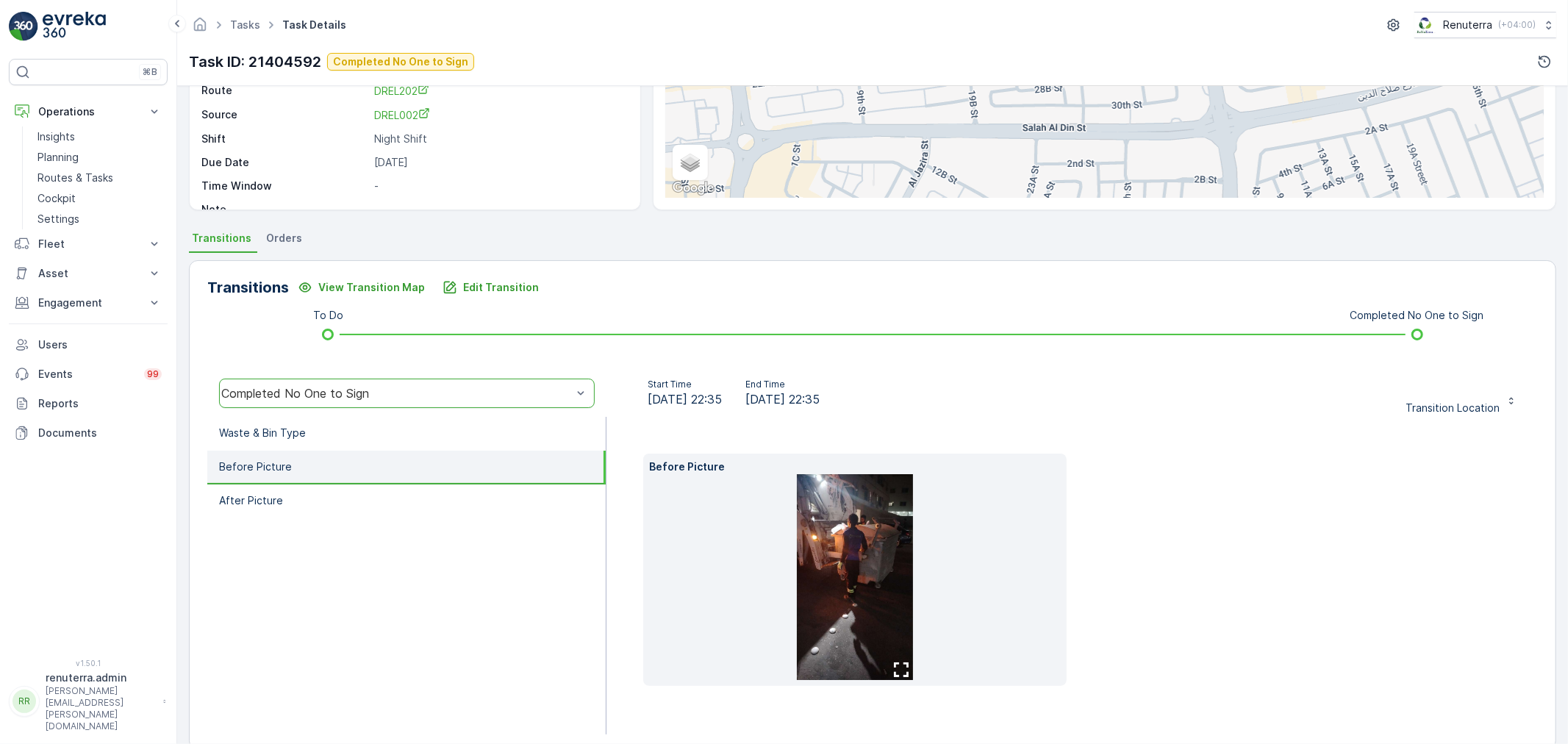
click at [854, 592] on img at bounding box center [854, 577] width 116 height 205
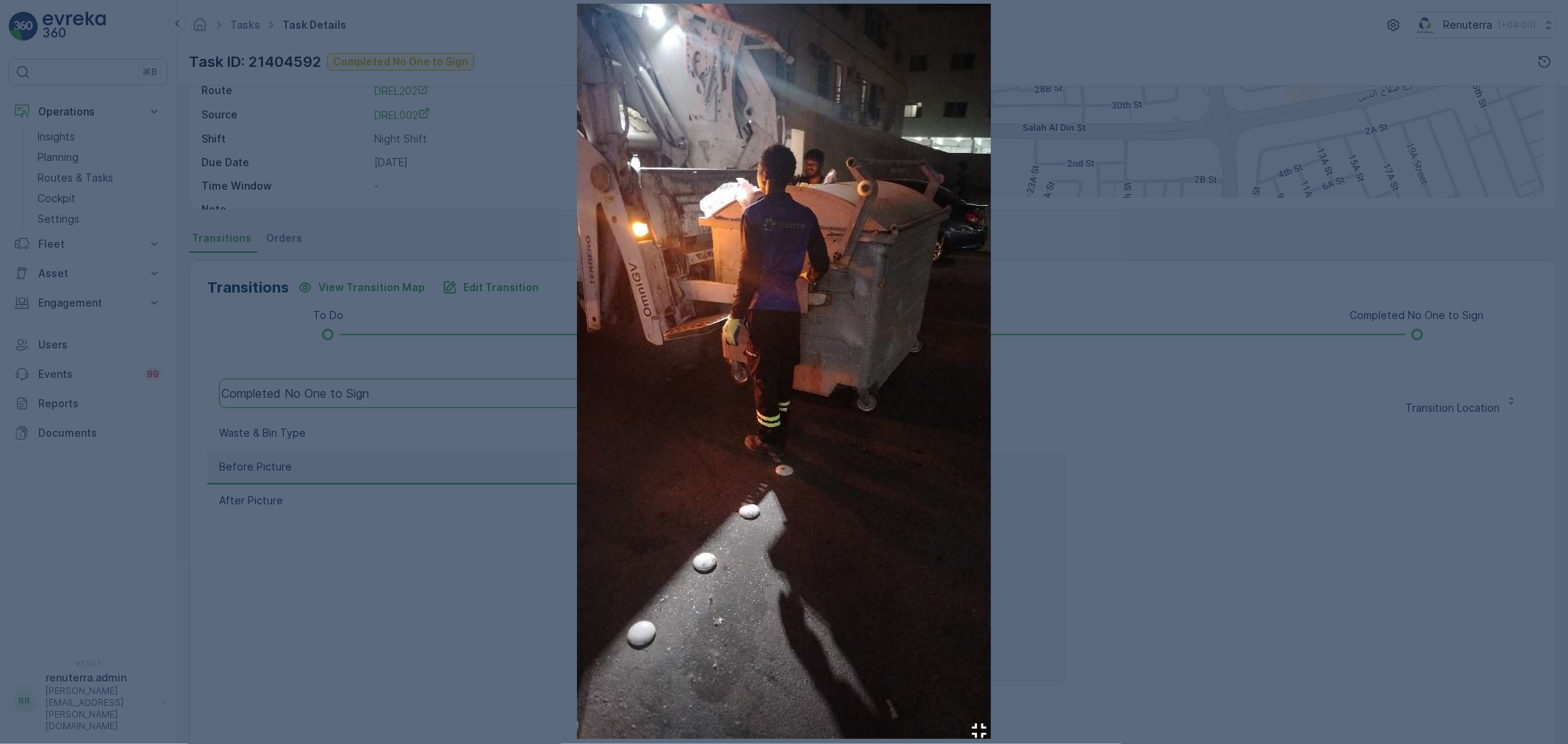
click at [1028, 546] on div at bounding box center [784, 372] width 1568 height 744
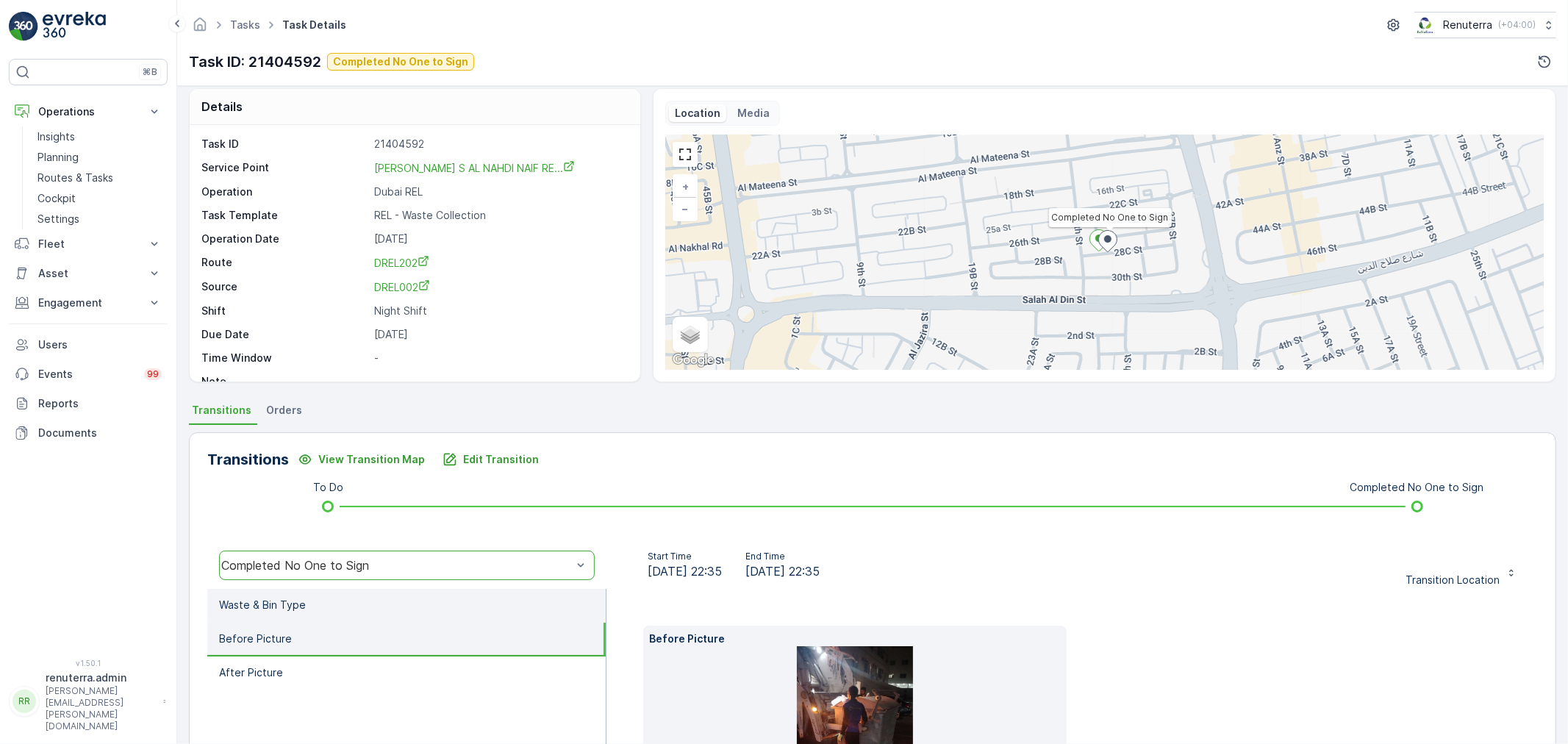
scroll to position [0, 0]
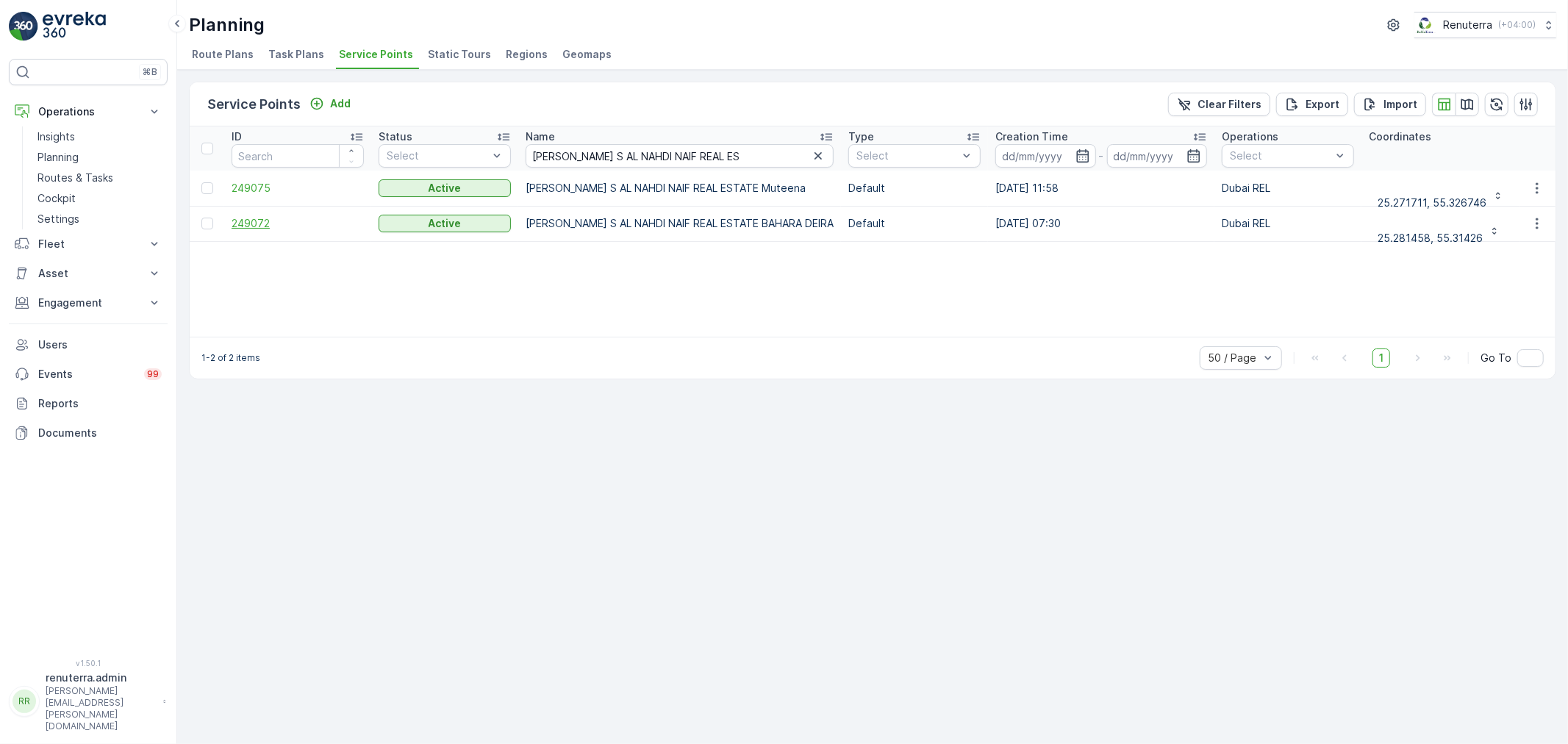
click at [243, 221] on span "249072" at bounding box center [297, 223] width 132 height 15
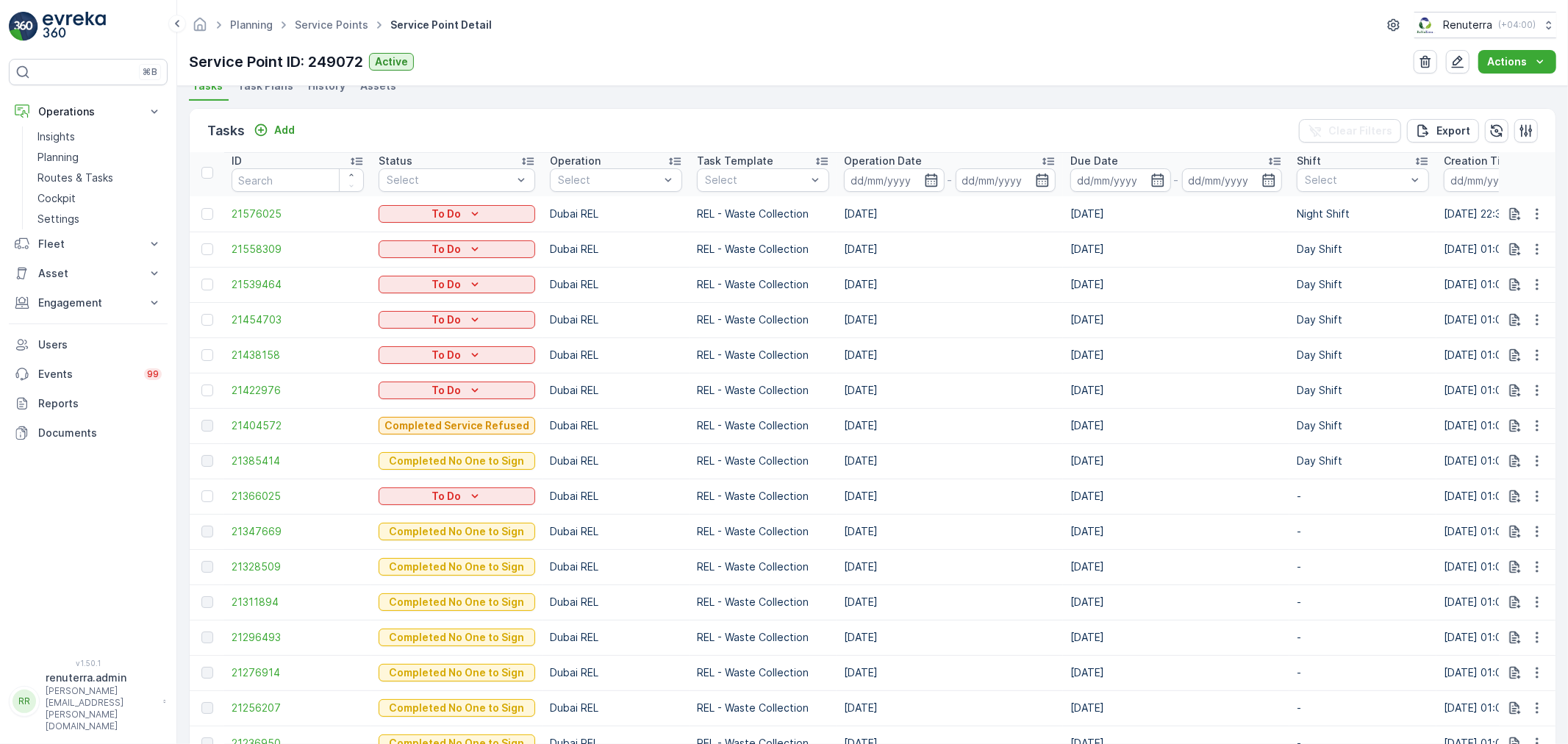
scroll to position [408, 0]
drag, startPoint x: 483, startPoint y: 451, endPoint x: 657, endPoint y: 467, distance: 174.7
click at [657, 467] on td "Dubai REL" at bounding box center [616, 461] width 147 height 35
drag, startPoint x: 50, startPoint y: 155, endPoint x: 127, endPoint y: 164, distance: 77.5
click at [127, 164] on link "Planning" at bounding box center [100, 157] width 136 height 20
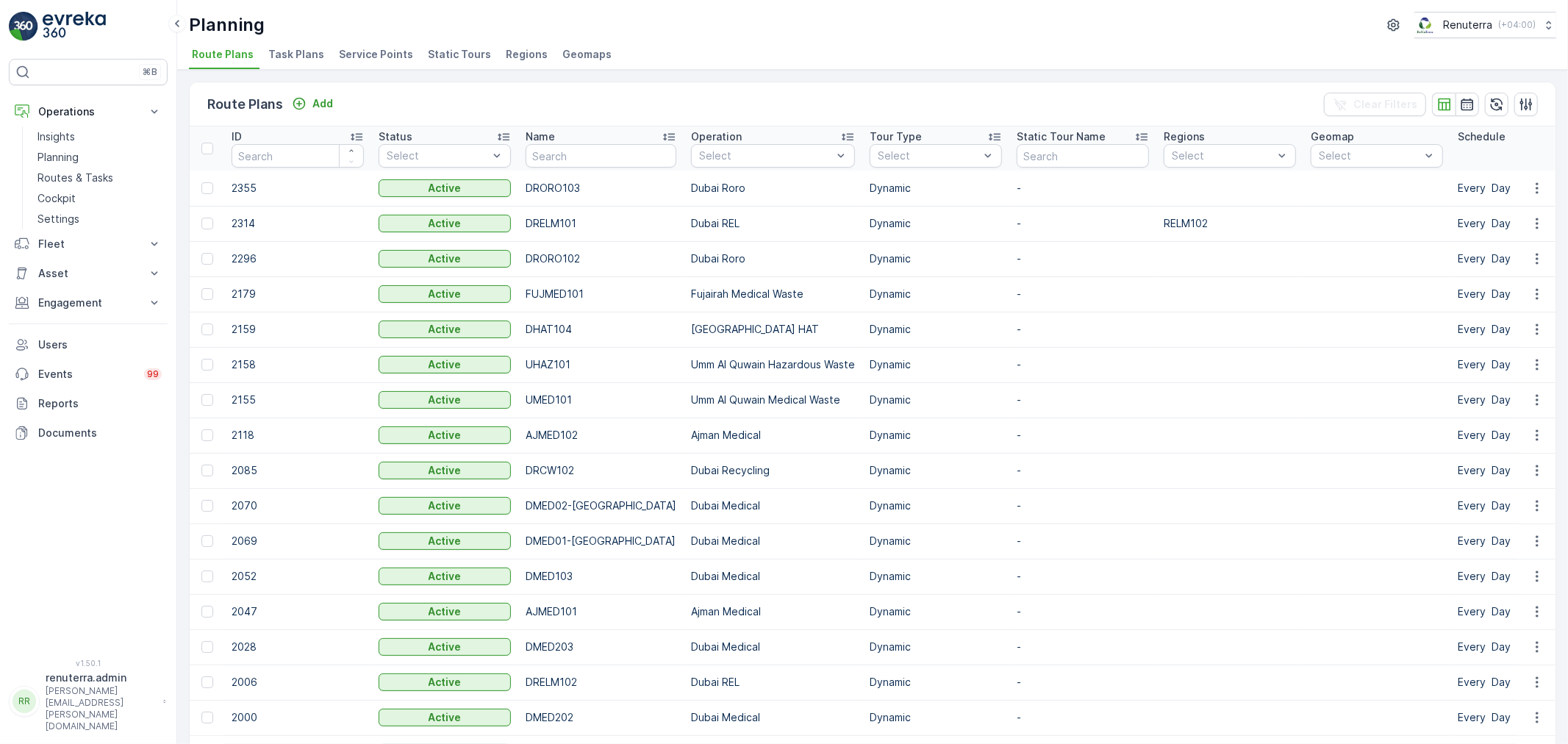
click at [384, 62] on li "Service Points" at bounding box center [377, 57] width 83 height 25
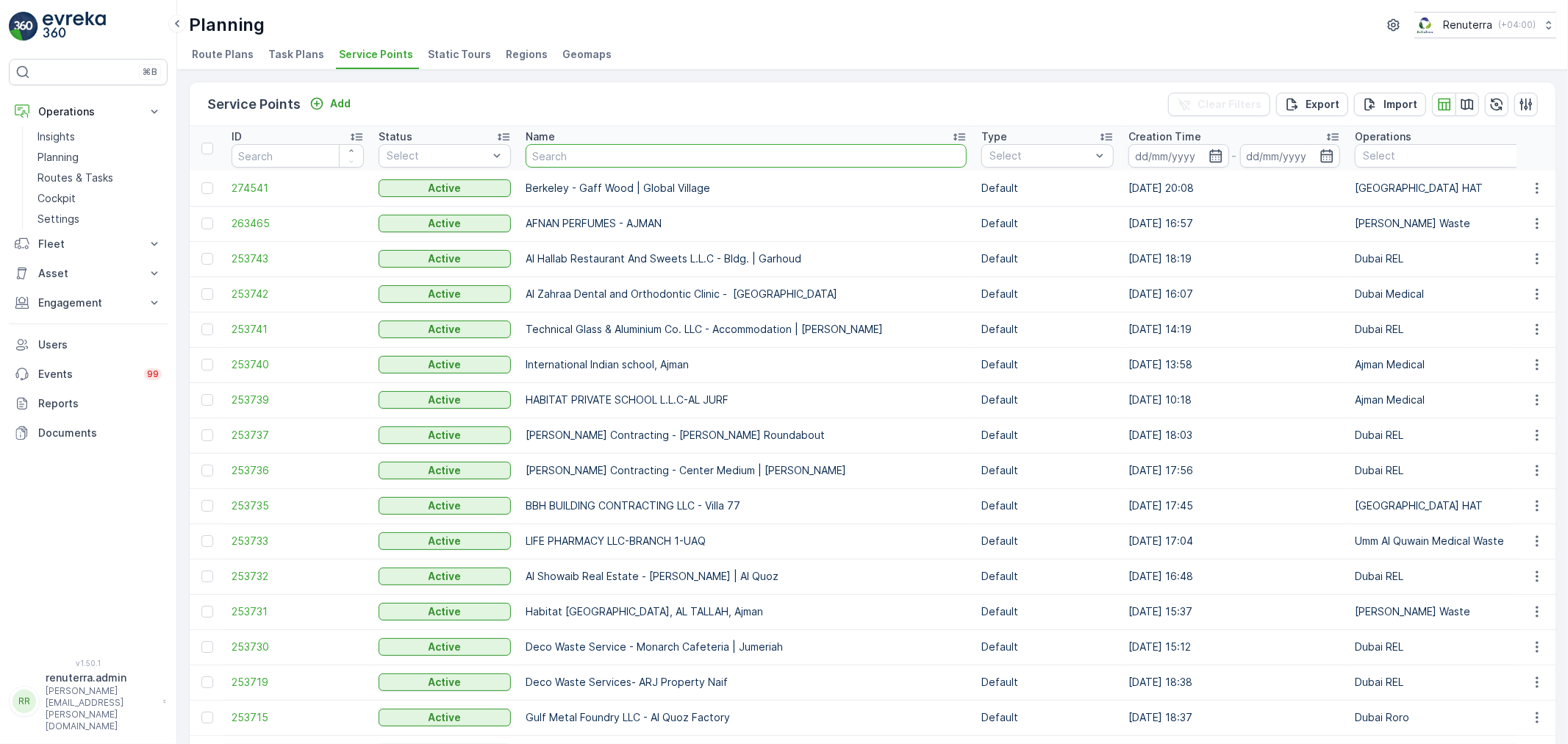
click at [577, 162] on input "text" at bounding box center [746, 156] width 441 height 24
type input "SALAM"
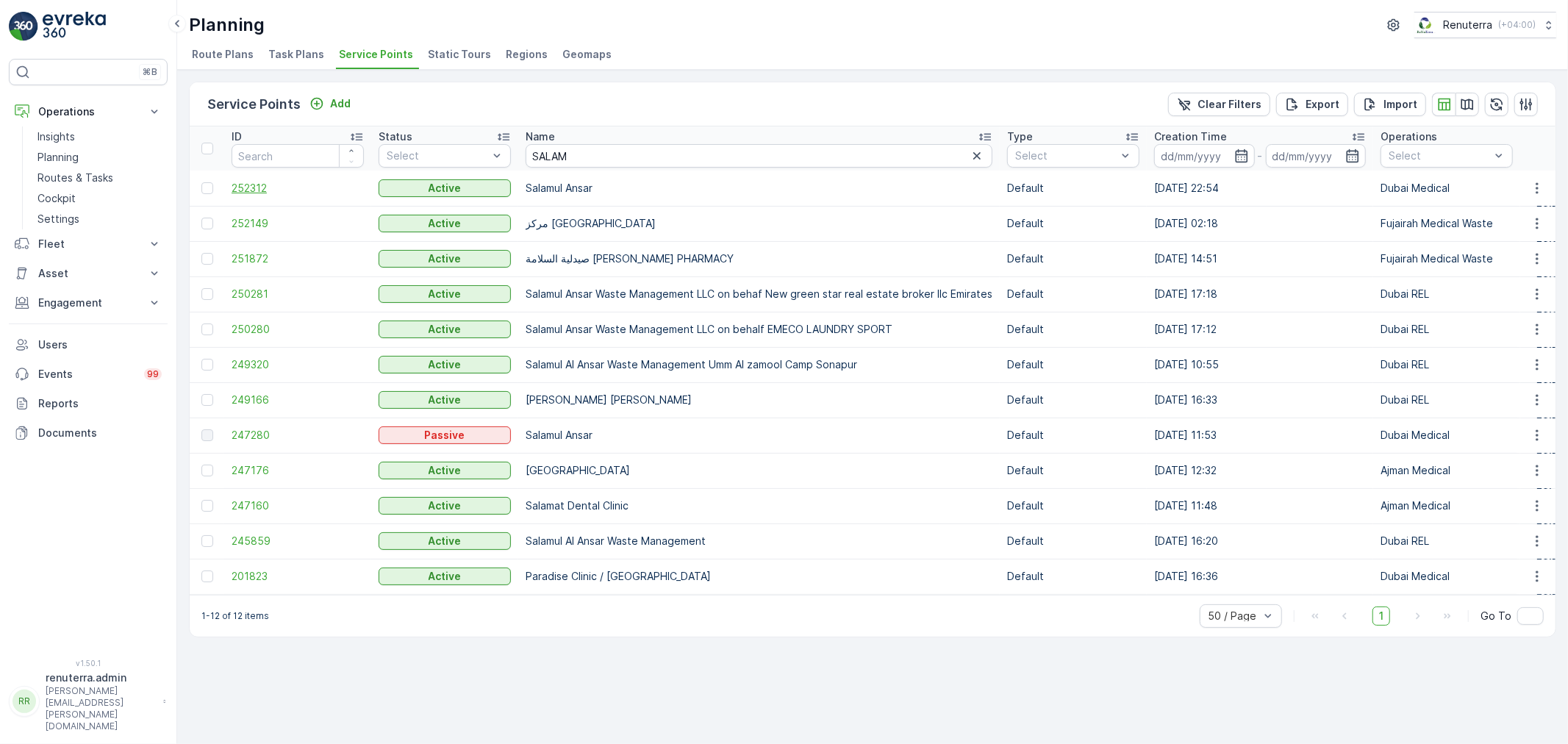
click at [232, 186] on span "252312" at bounding box center [297, 188] width 132 height 15
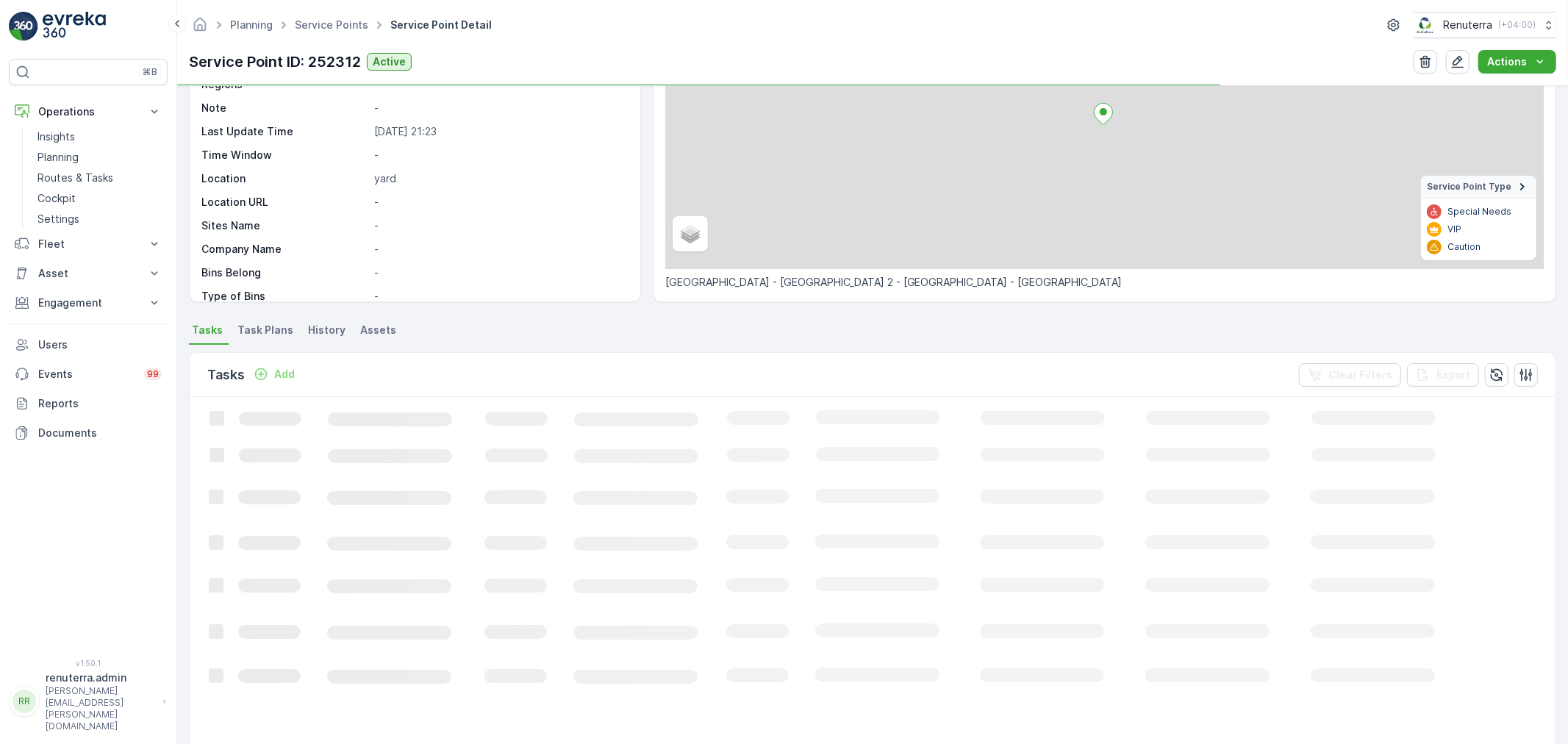
scroll to position [163, 0]
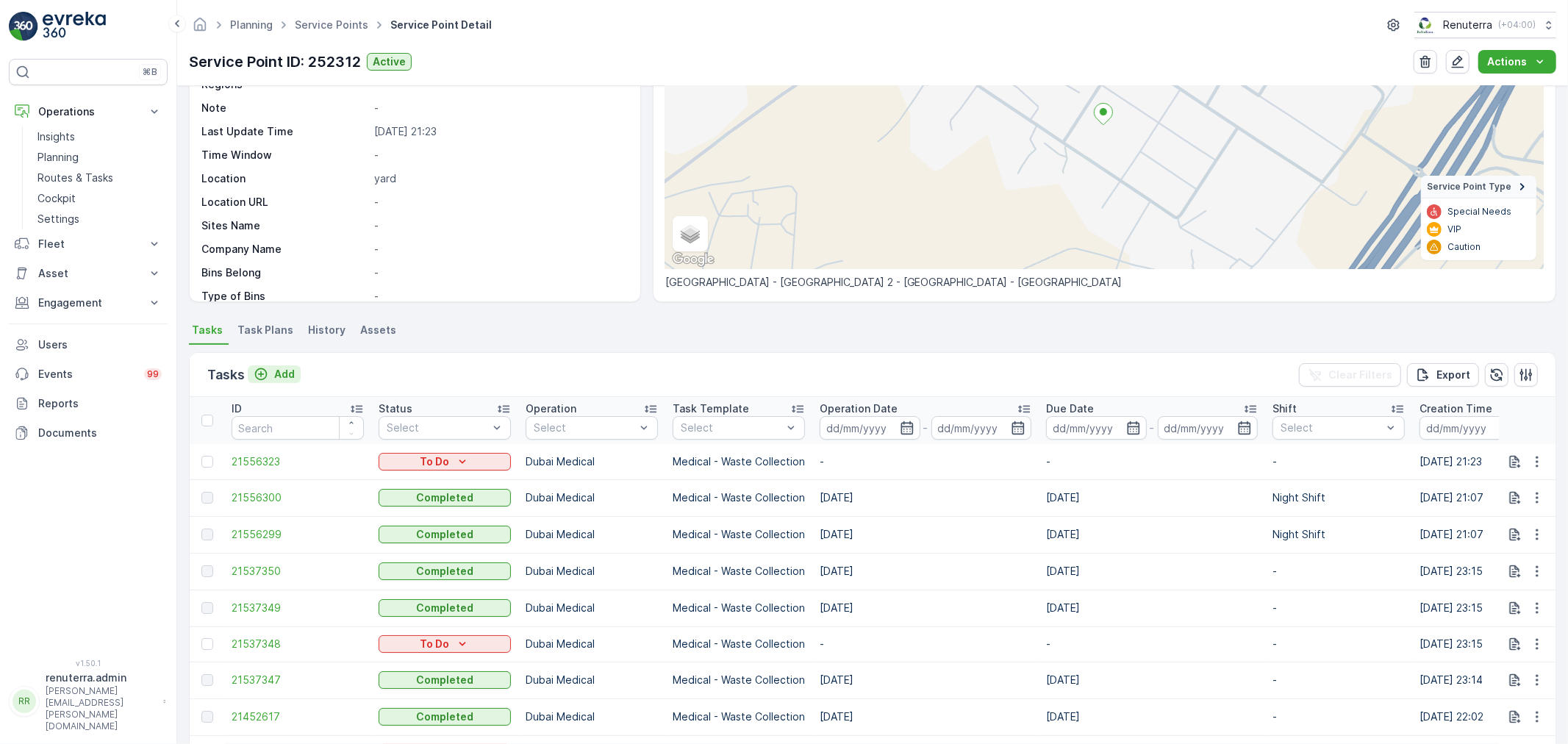
click at [292, 372] on p "Add" at bounding box center [284, 374] width 20 height 15
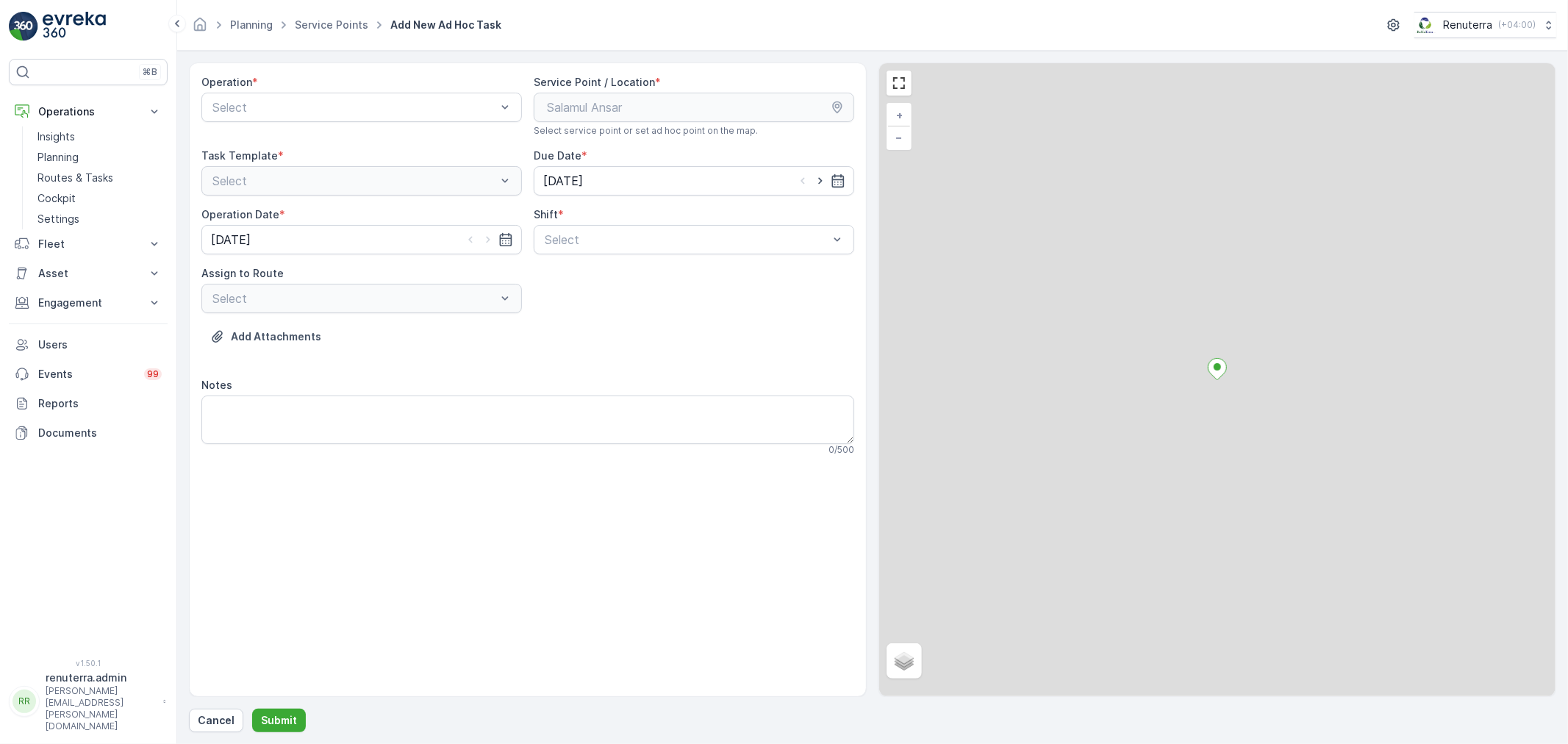
click at [381, 122] on div "Operation * Select" at bounding box center [361, 106] width 321 height 62
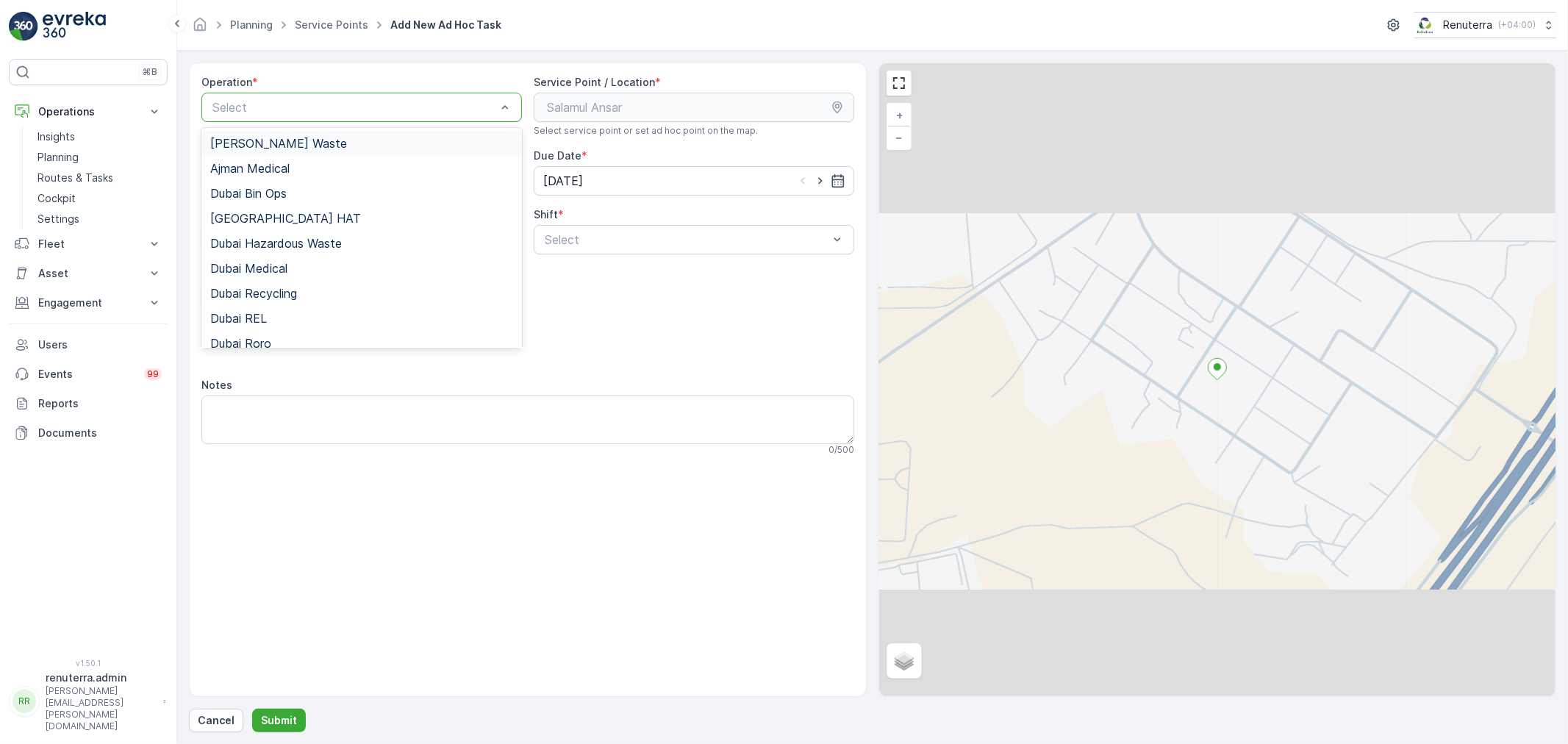
click at [383, 115] on div "Select" at bounding box center [361, 107] width 321 height 29
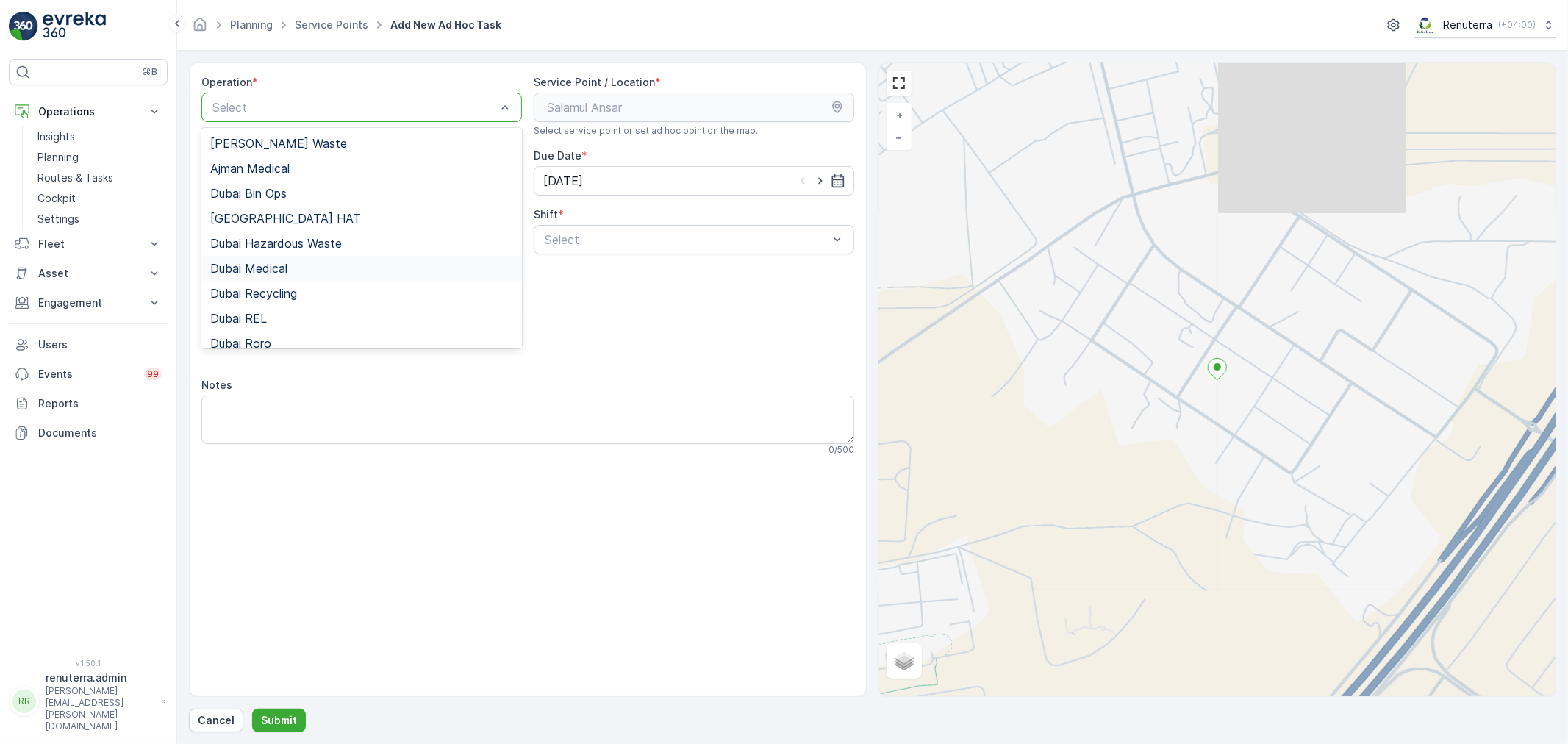
click at [305, 267] on div "Dubai Medical" at bounding box center [361, 268] width 303 height 13
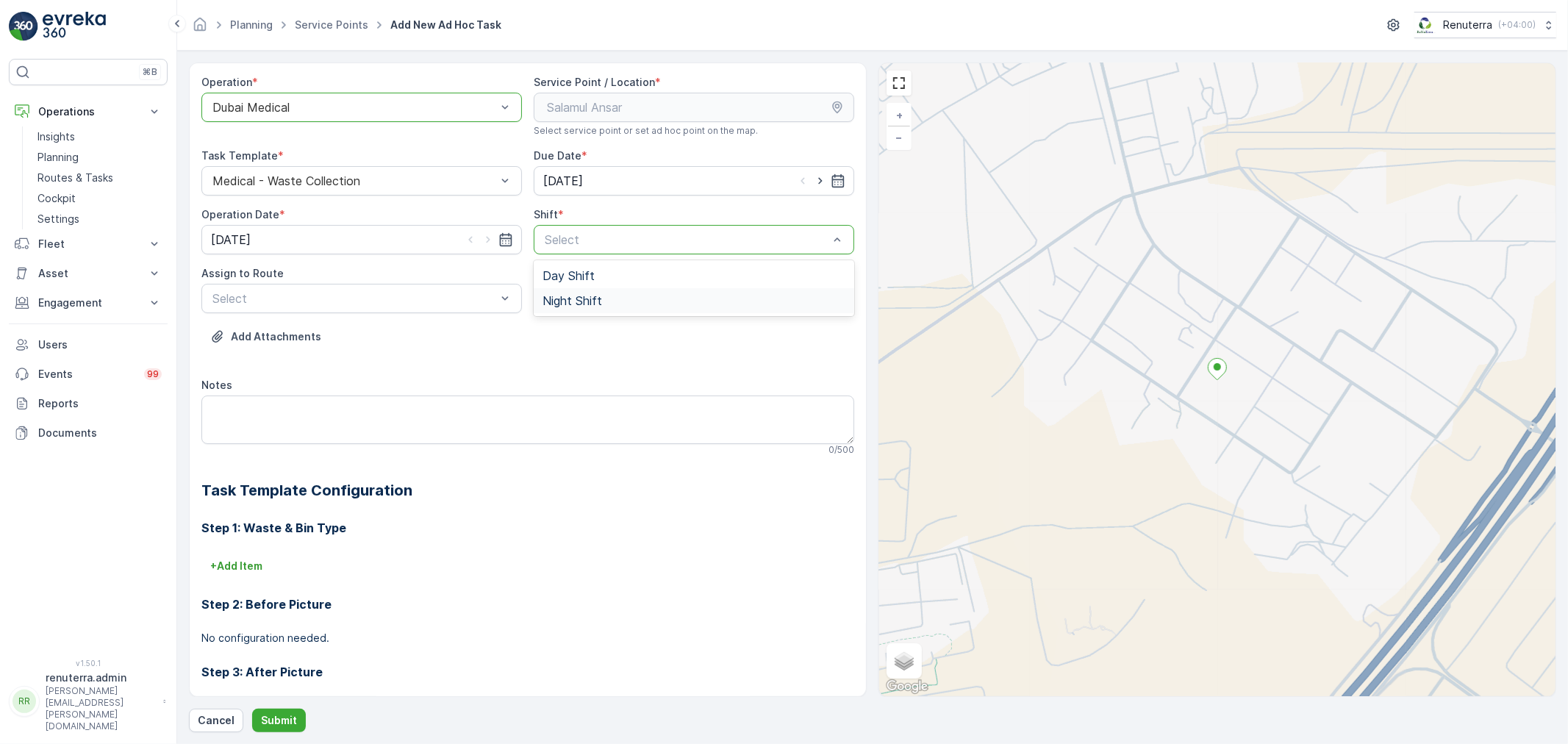
click at [594, 291] on div "Night Shift" at bounding box center [694, 300] width 321 height 25
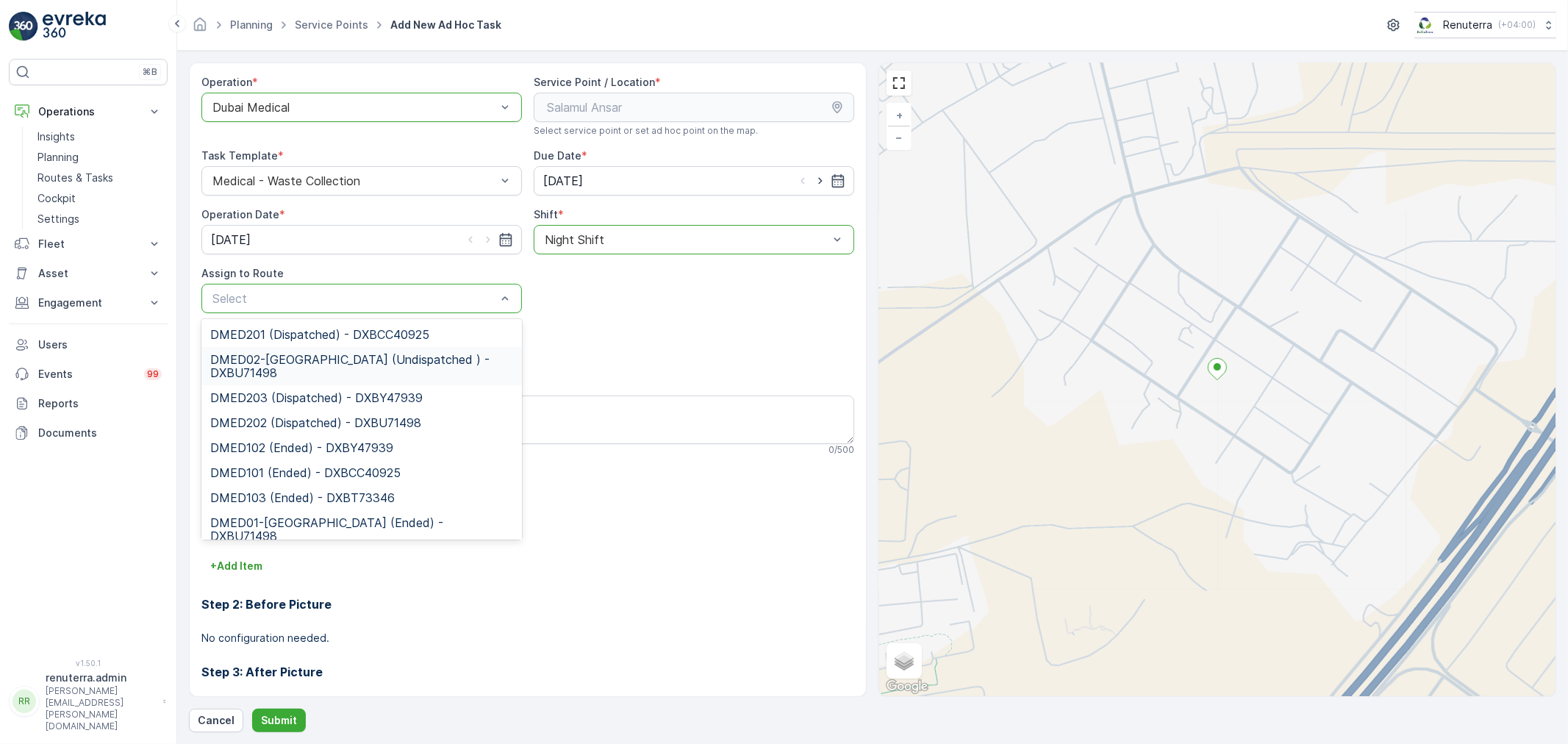
click at [306, 373] on span "DMED02-[GEOGRAPHIC_DATA] (Undispatched ) - DXBU71498" at bounding box center [361, 367] width 303 height 27
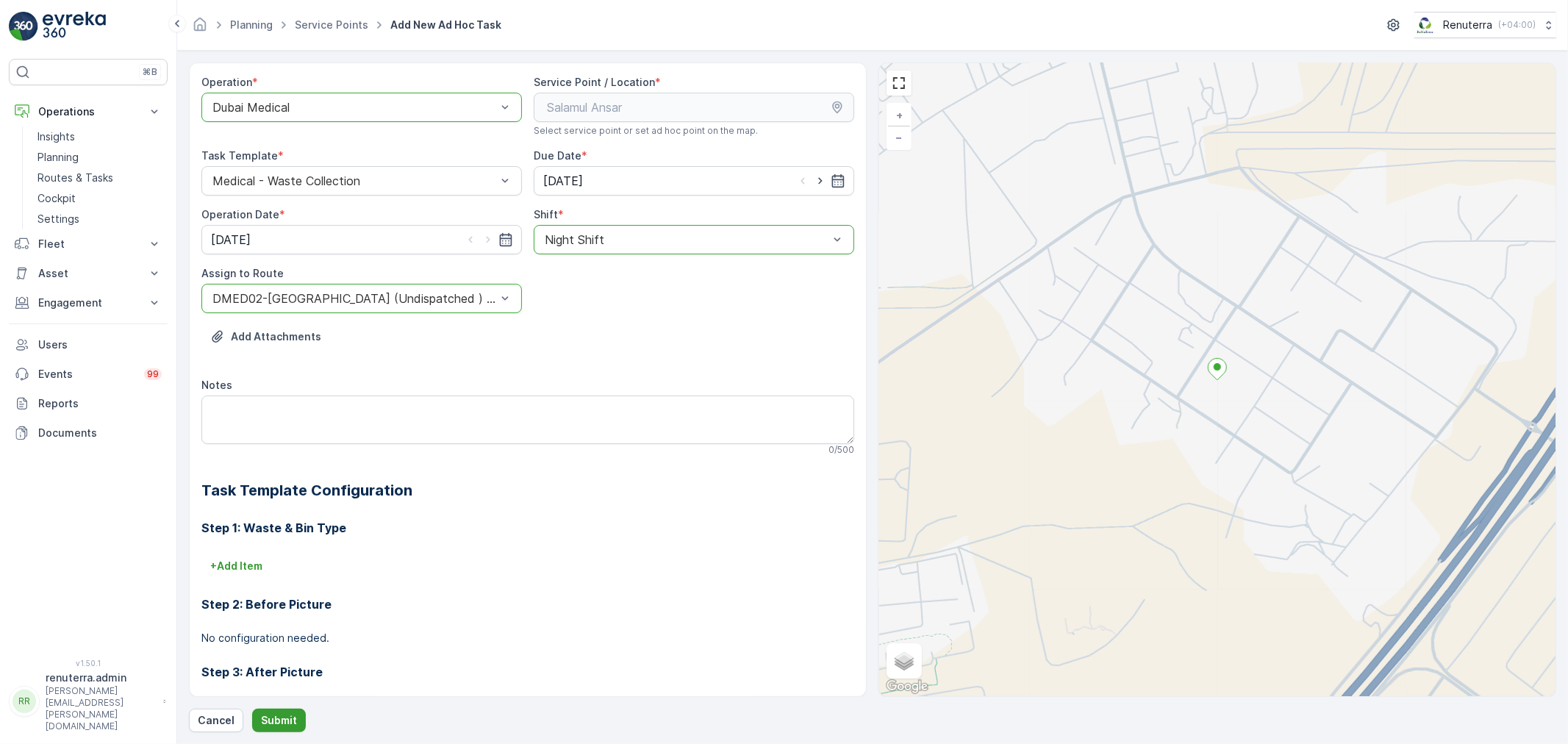
click at [275, 724] on p "Submit" at bounding box center [279, 720] width 36 height 15
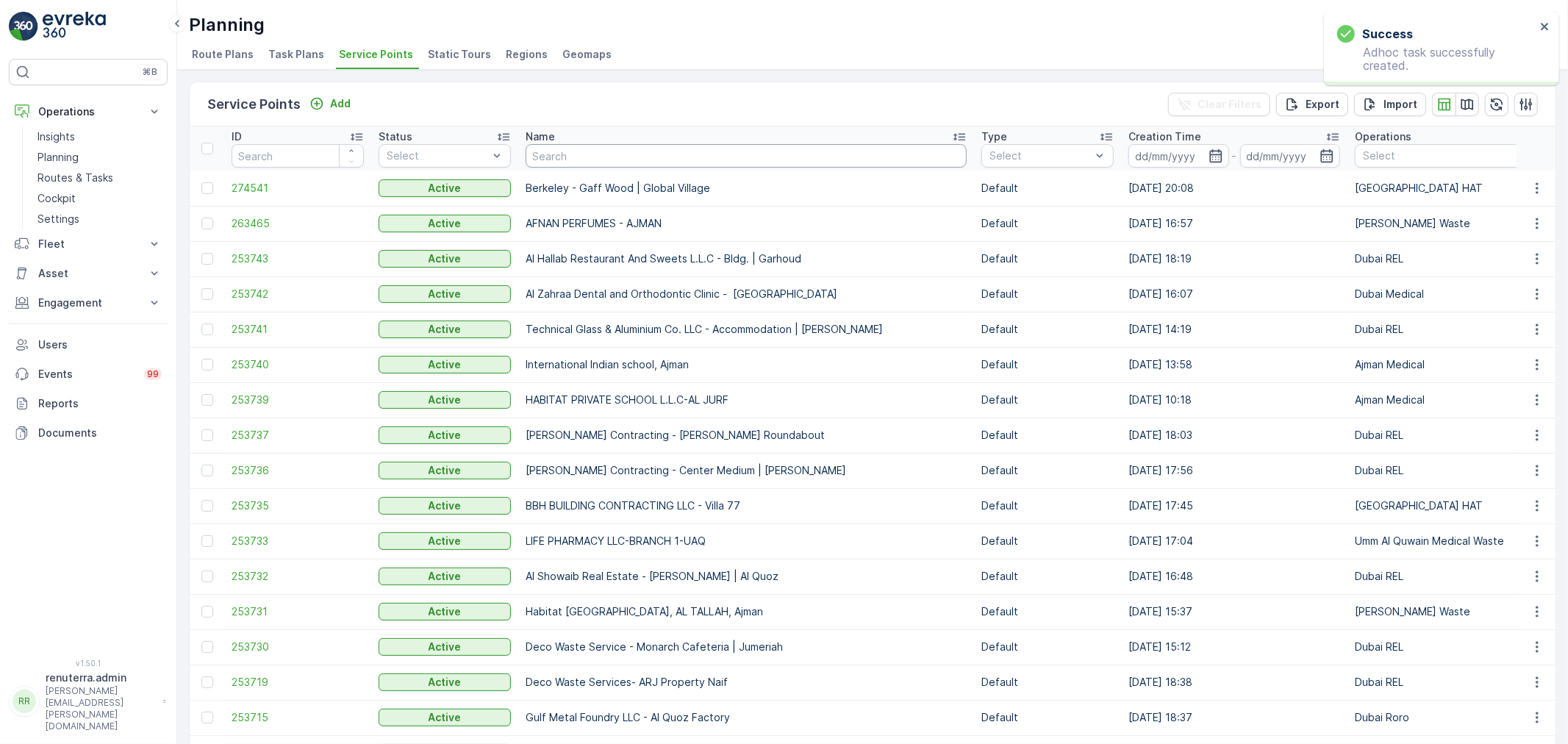
click at [569, 164] on input "text" at bounding box center [746, 156] width 441 height 24
type input "SALAM"
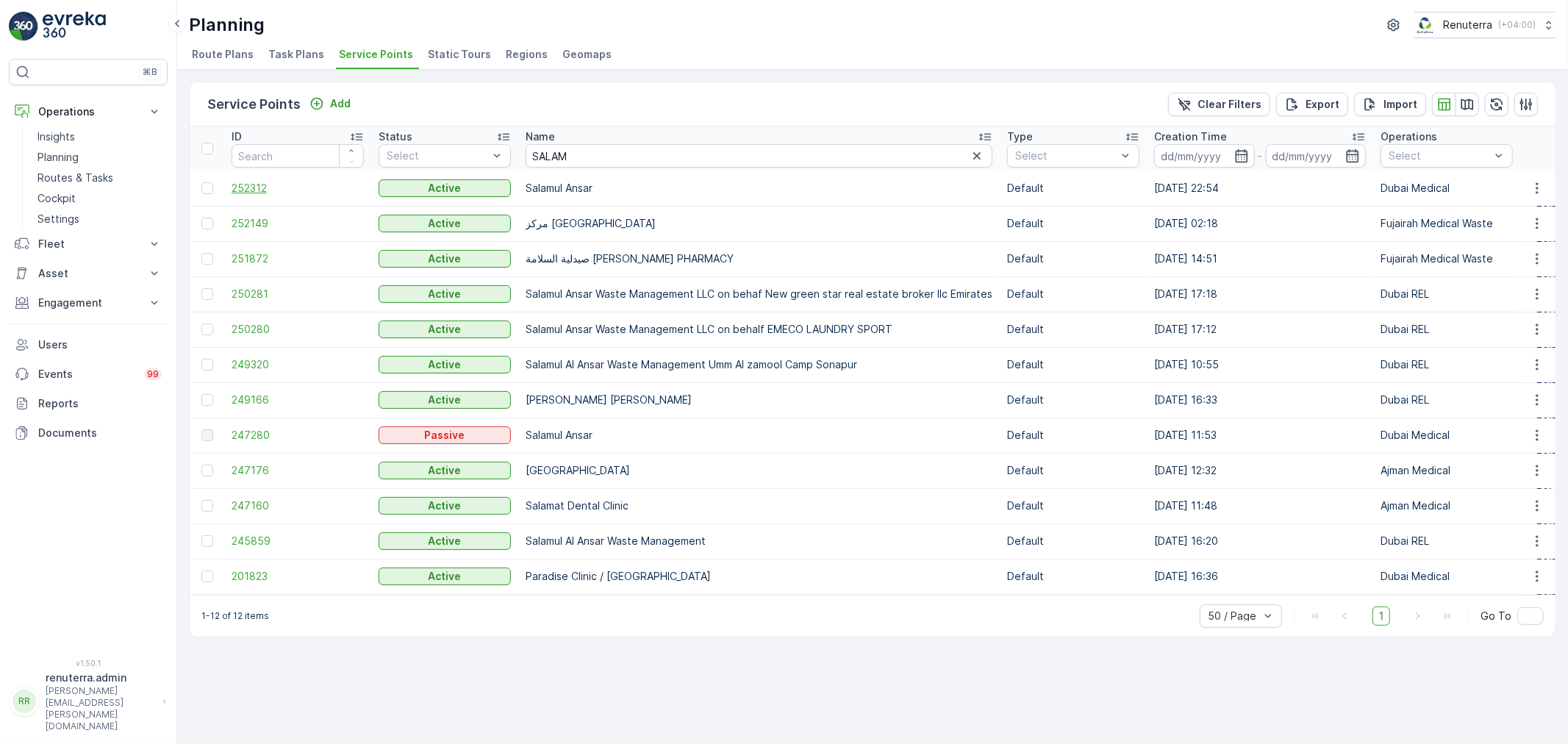
click at [258, 191] on span "252312" at bounding box center [297, 188] width 132 height 15
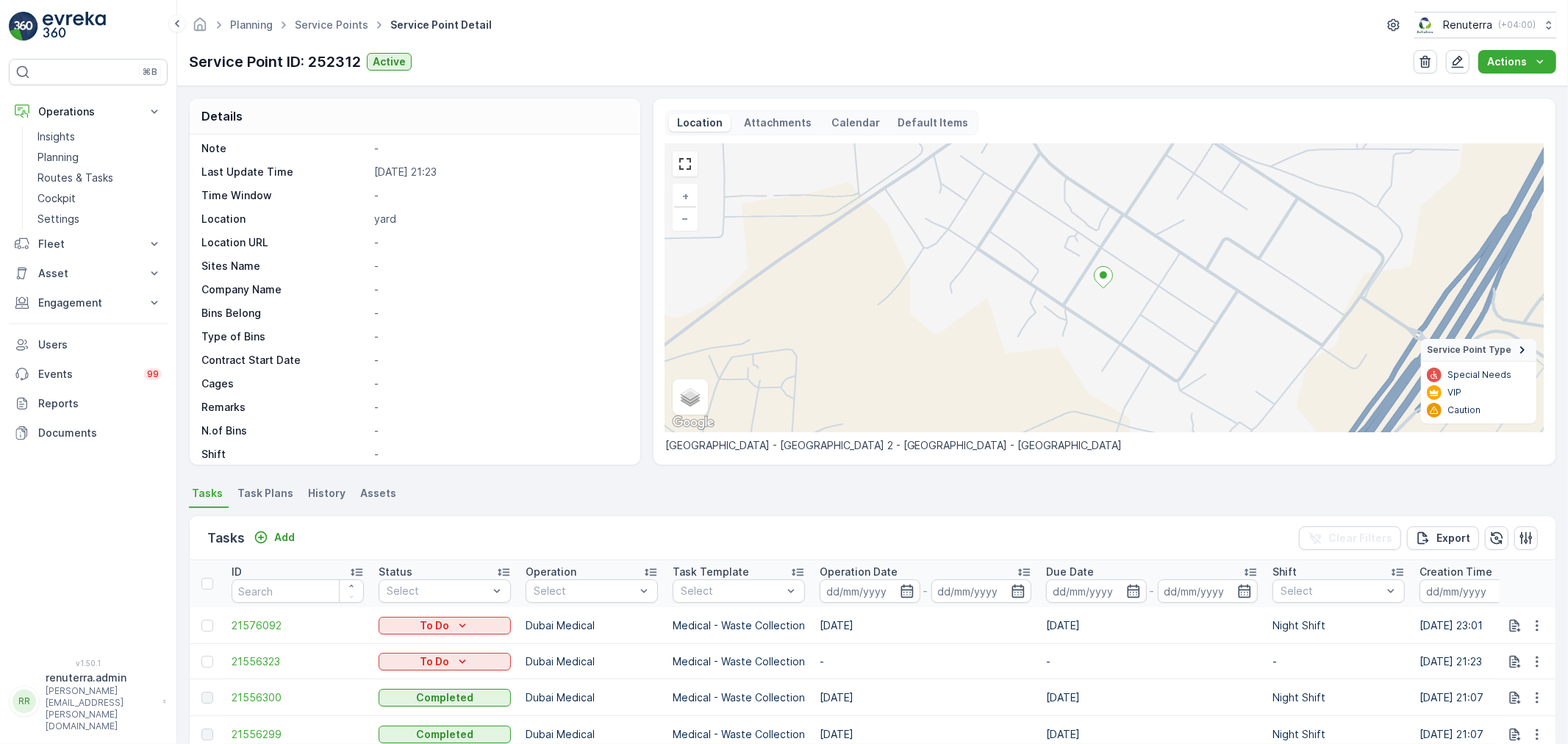
scroll to position [163, 0]
click at [283, 531] on p "Add" at bounding box center [284, 538] width 20 height 15
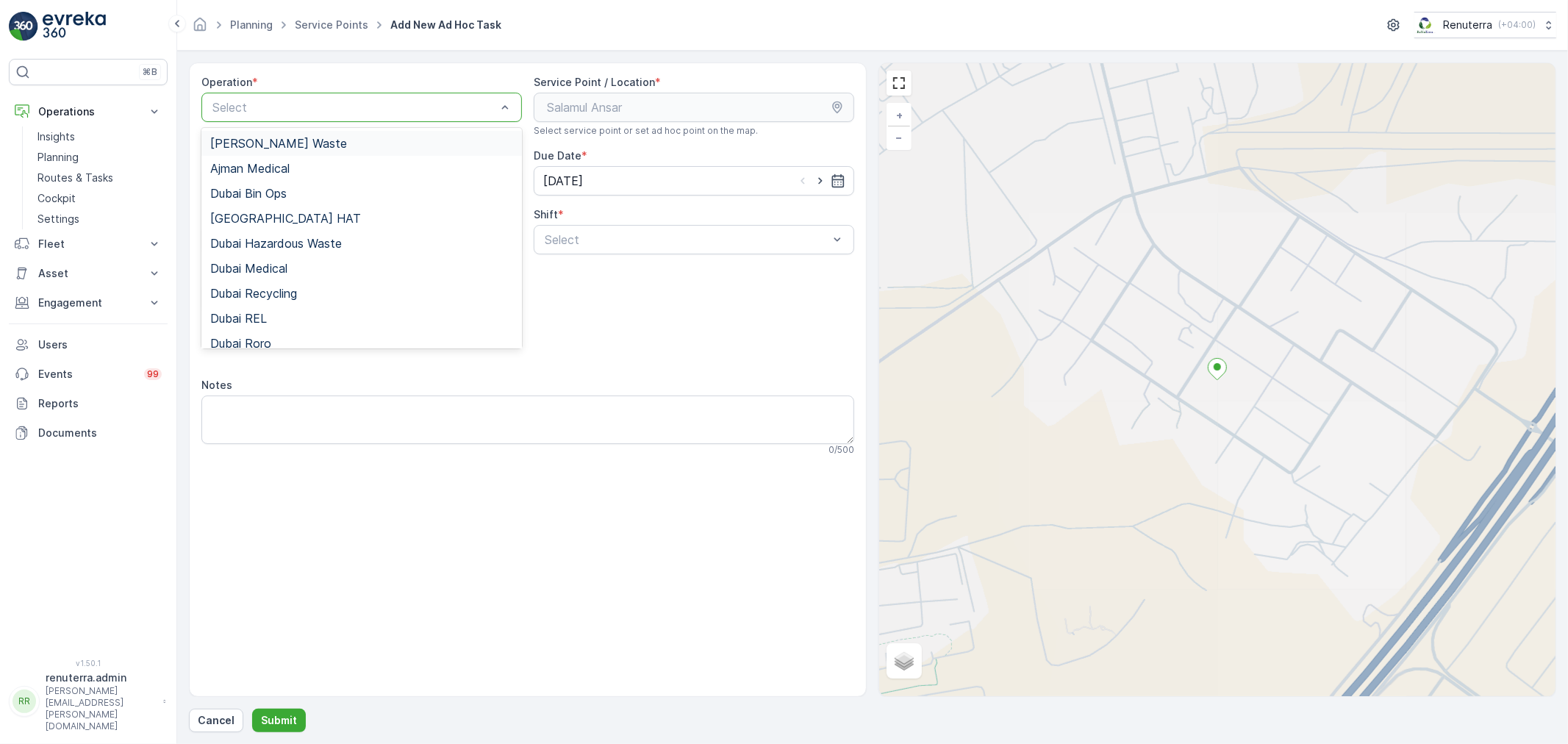
drag, startPoint x: 317, startPoint y: 109, endPoint x: 317, endPoint y: 132, distance: 23.0
click at [295, 267] on div "Dubai Medical" at bounding box center [361, 268] width 303 height 13
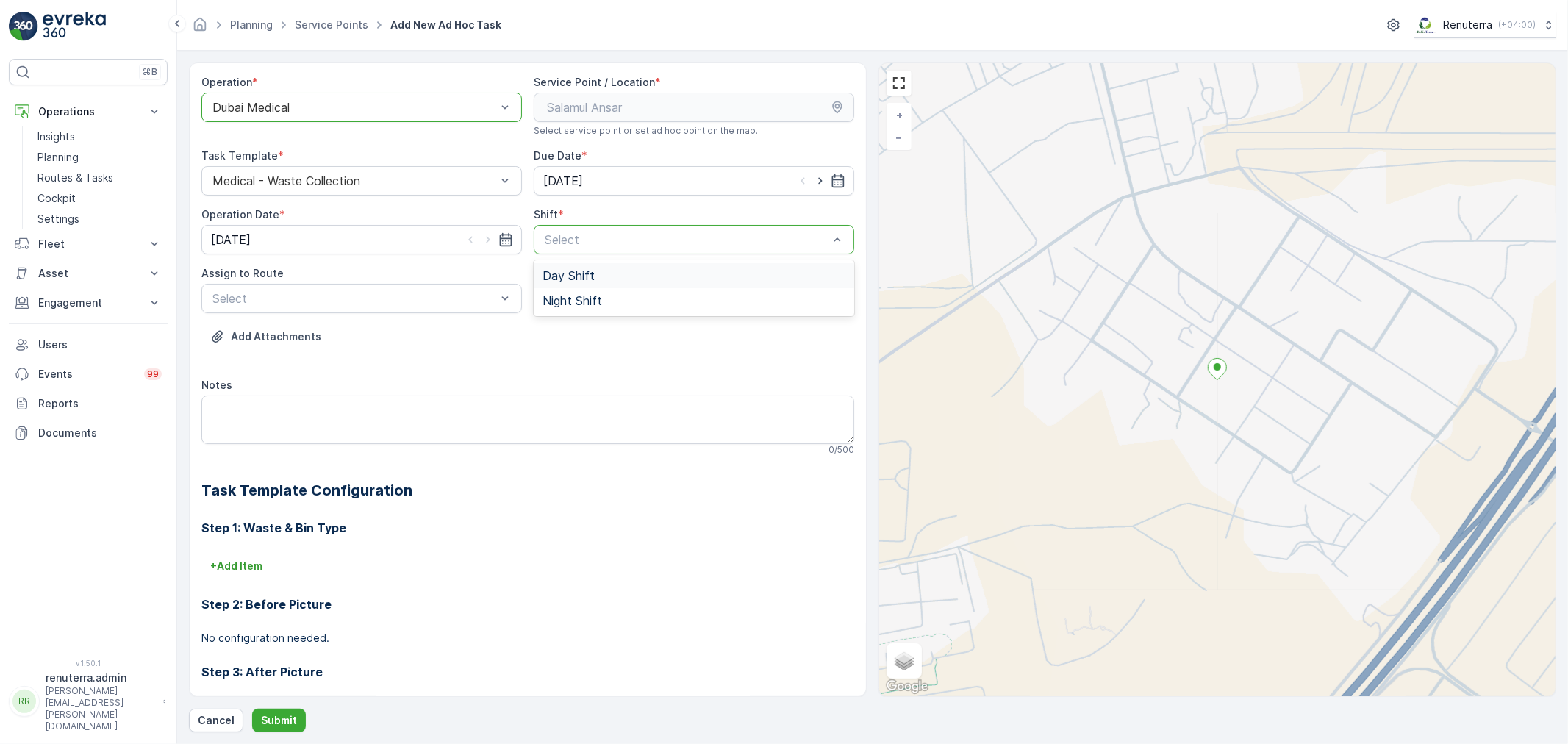
click at [622, 225] on div "Select" at bounding box center [694, 239] width 321 height 29
click at [579, 306] on span "Night Shift" at bounding box center [572, 300] width 59 height 13
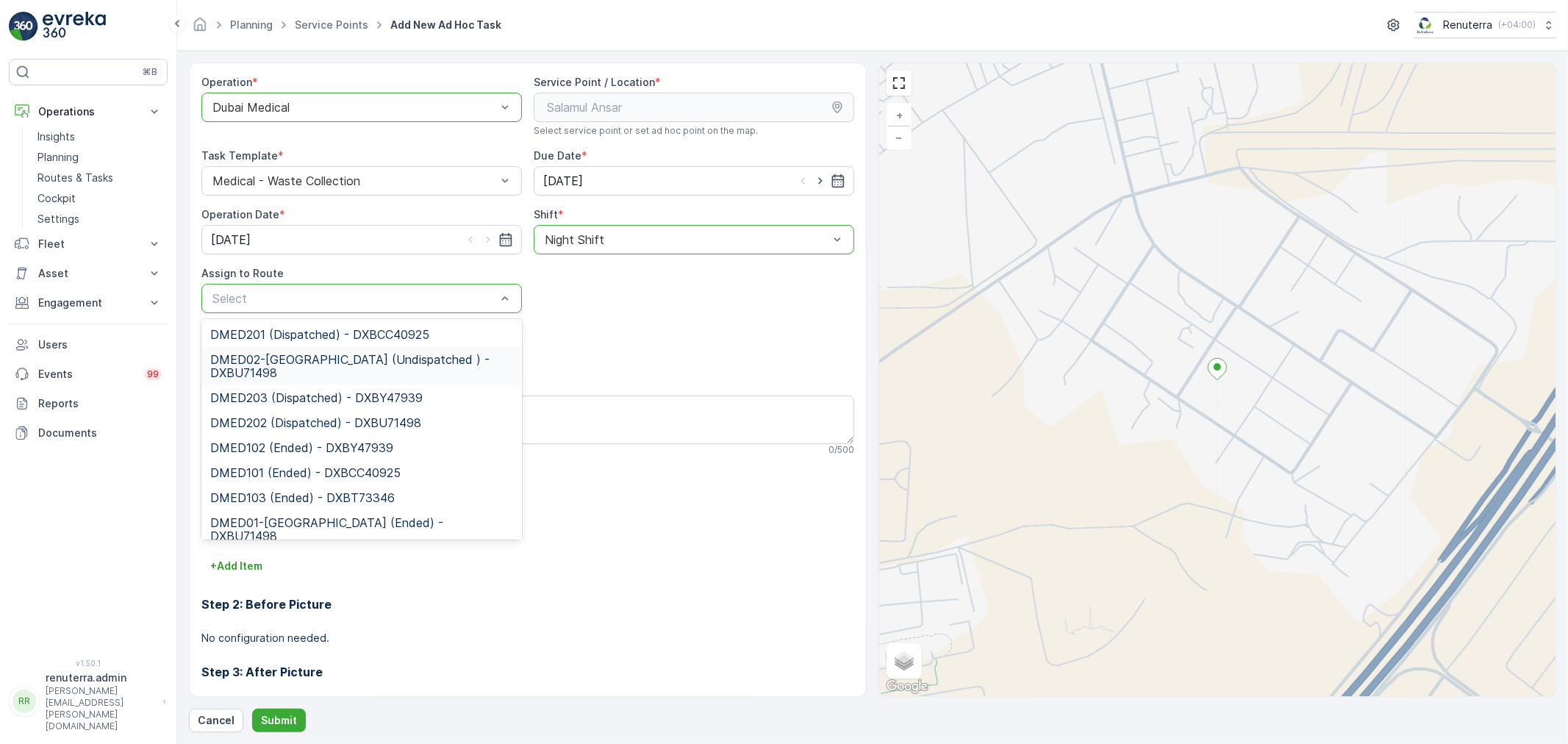
click at [314, 366] on span "DMED02-[GEOGRAPHIC_DATA] (Undispatched ) - DXBU71498" at bounding box center [361, 367] width 303 height 27
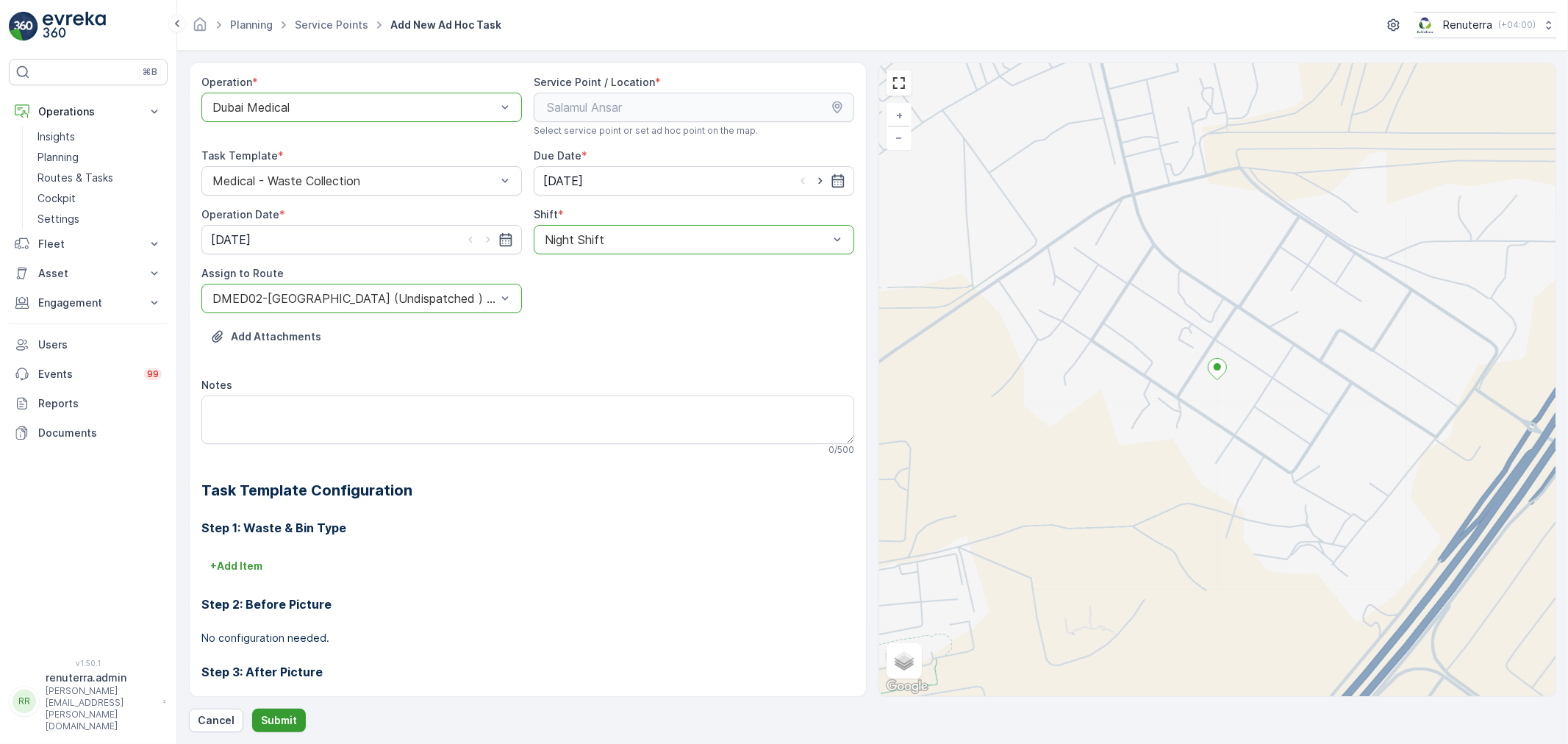
click at [274, 717] on p "Submit" at bounding box center [279, 720] width 36 height 15
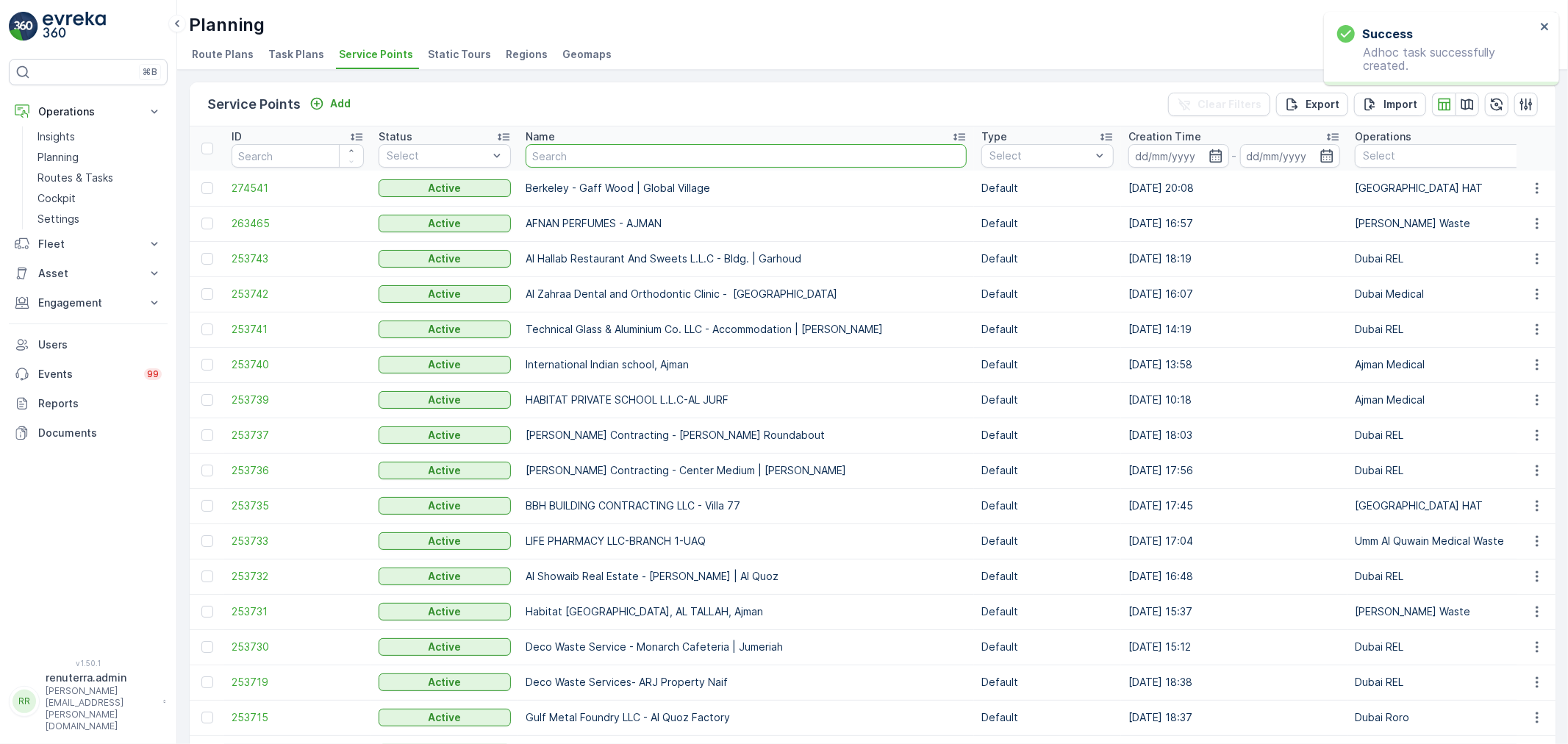
click at [666, 163] on input "text" at bounding box center [746, 156] width 441 height 24
type input "SALAM"
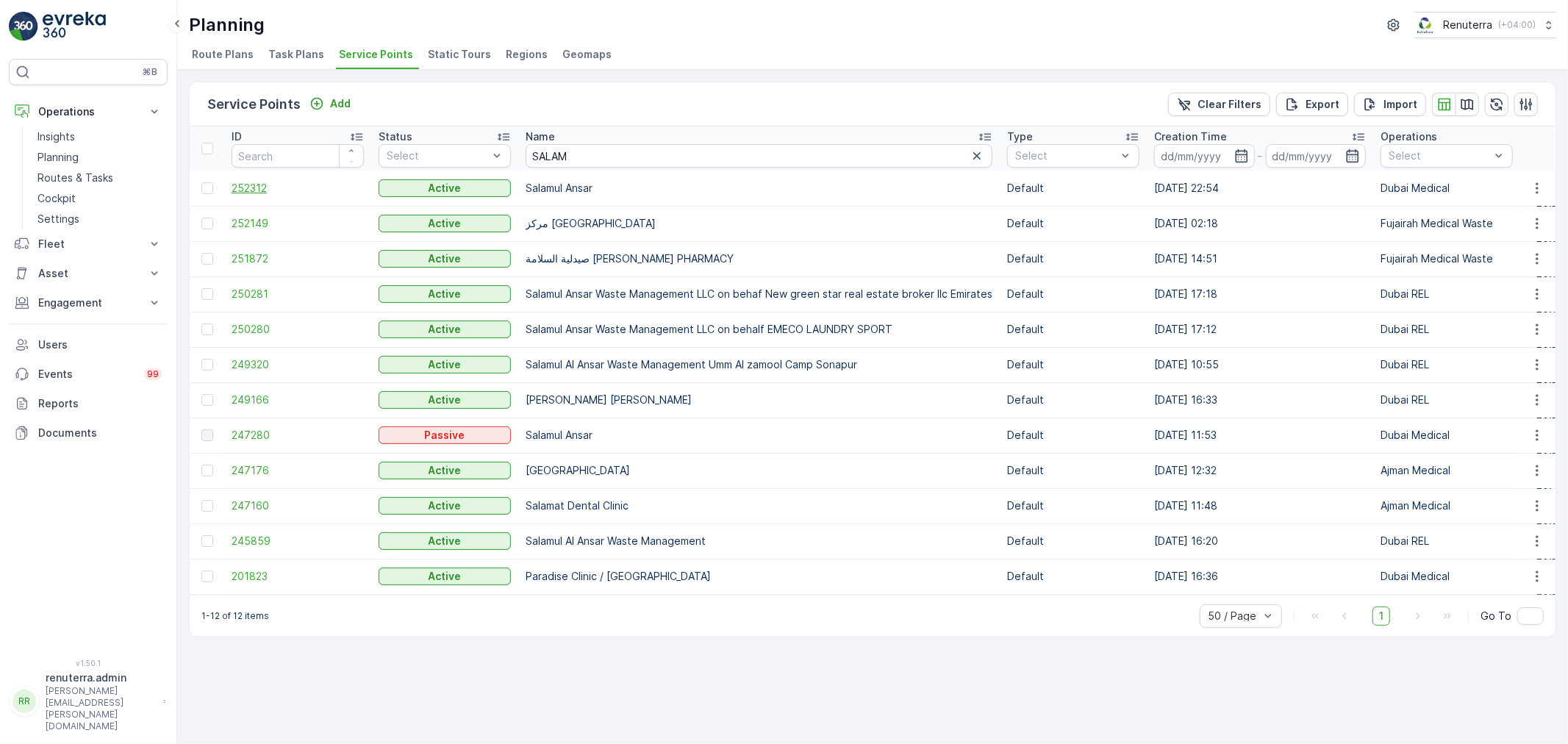
click at [261, 181] on span "252312" at bounding box center [297, 188] width 132 height 15
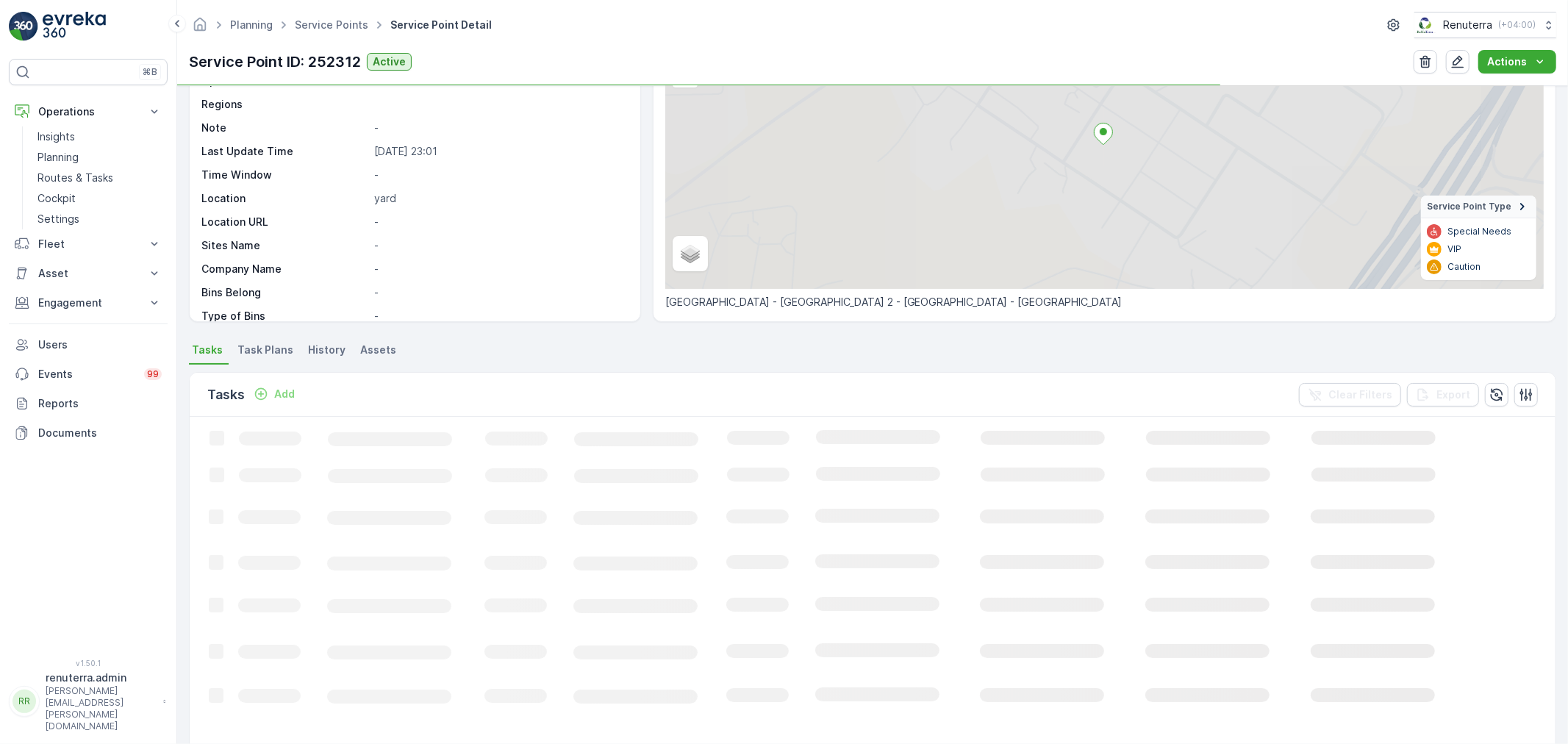
scroll to position [163, 0]
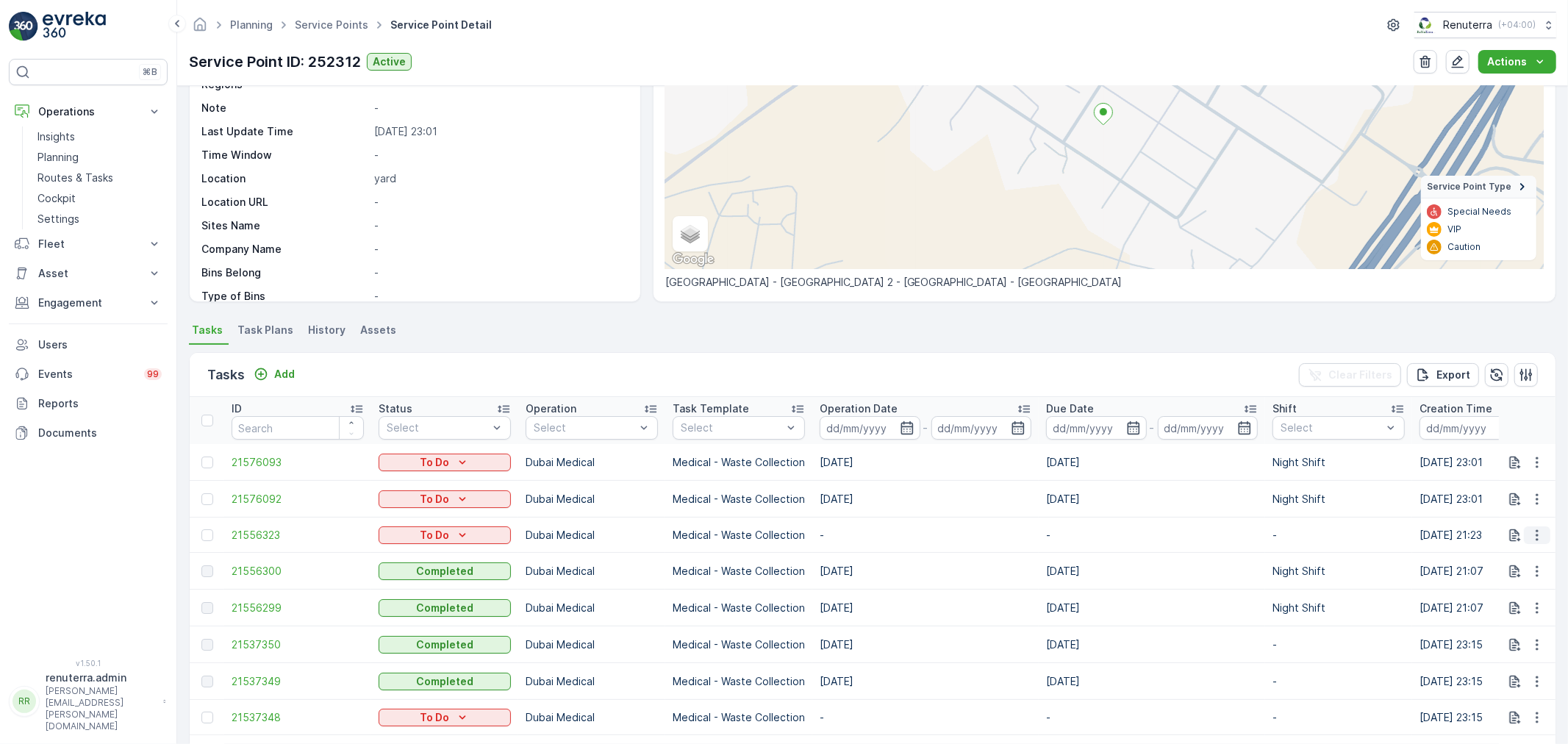
click at [1535, 531] on icon "button" at bounding box center [1536, 535] width 2 height 11
click at [1489, 594] on span "Change Route" at bounding box center [1499, 599] width 72 height 15
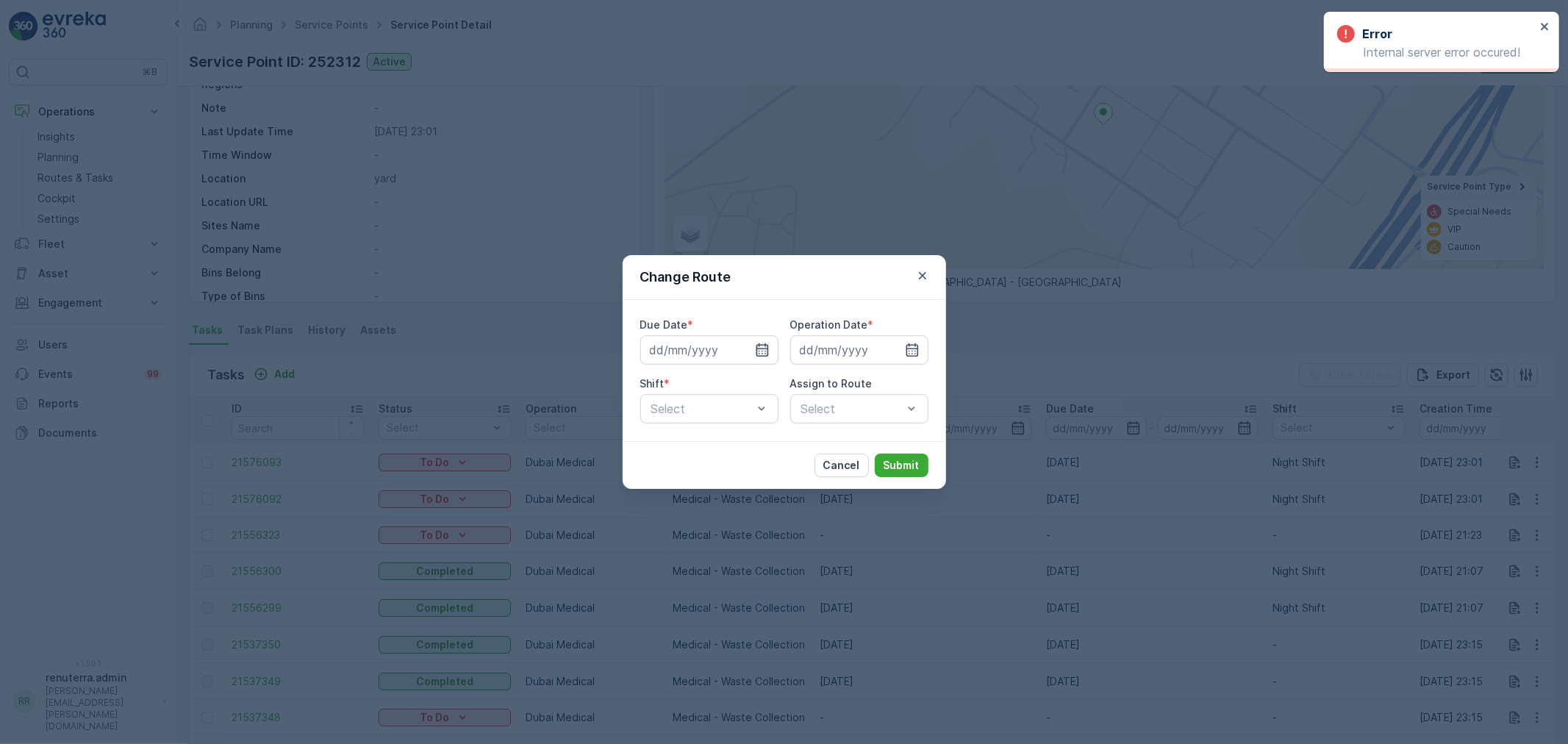
click at [755, 353] on icon "button" at bounding box center [762, 350] width 15 height 15
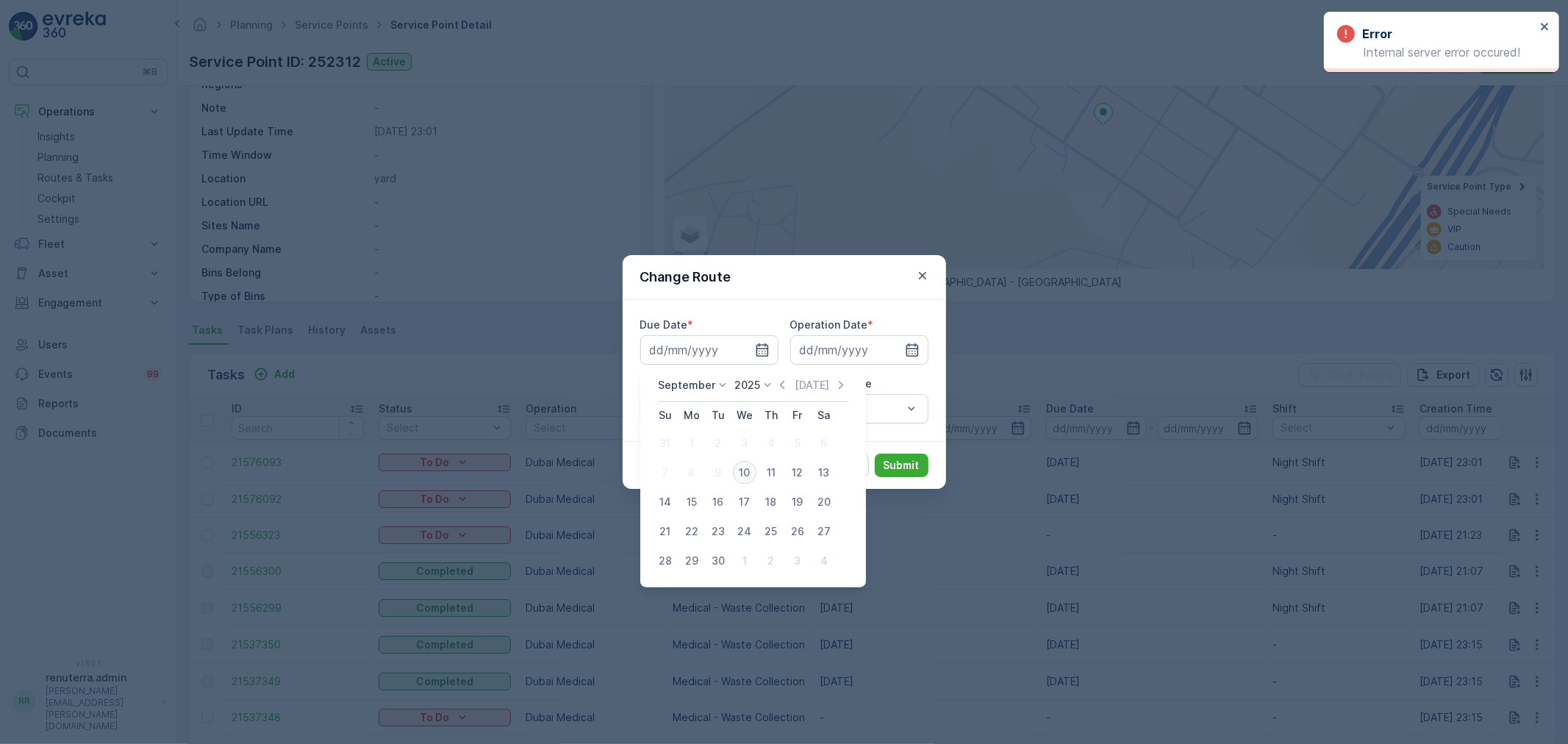
click at [745, 475] on div "10" at bounding box center [745, 473] width 24 height 24
type input "[DATE]"
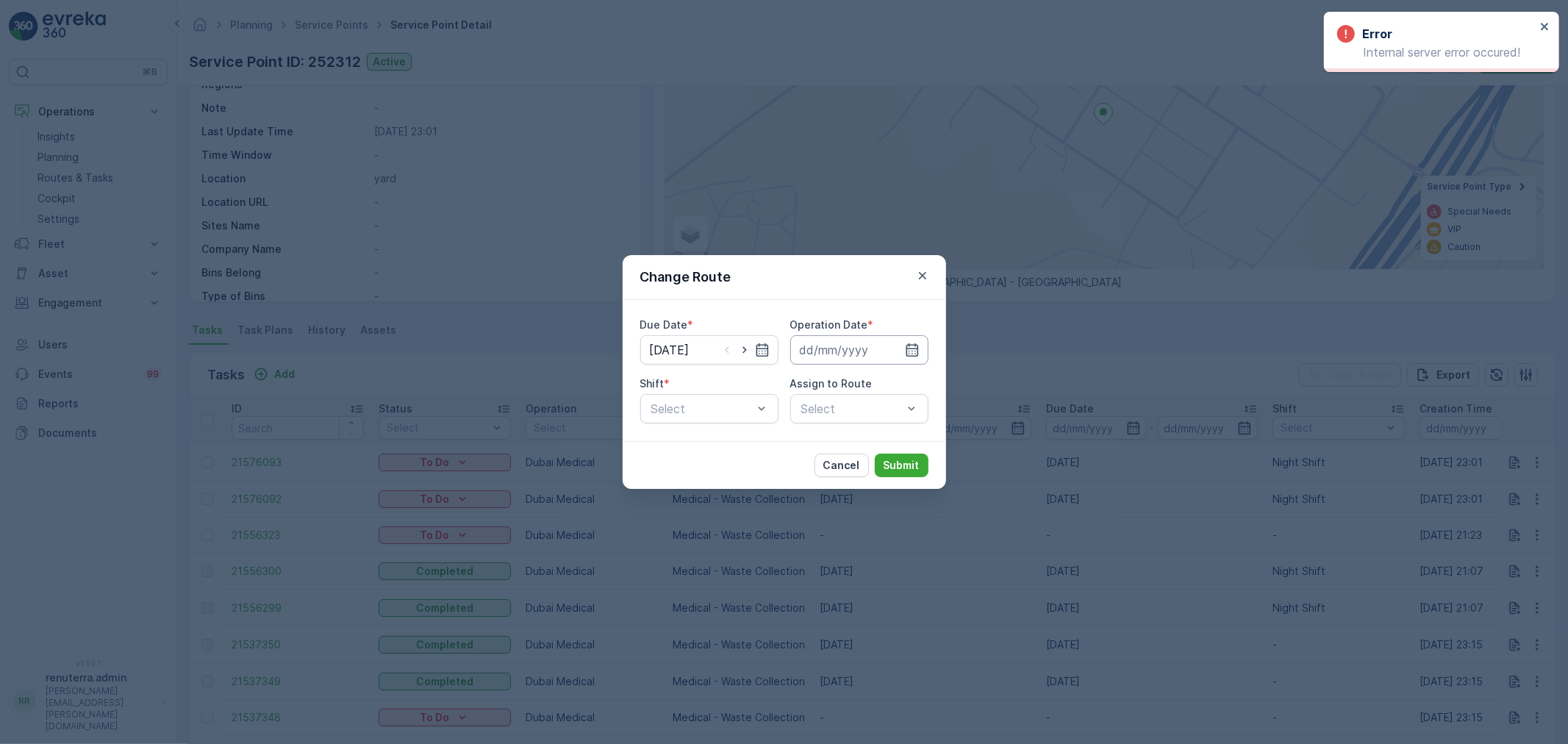
drag, startPoint x: 905, startPoint y: 343, endPoint x: 907, endPoint y: 362, distance: 19.1
click at [906, 345] on icon "button" at bounding box center [912, 350] width 15 height 15
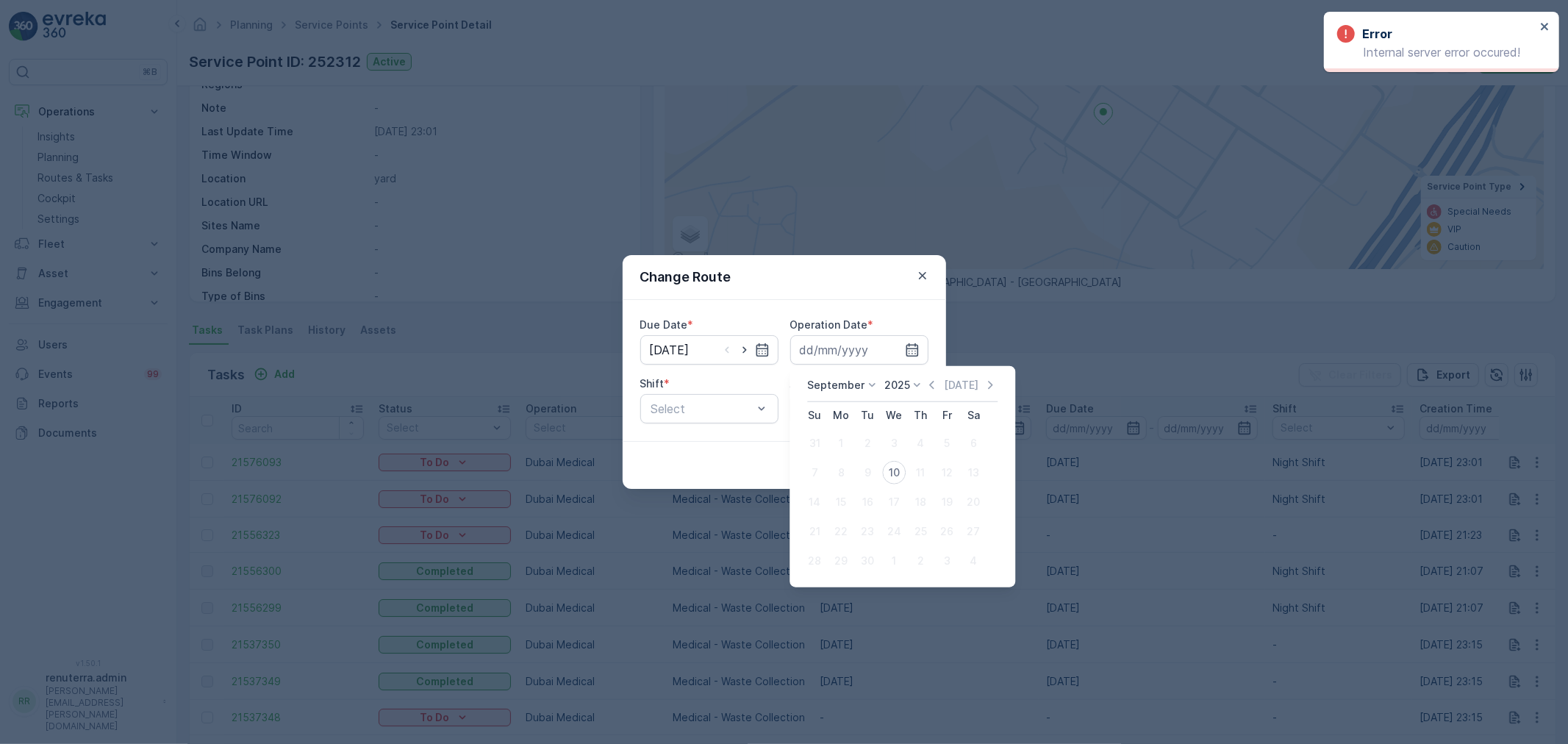
drag, startPoint x: 890, startPoint y: 464, endPoint x: 873, endPoint y: 465, distance: 17.0
click at [882, 465] on td "10" at bounding box center [894, 472] width 27 height 29
drag, startPoint x: 893, startPoint y: 466, endPoint x: 844, endPoint y: 465, distance: 49.0
click at [893, 466] on div "10" at bounding box center [893, 473] width 24 height 24
type input "[DATE]"
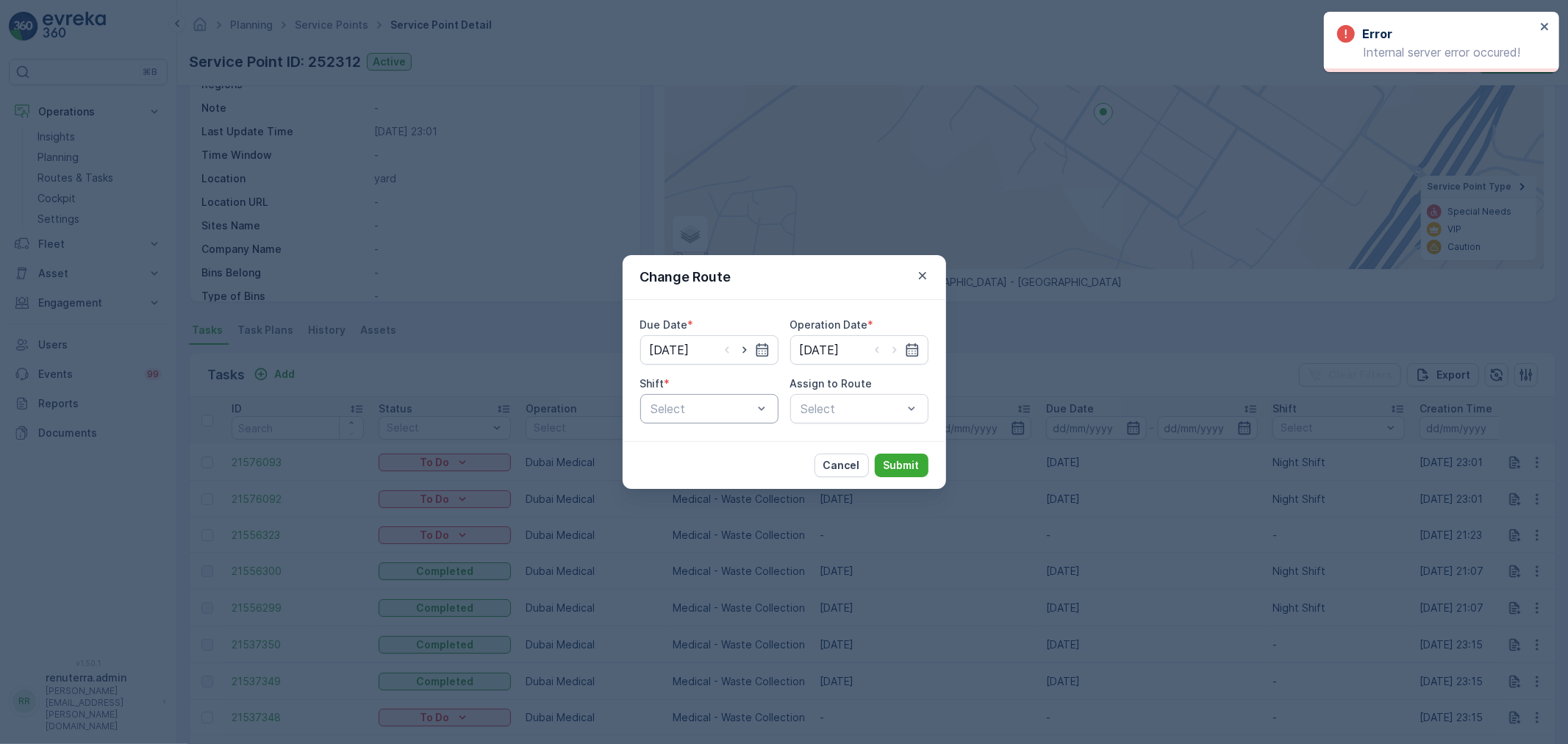
click at [695, 399] on div "Select" at bounding box center [709, 408] width 138 height 29
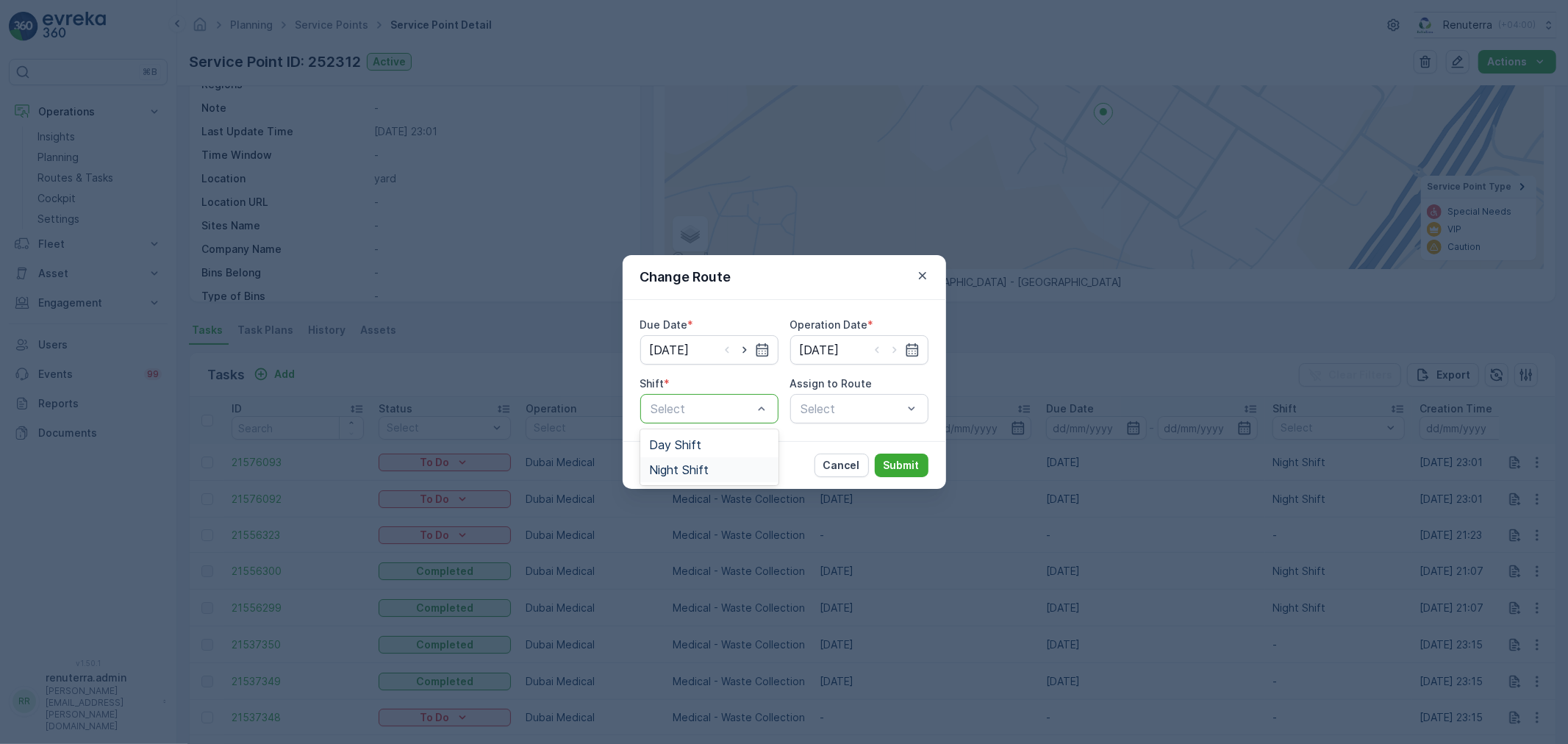
drag, startPoint x: 700, startPoint y: 465, endPoint x: 777, endPoint y: 438, distance: 81.6
click at [704, 465] on span "Night Shift" at bounding box center [678, 469] width 59 height 13
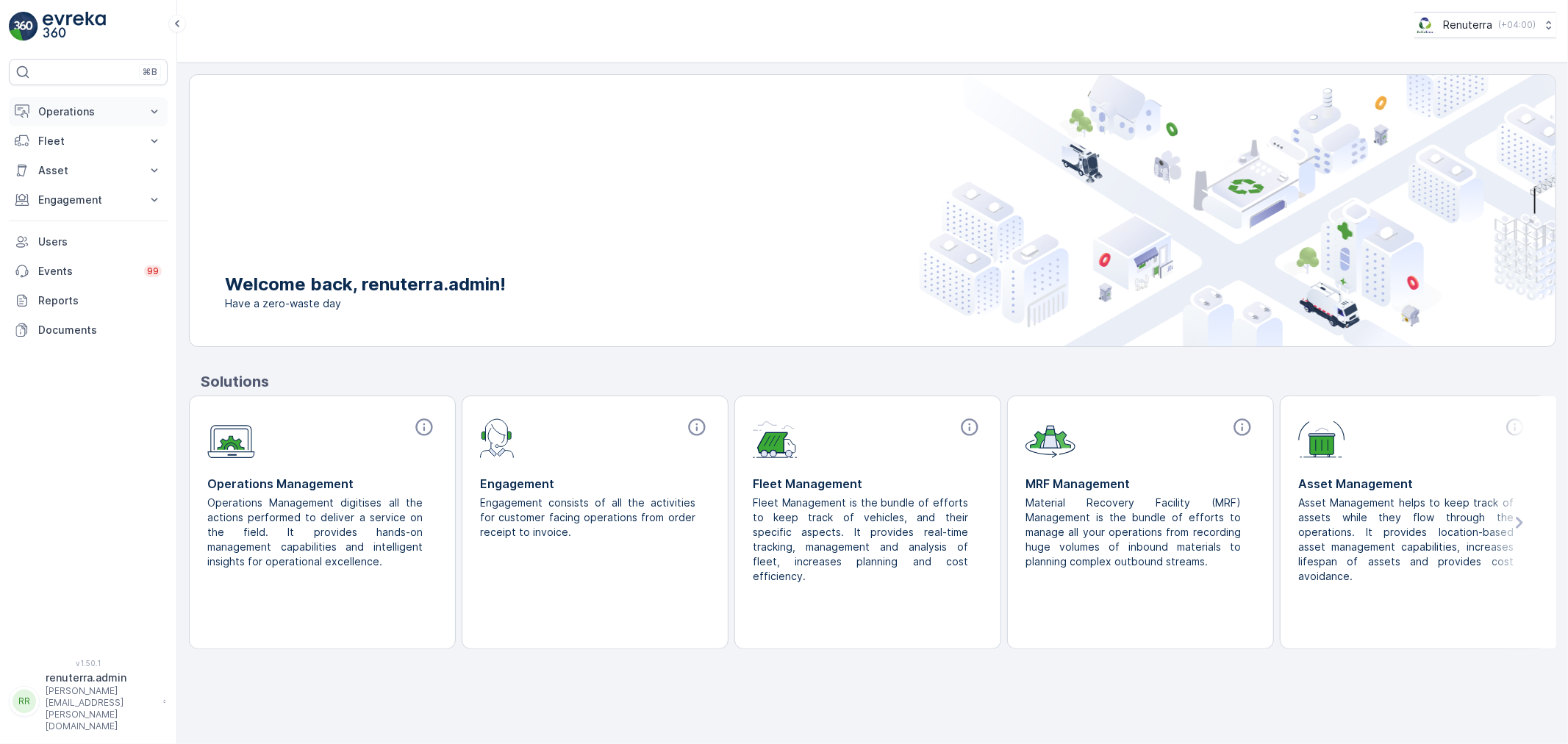
click at [86, 103] on button "Operations" at bounding box center [88, 112] width 158 height 29
click at [84, 180] on p "Routes & Tasks" at bounding box center [75, 178] width 76 height 15
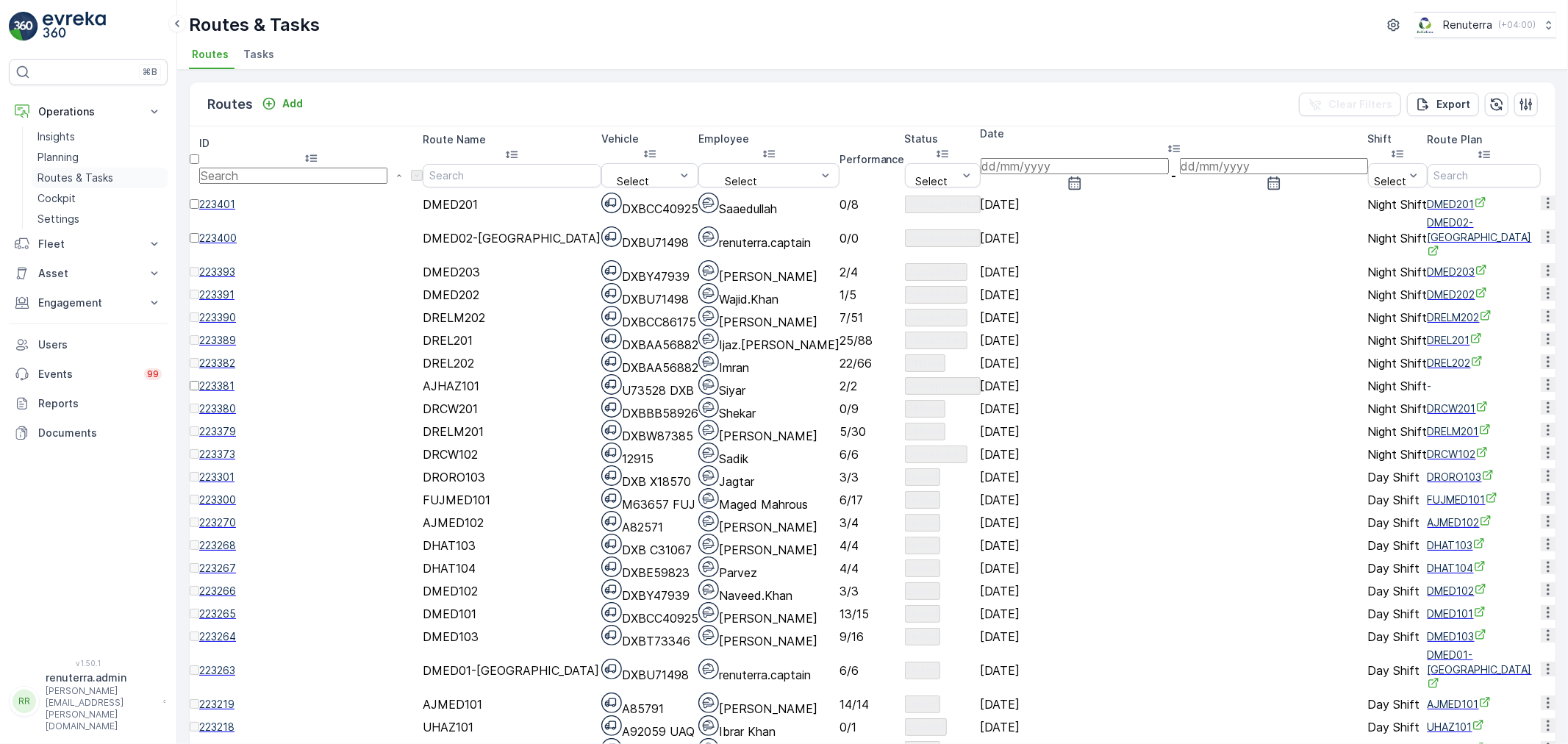
click at [82, 180] on p "Routes & Tasks" at bounding box center [75, 178] width 76 height 15
click at [237, 370] on span "223382" at bounding box center [311, 363] width 223 height 15
click at [245, 348] on span "223389" at bounding box center [311, 340] width 223 height 15
click at [259, 370] on span "223382" at bounding box center [311, 363] width 223 height 15
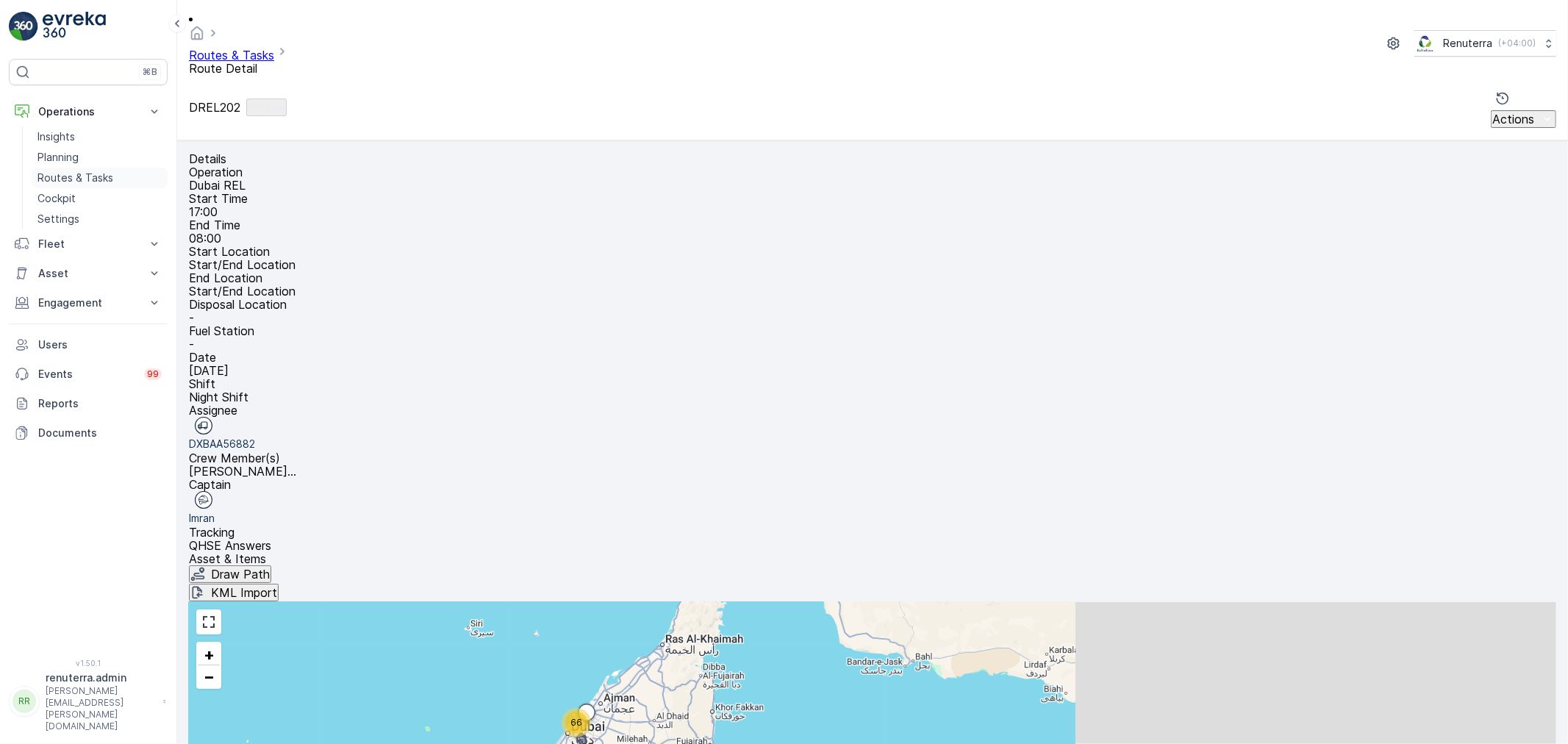
click at [76, 180] on p "Routes & Tasks" at bounding box center [75, 178] width 76 height 15
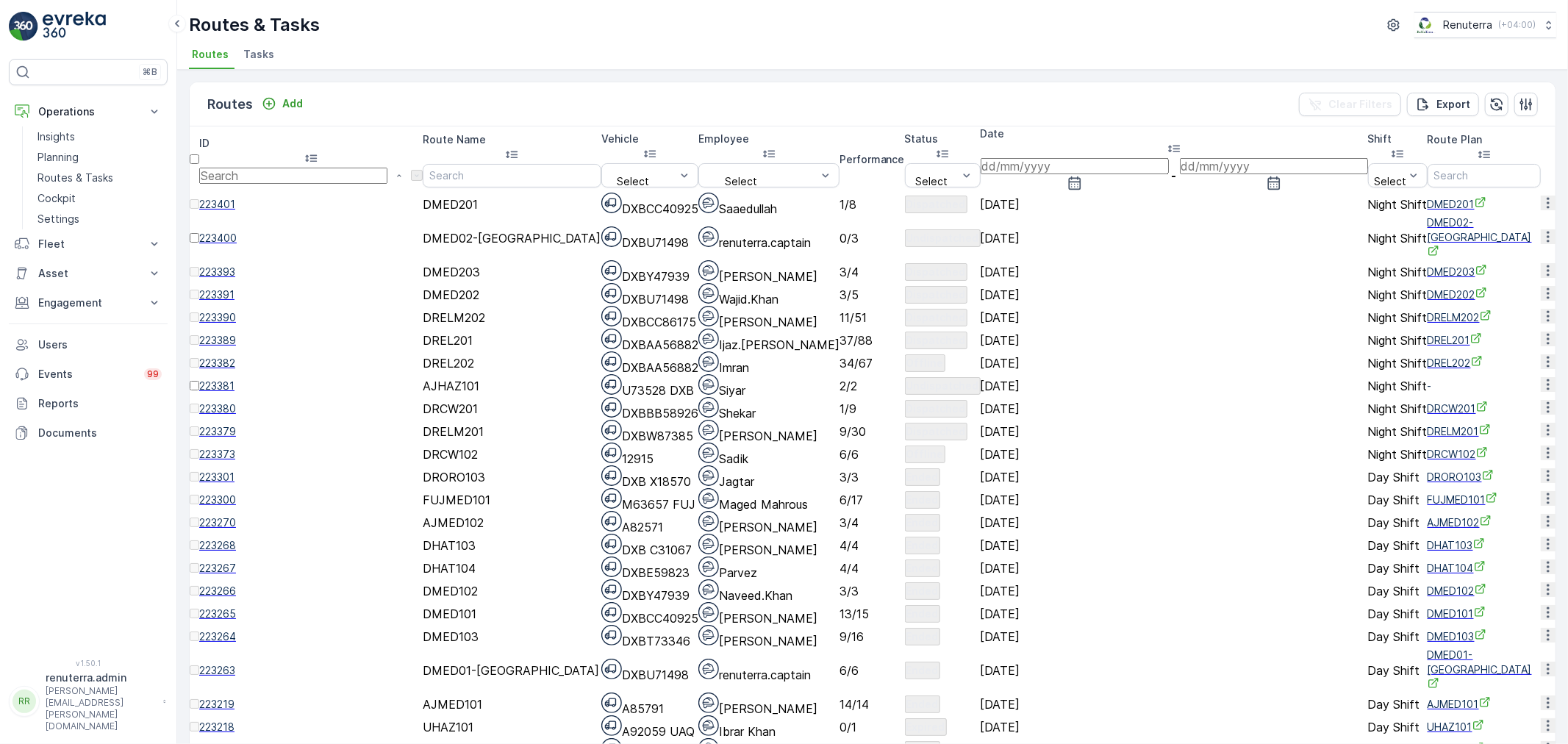
drag, startPoint x: 134, startPoint y: 211, endPoint x: 472, endPoint y: 89, distance: 359.3
click at [472, 89] on div "Routes Add Clear Filters Export" at bounding box center [872, 105] width 1366 height 44
click at [258, 231] on span "223400" at bounding box center [311, 238] width 223 height 15
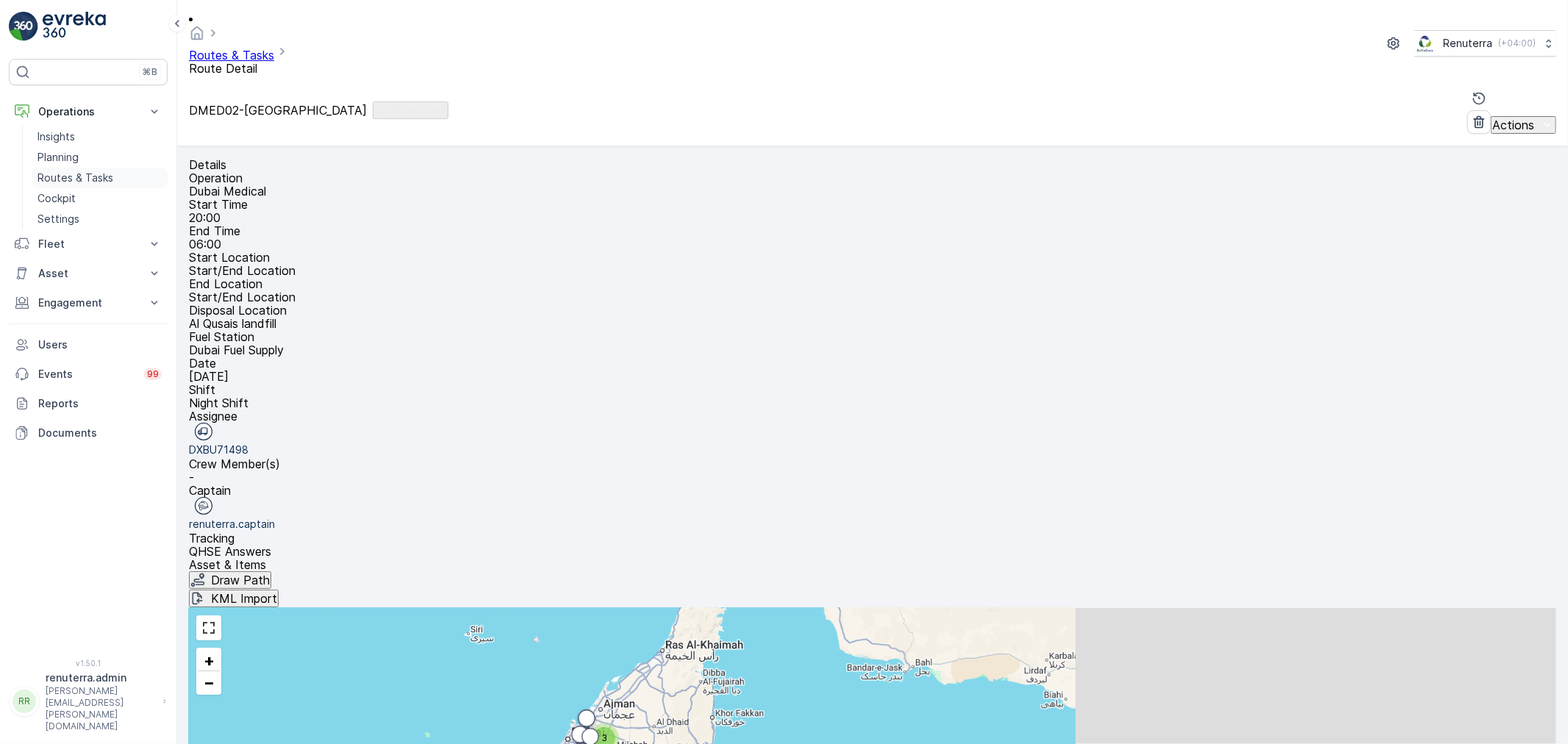
click at [81, 171] on p "Routes & Tasks" at bounding box center [75, 178] width 76 height 15
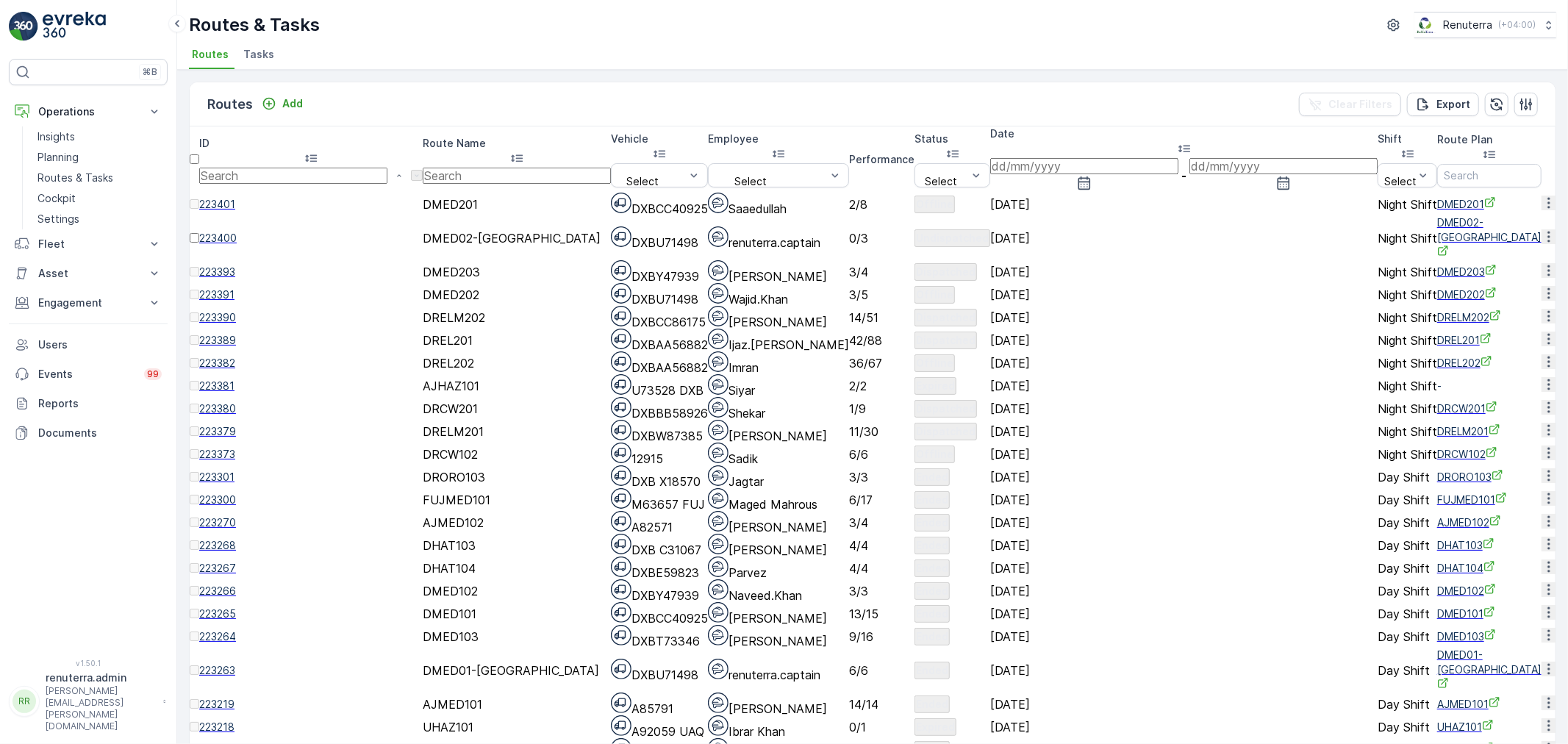
click at [439, 167] on input "text" at bounding box center [516, 175] width 189 height 16
type input "hat"
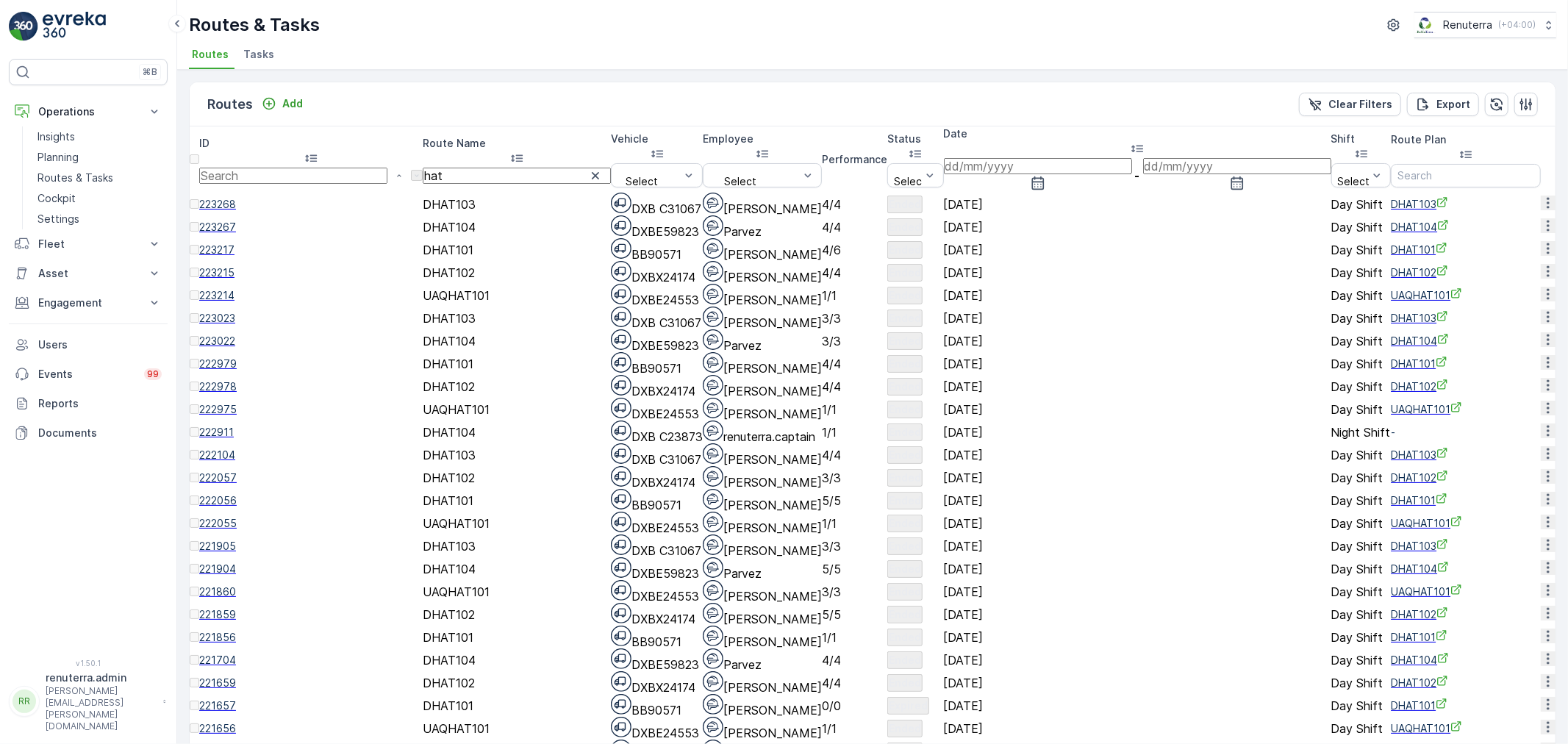
click at [588, 168] on icon "button" at bounding box center [595, 175] width 15 height 15
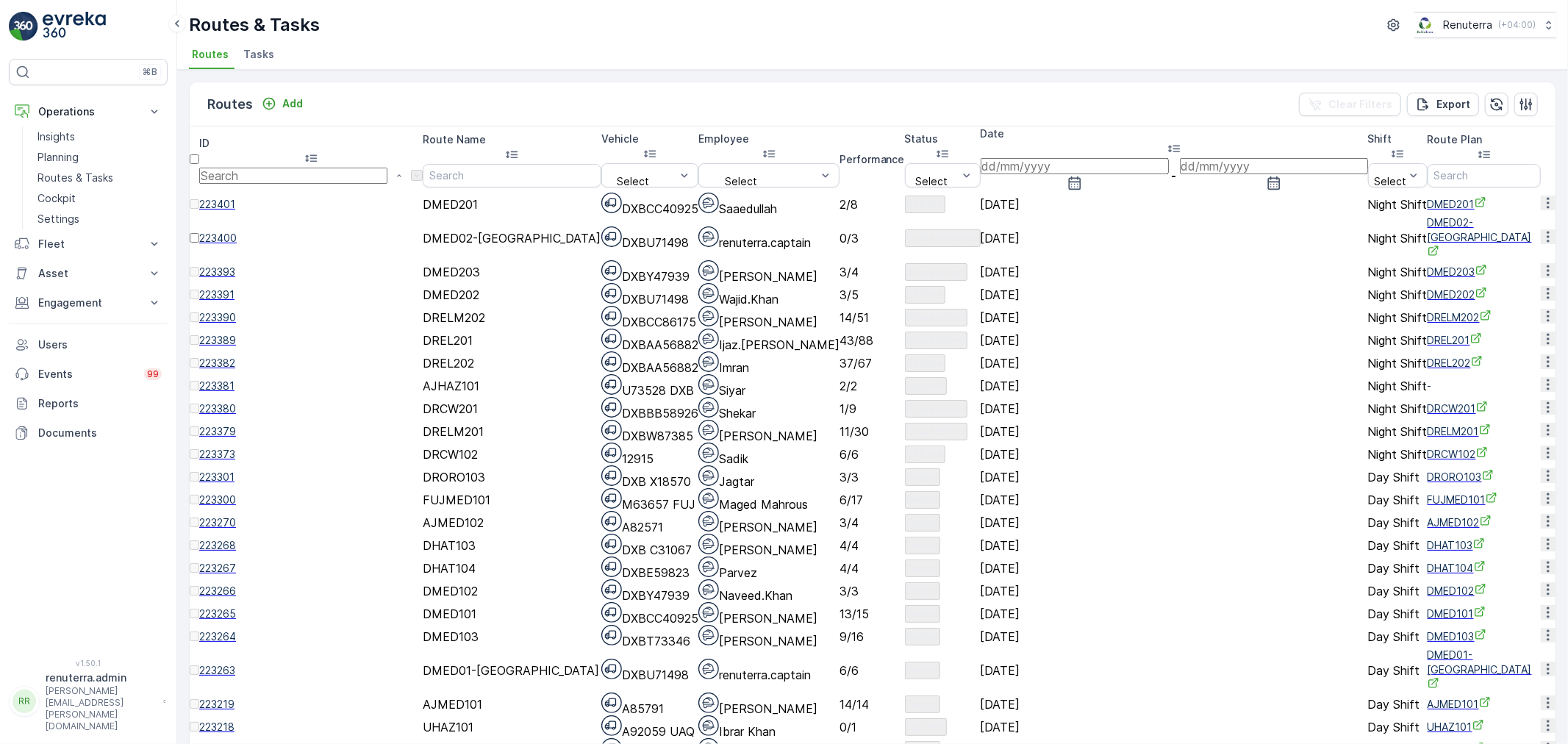
click at [253, 439] on span "223379" at bounding box center [311, 431] width 223 height 15
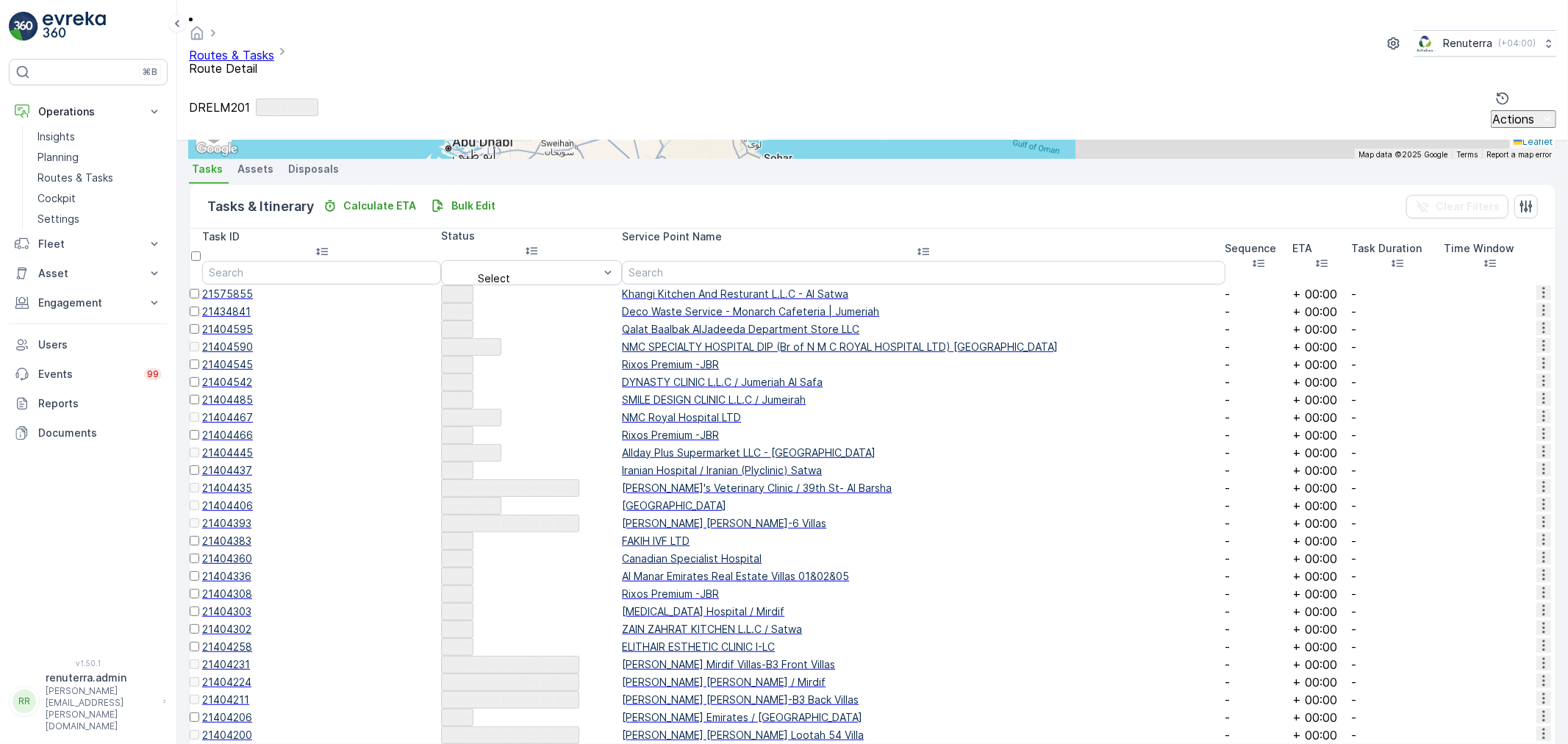
scroll to position [735, 0]
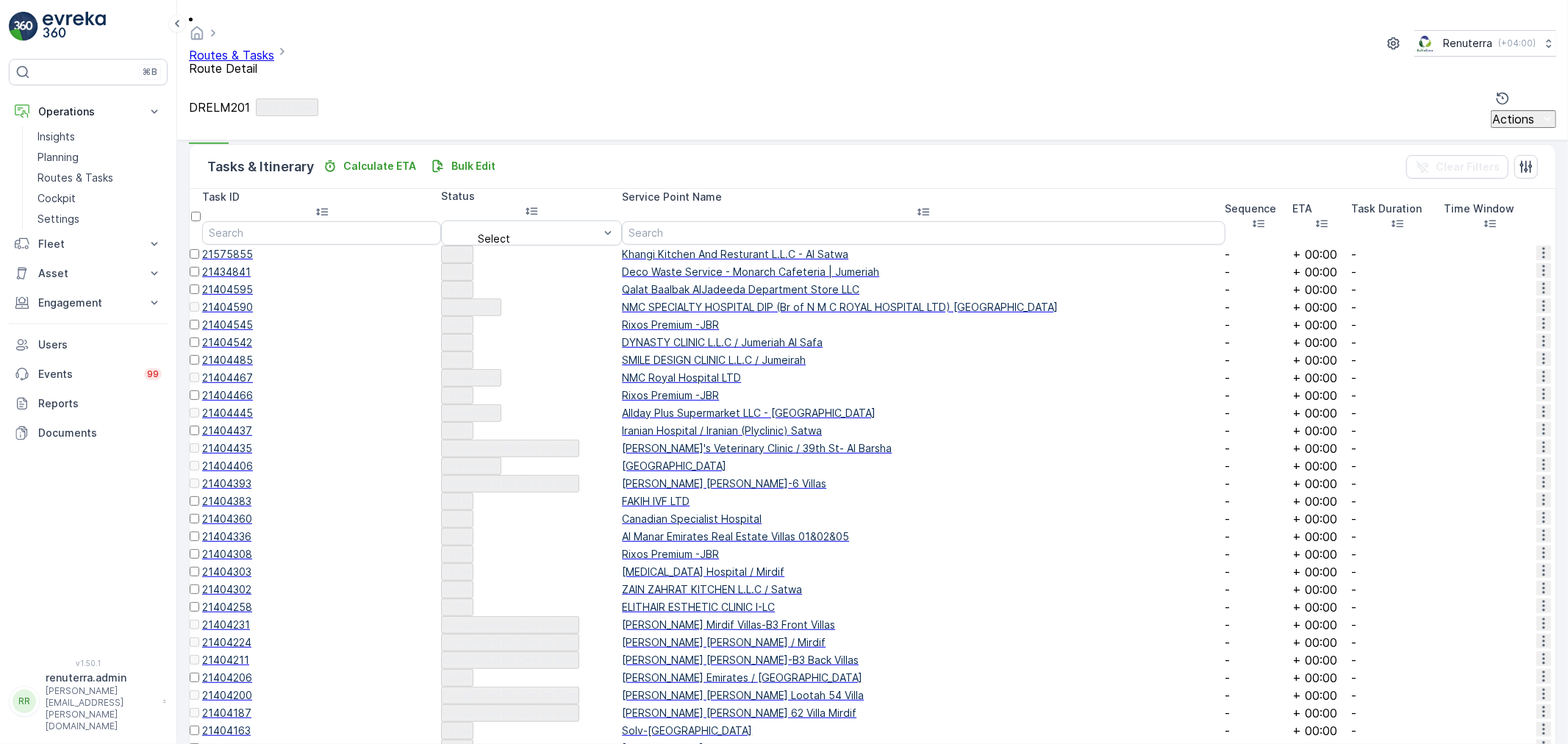
click at [622, 601] on span "ELITHAIR ESTHETIC CLINIC I-LC" at bounding box center [923, 608] width 603 height 15
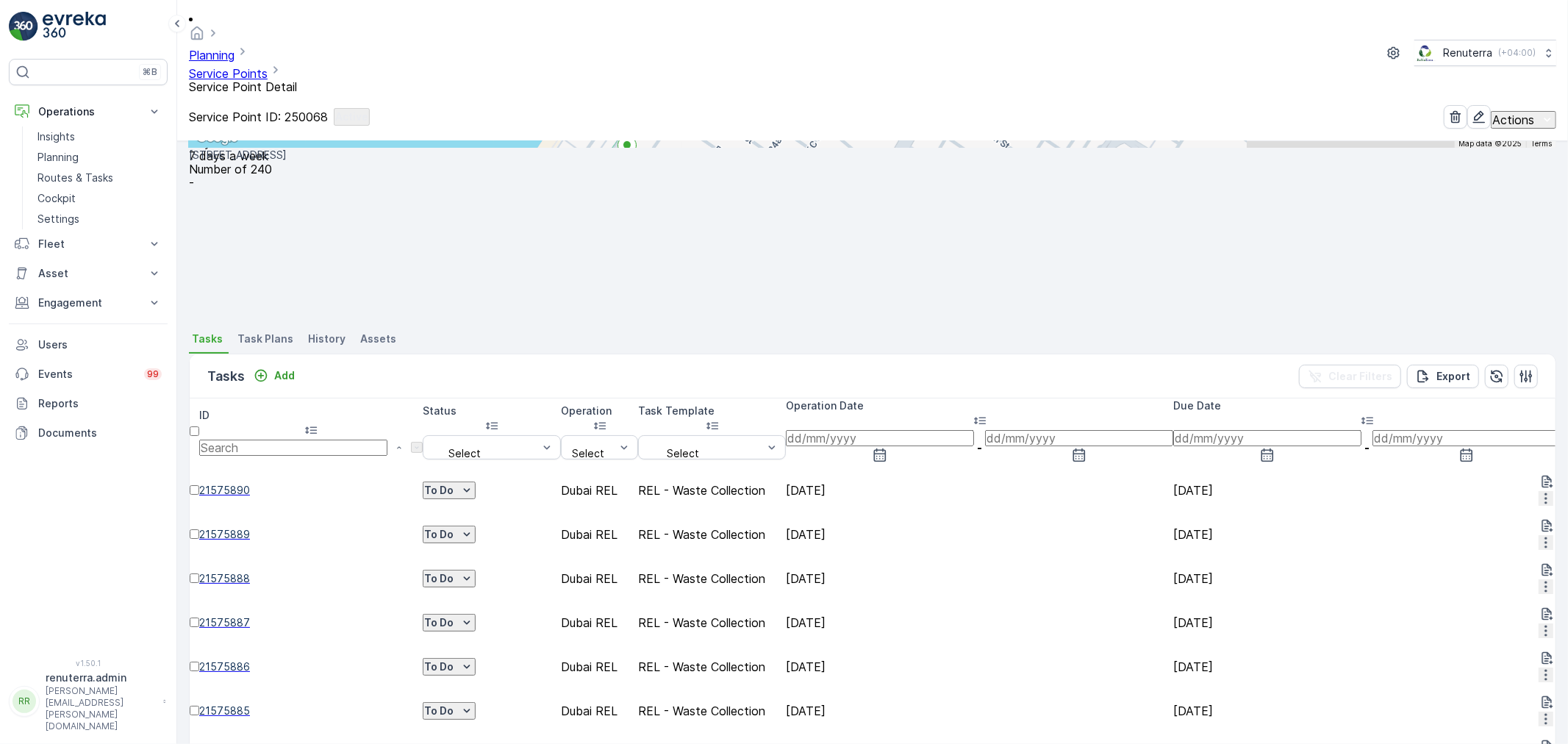
scroll to position [571, 0]
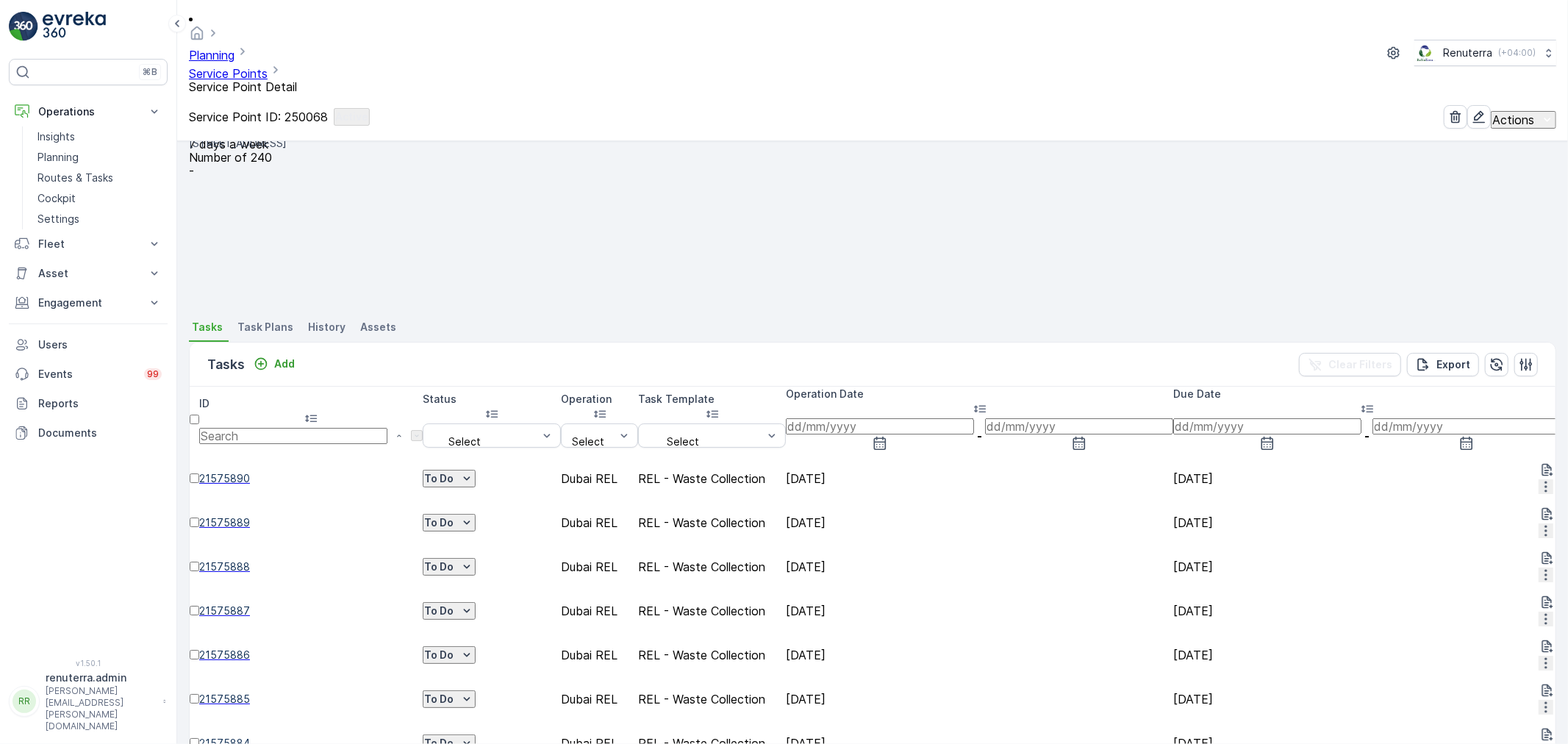
click at [1487, 488] on span "Remove from Route" at bounding box center [1522, 495] width 99 height 15
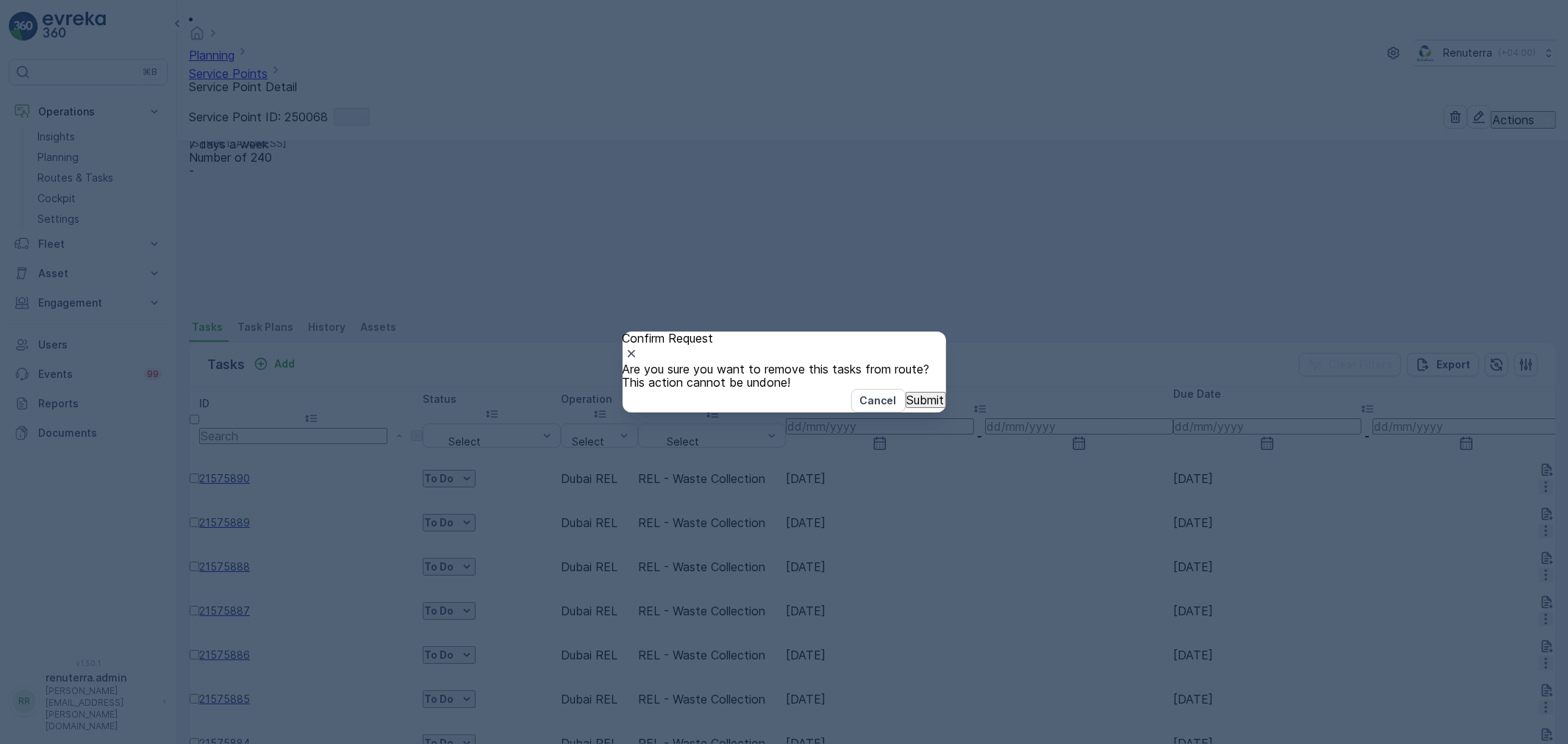
click at [908, 407] on p "Submit" at bounding box center [926, 399] width 37 height 13
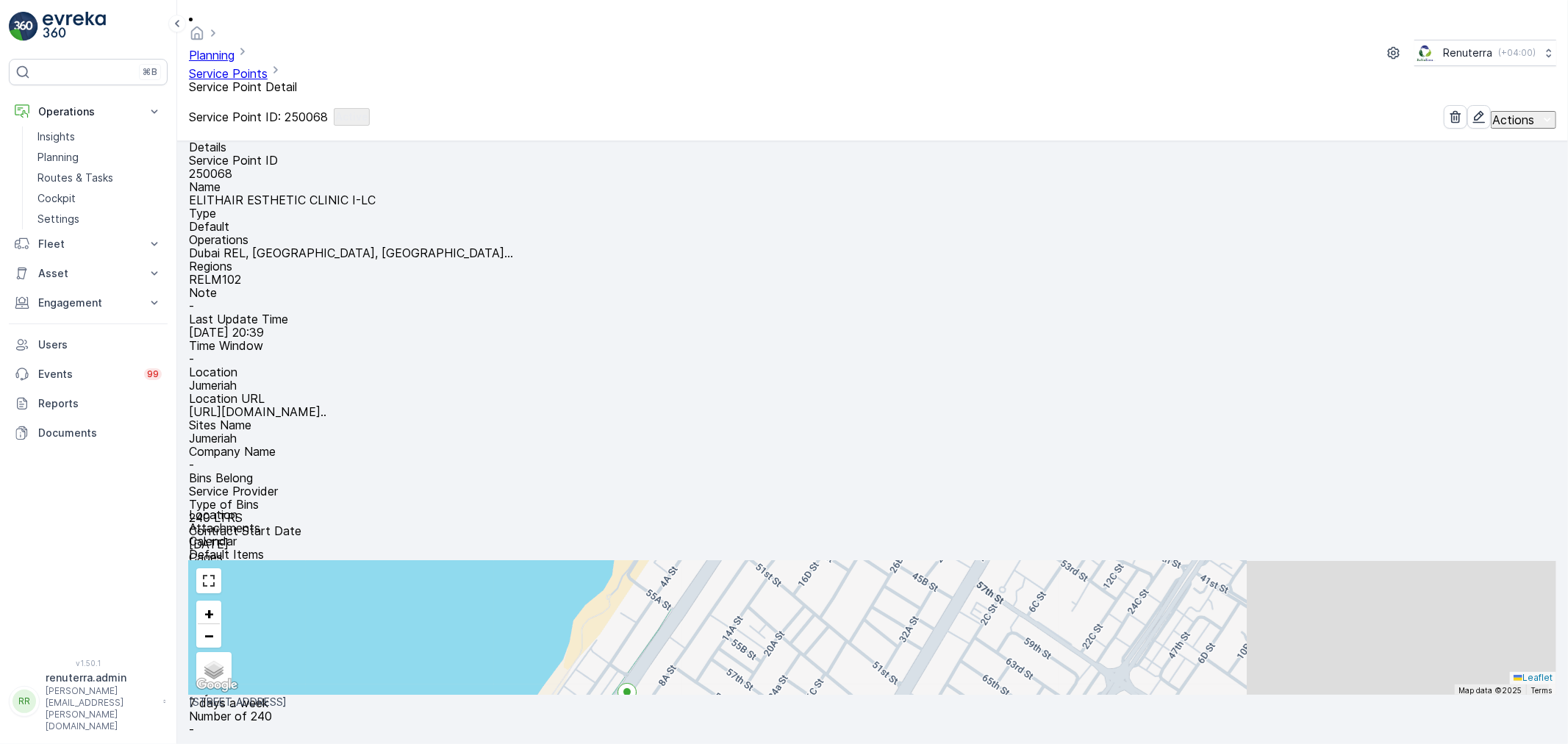
scroll to position [0, 0]
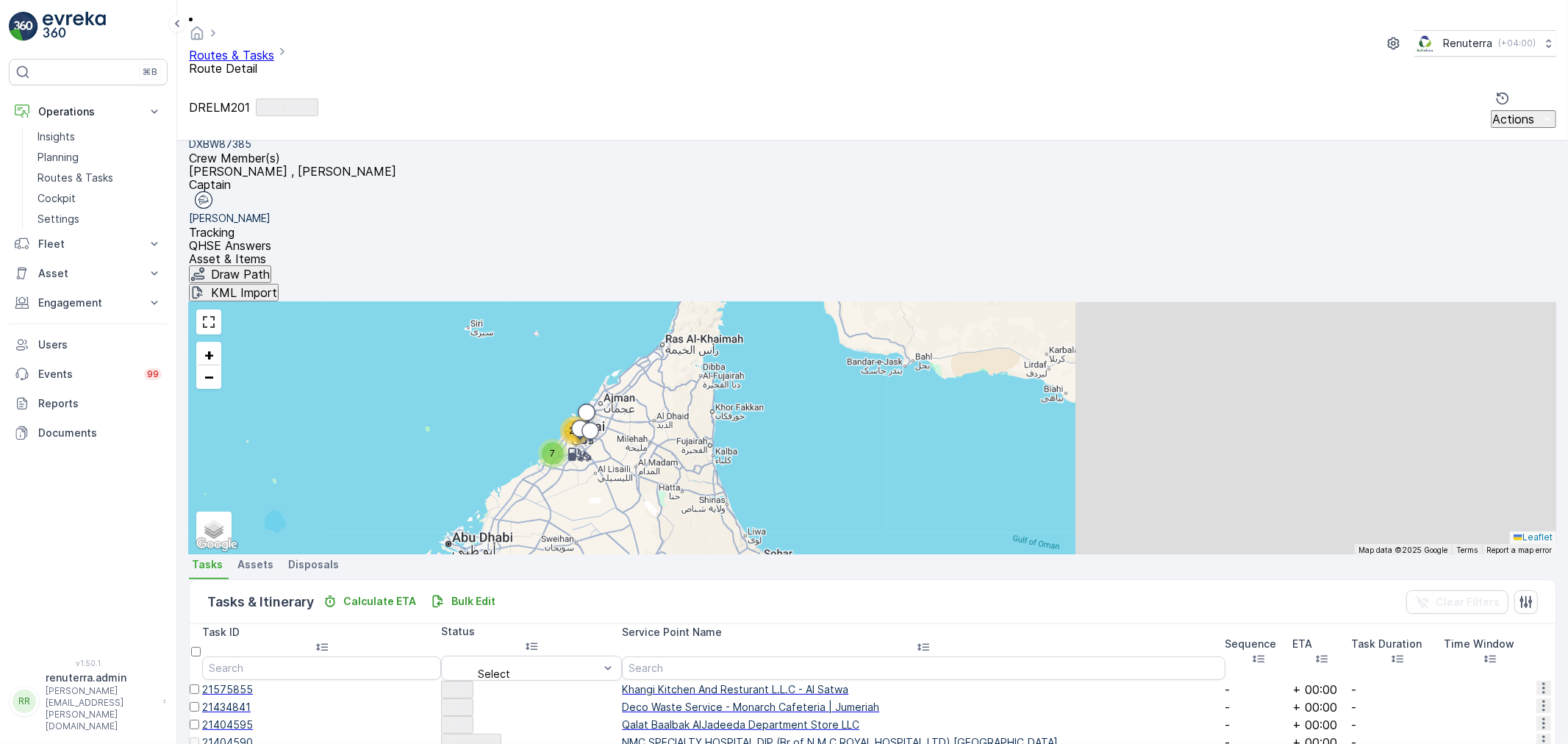
scroll to position [219, 0]
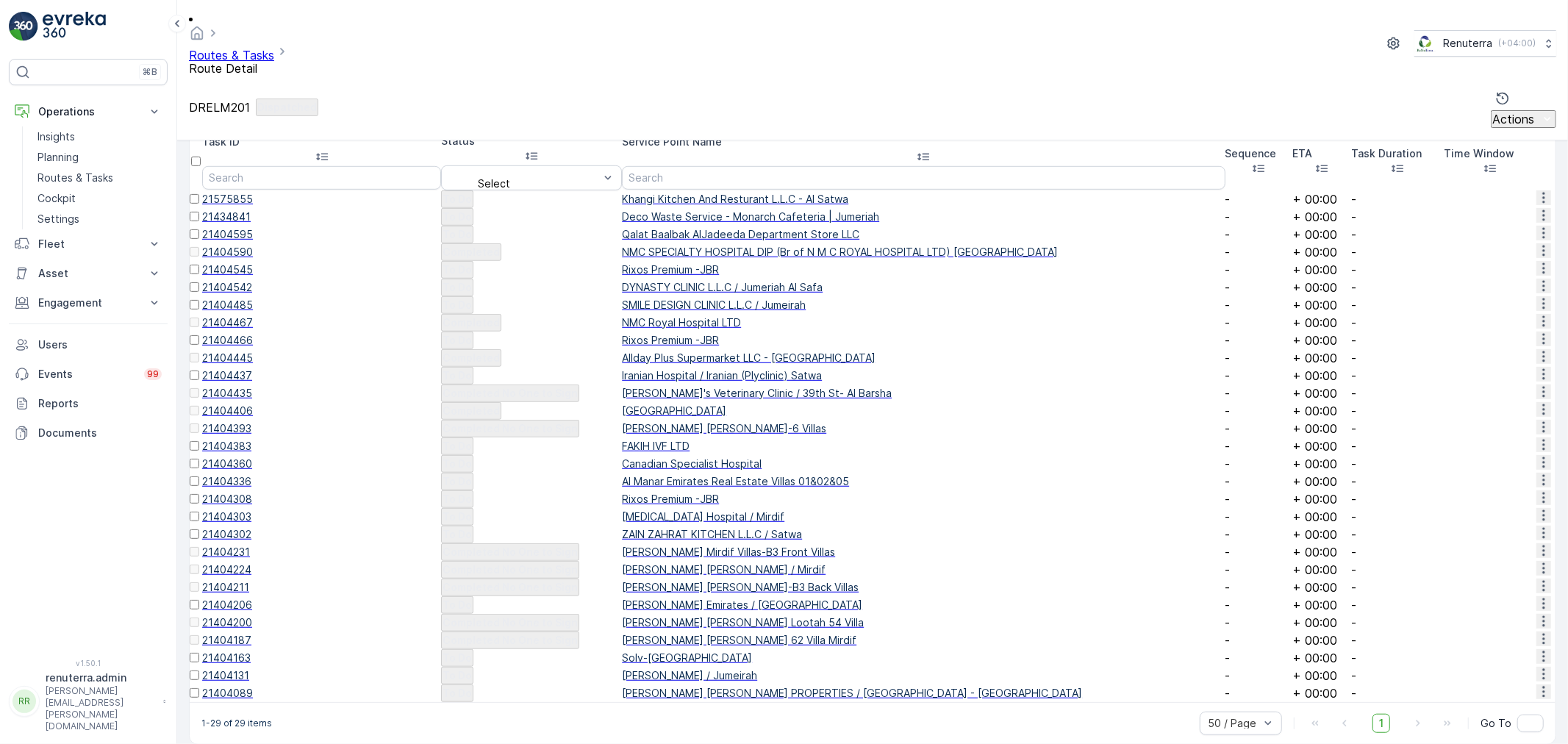
scroll to position [872, 0]
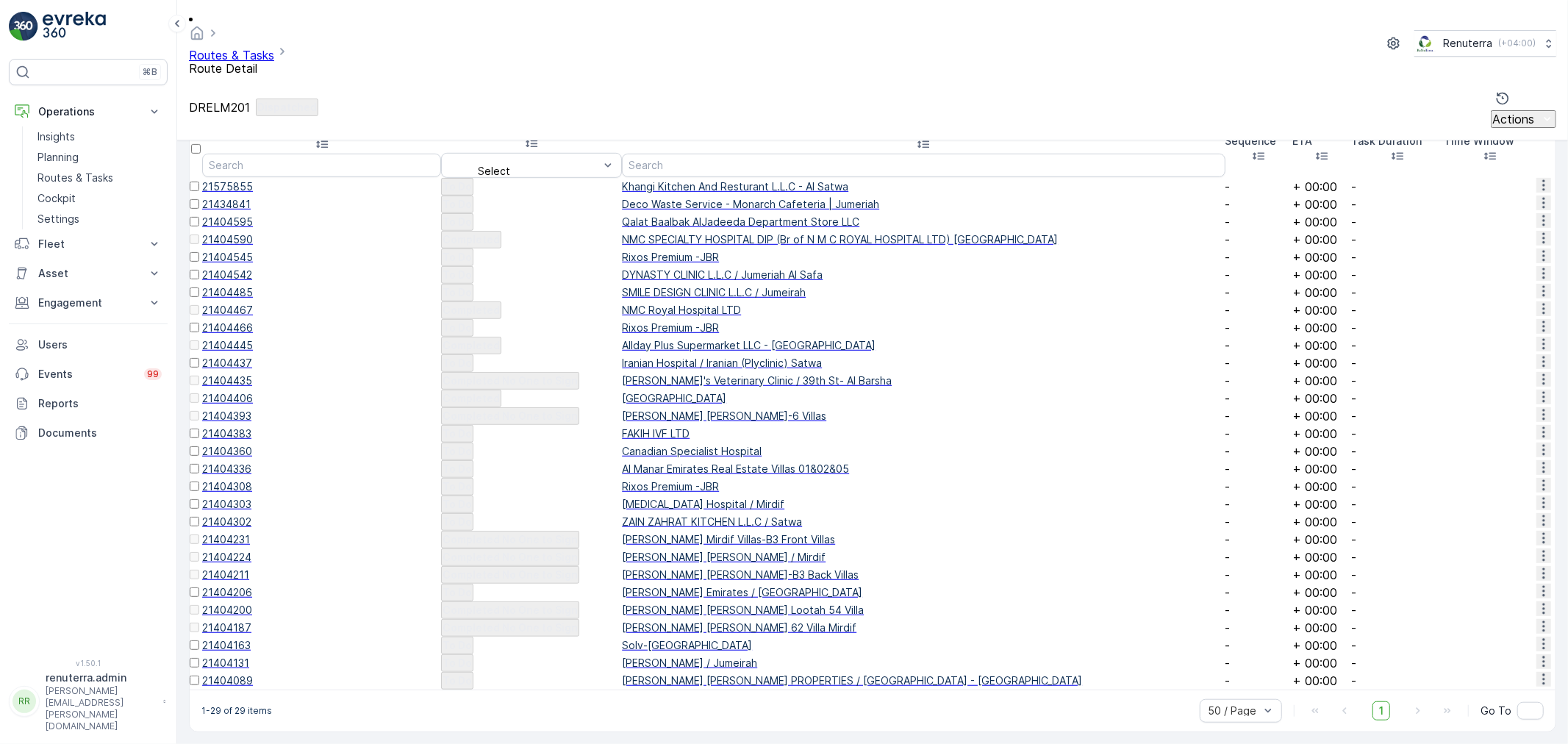
click at [1333, 87] on div "DRELM201 Dispatched Actions" at bounding box center [872, 107] width 1367 height 41
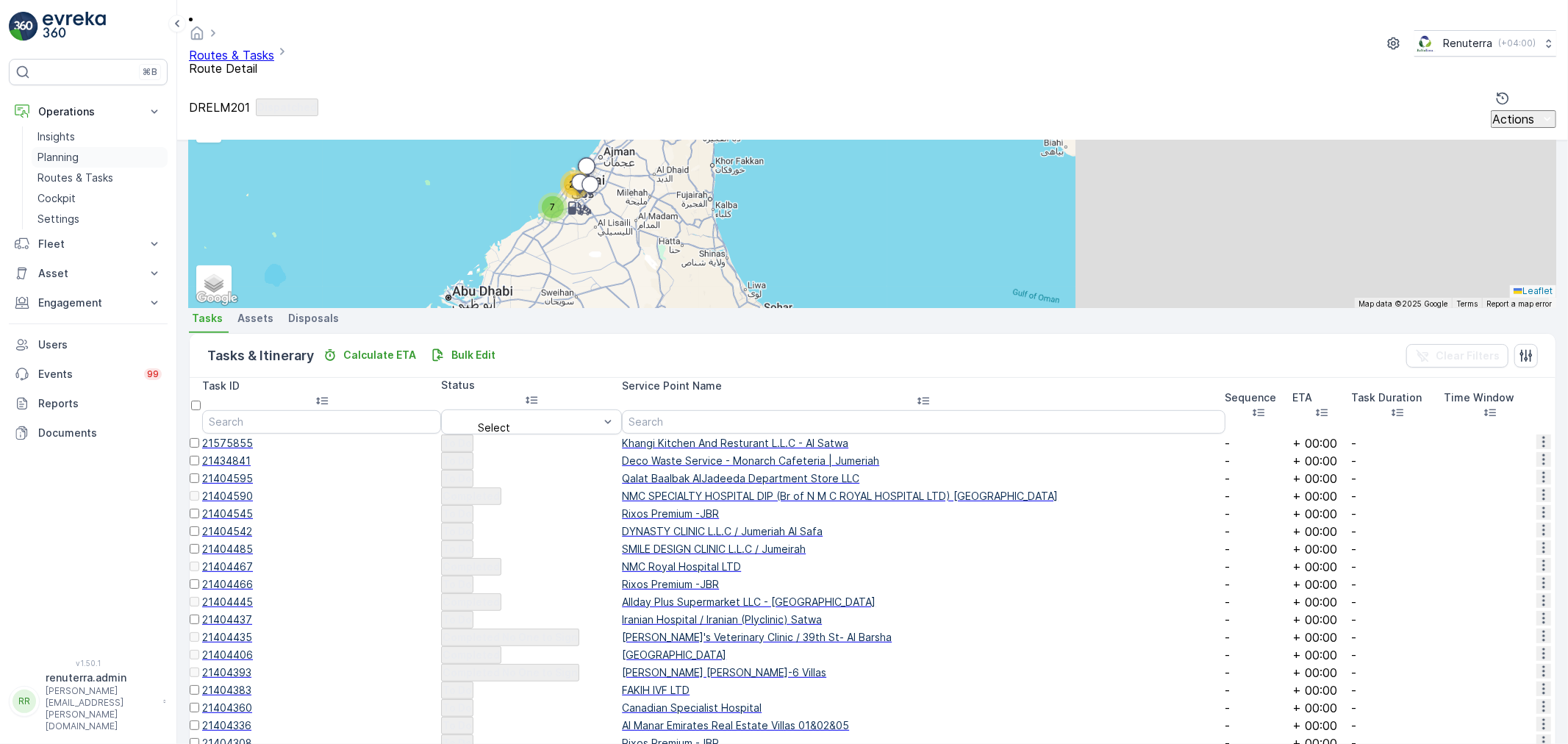
scroll to position [546, 0]
click at [77, 175] on p "Routes & Tasks" at bounding box center [75, 178] width 76 height 15
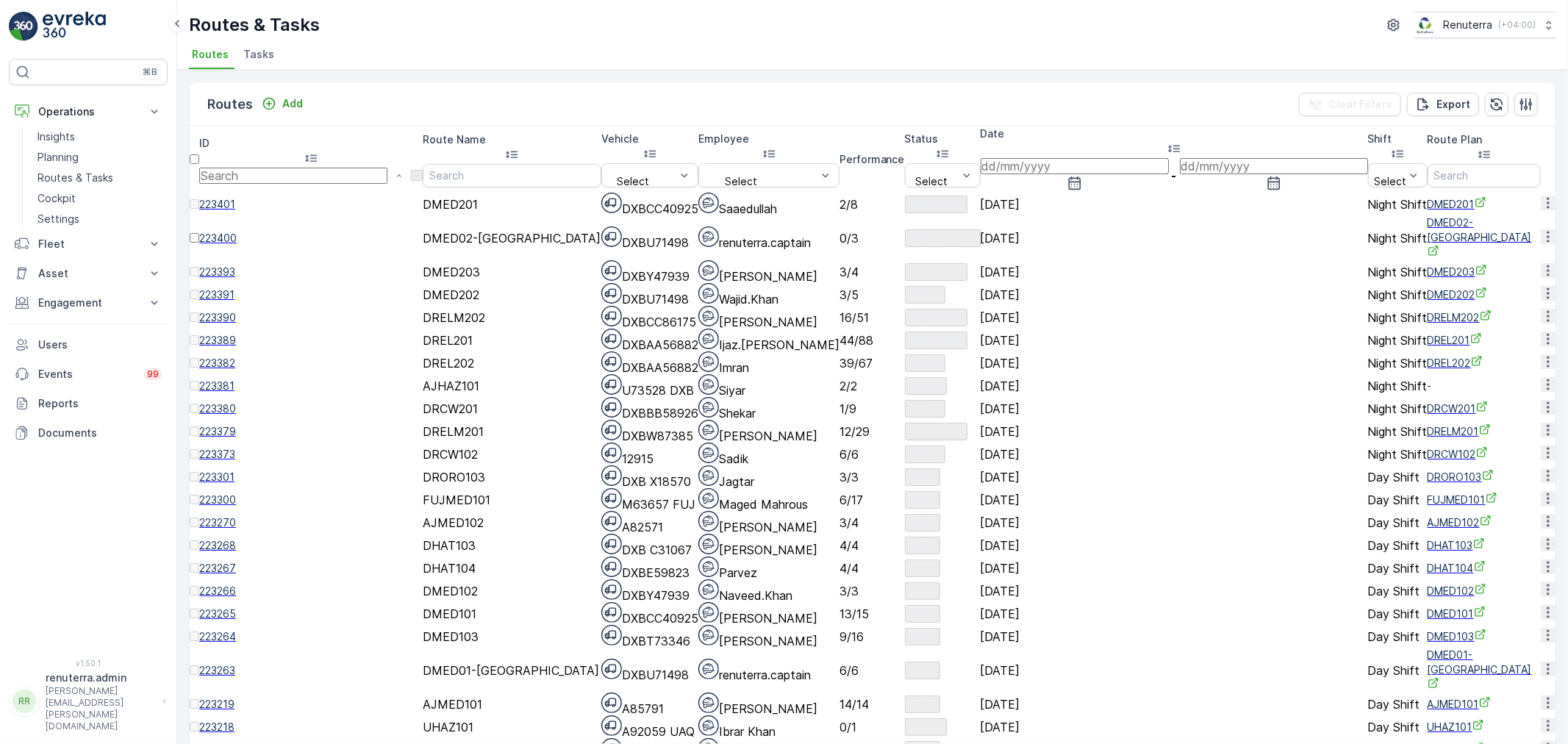
click at [245, 198] on span "223401" at bounding box center [311, 205] width 223 height 15
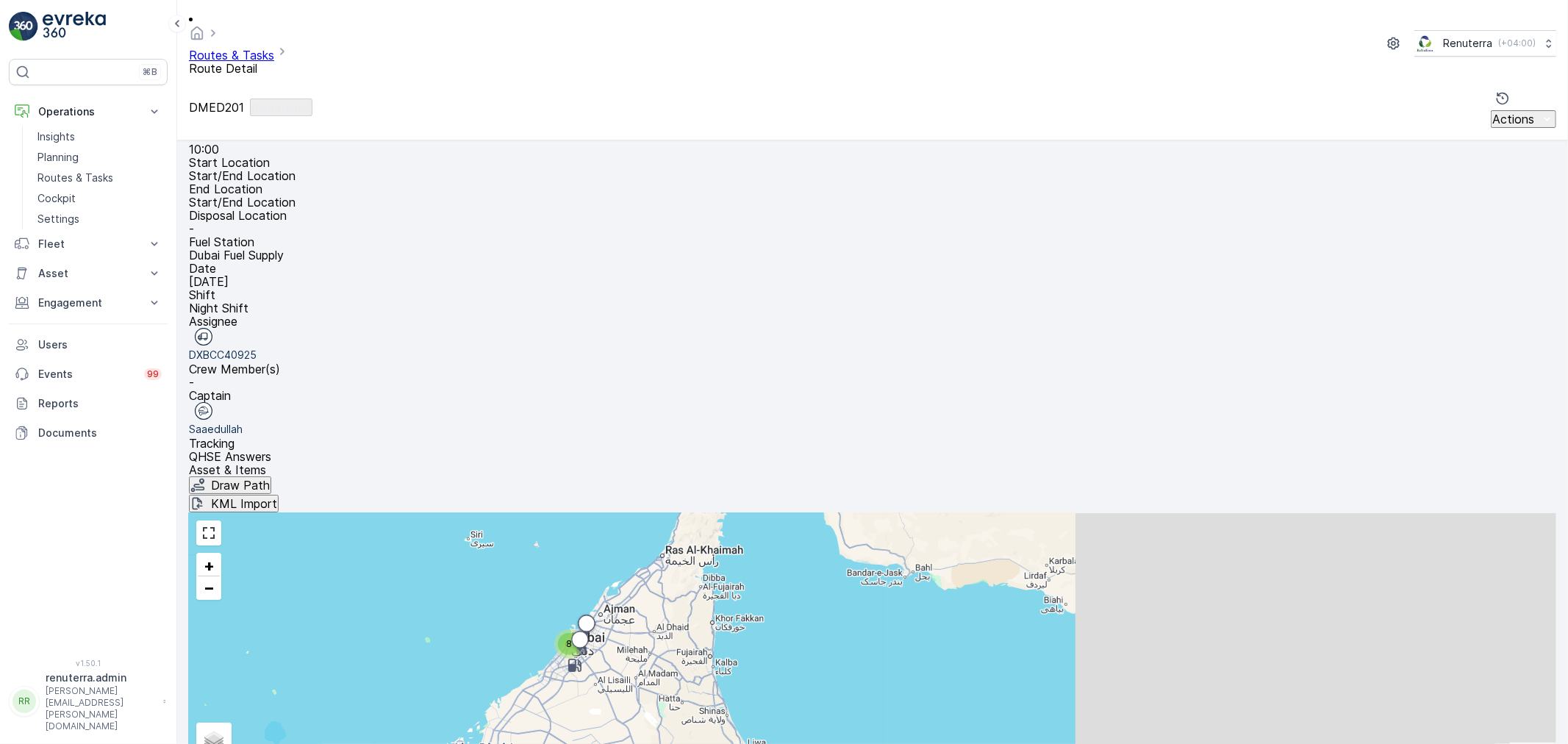
scroll to position [49, 0]
